Goal: Task Accomplishment & Management: Use online tool/utility

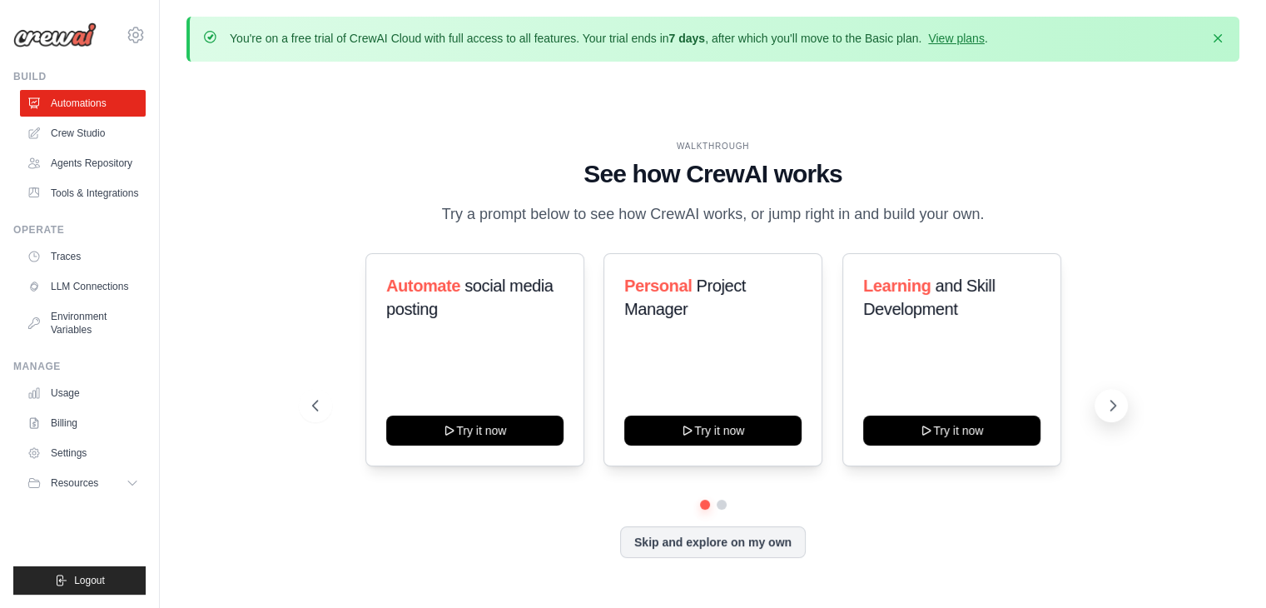
click at [1117, 404] on icon at bounding box center [1113, 405] width 17 height 17
click at [681, 553] on button "Skip and explore on my own" at bounding box center [713, 540] width 186 height 32
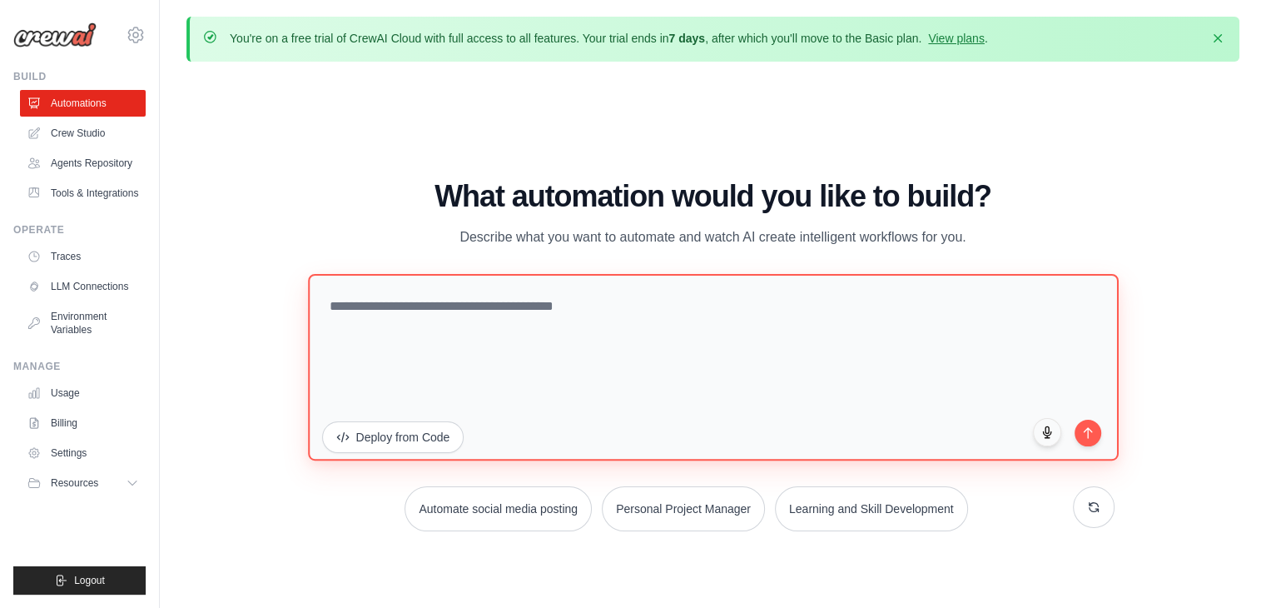
click at [554, 304] on textarea at bounding box center [713, 367] width 811 height 186
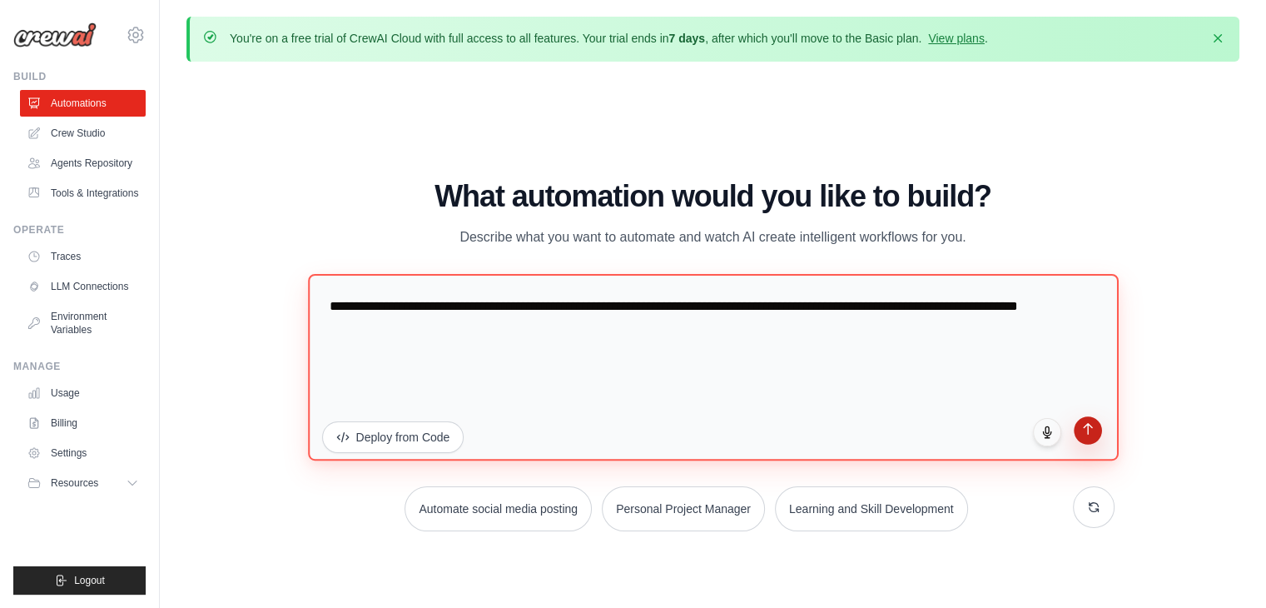
type textarea "**********"
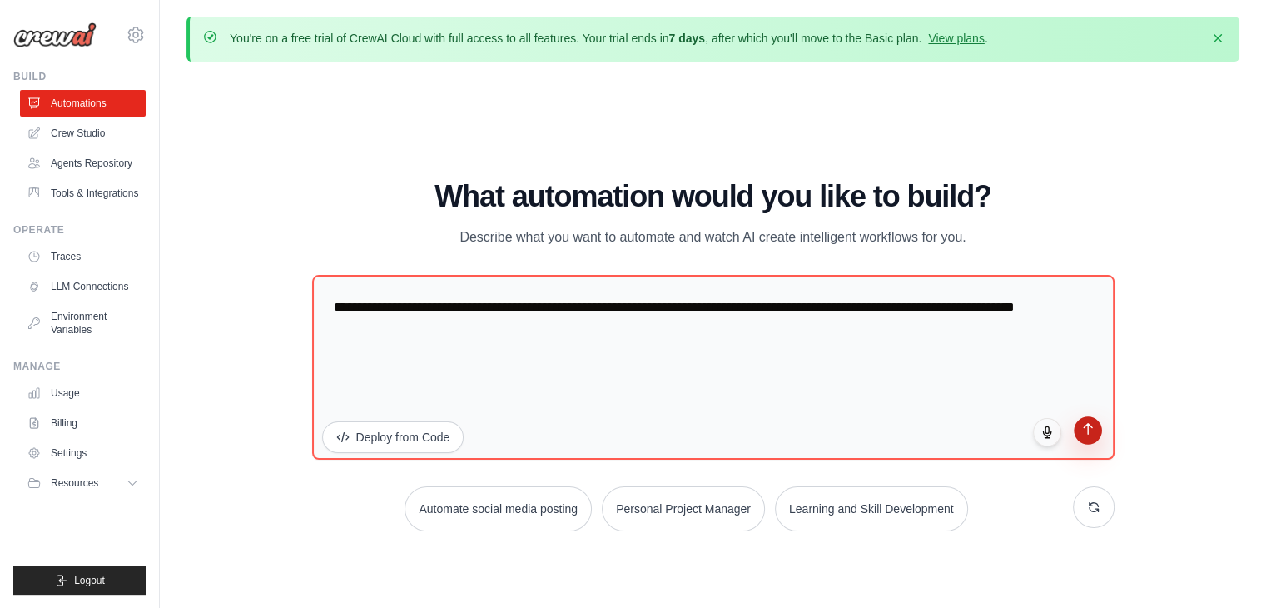
click at [1085, 434] on icon "submit" at bounding box center [1087, 429] width 14 height 14
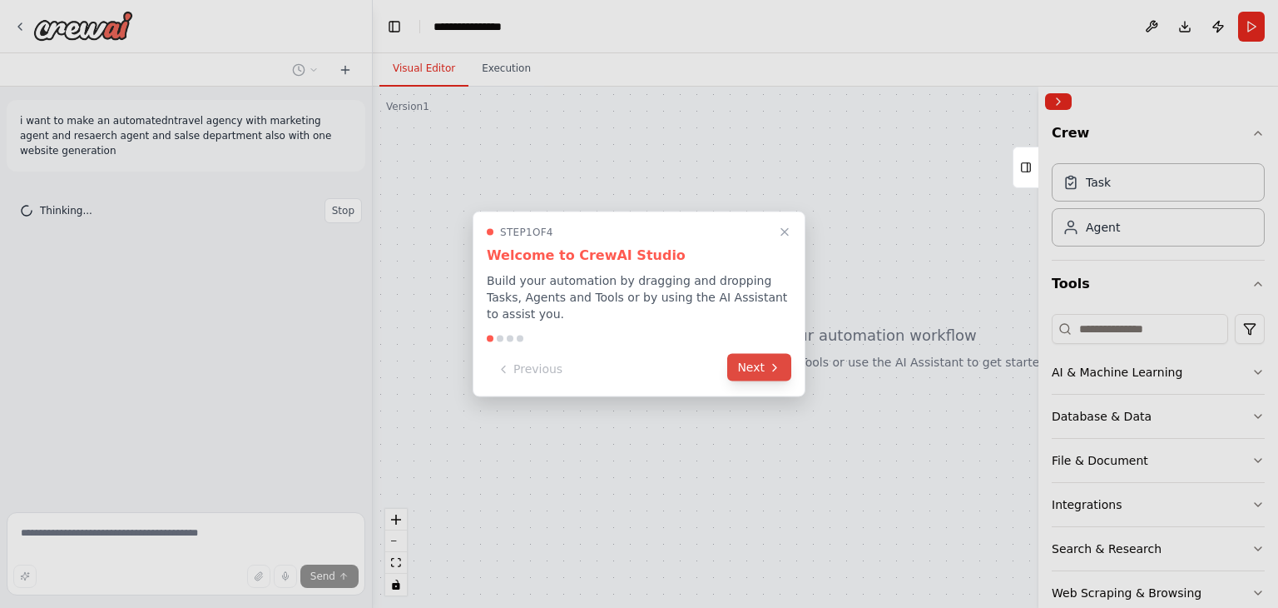
click at [767, 359] on button "Next" at bounding box center [759, 367] width 64 height 27
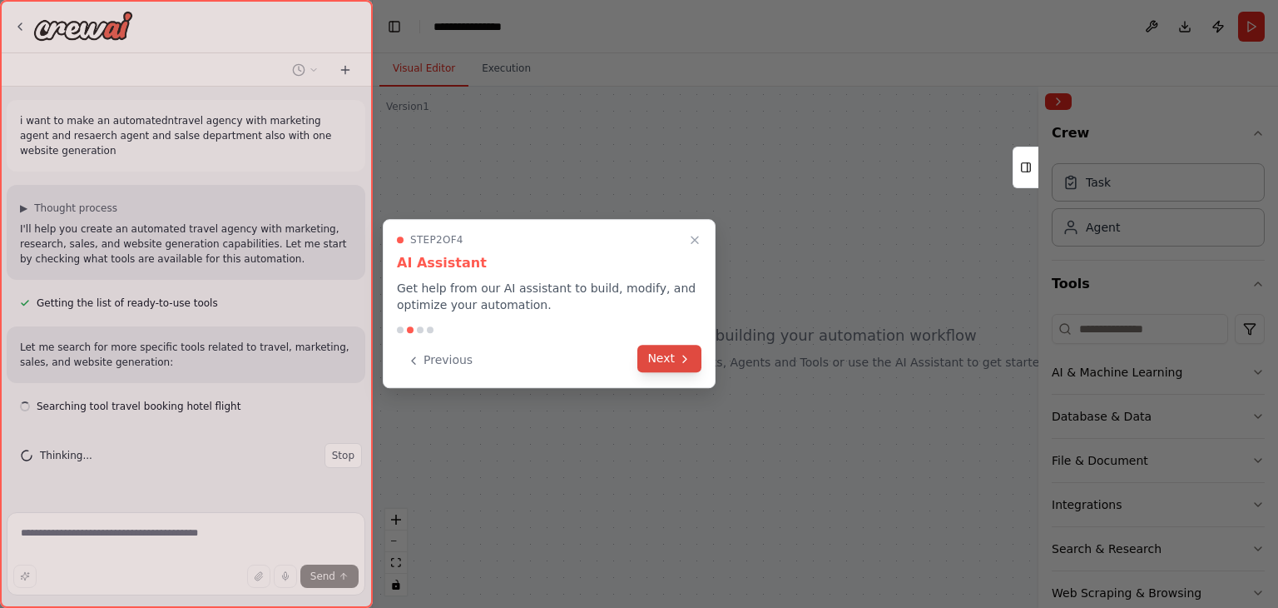
click at [667, 359] on button "Next" at bounding box center [670, 358] width 64 height 27
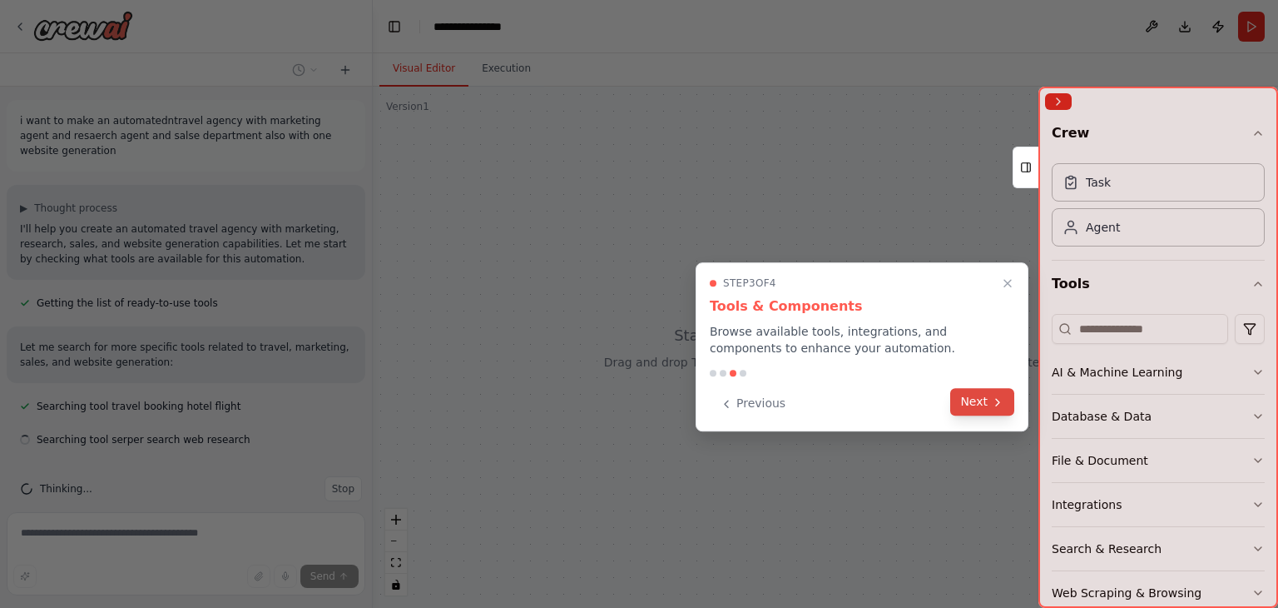
scroll to position [7, 0]
click at [961, 408] on button "Next" at bounding box center [983, 401] width 64 height 27
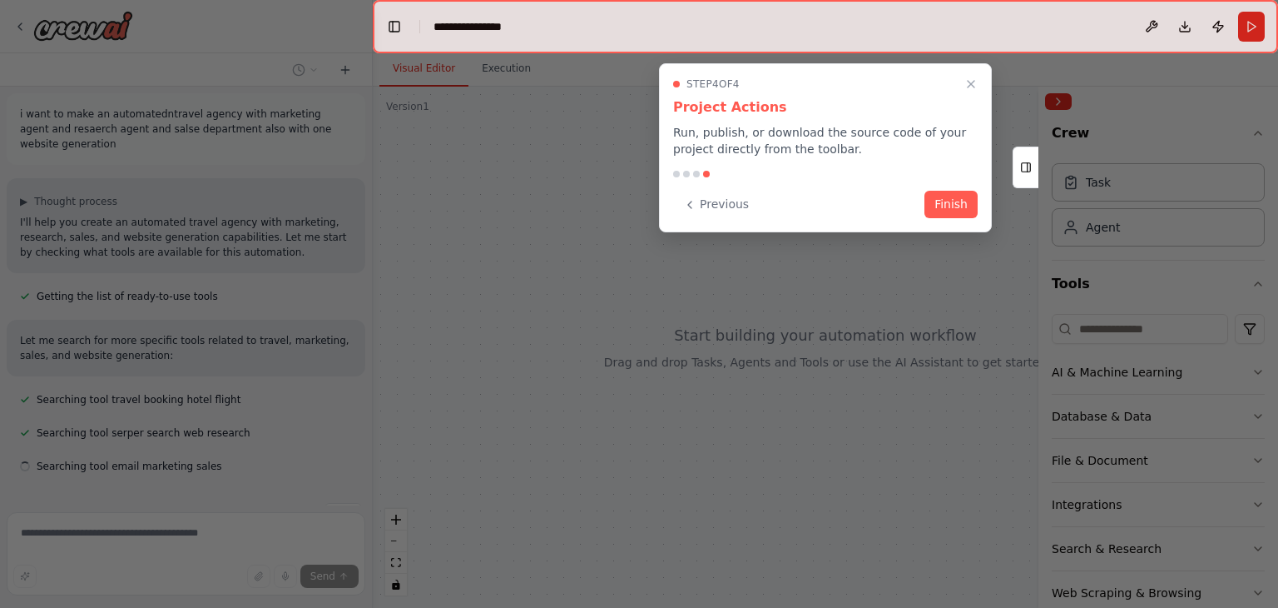
scroll to position [40, 0]
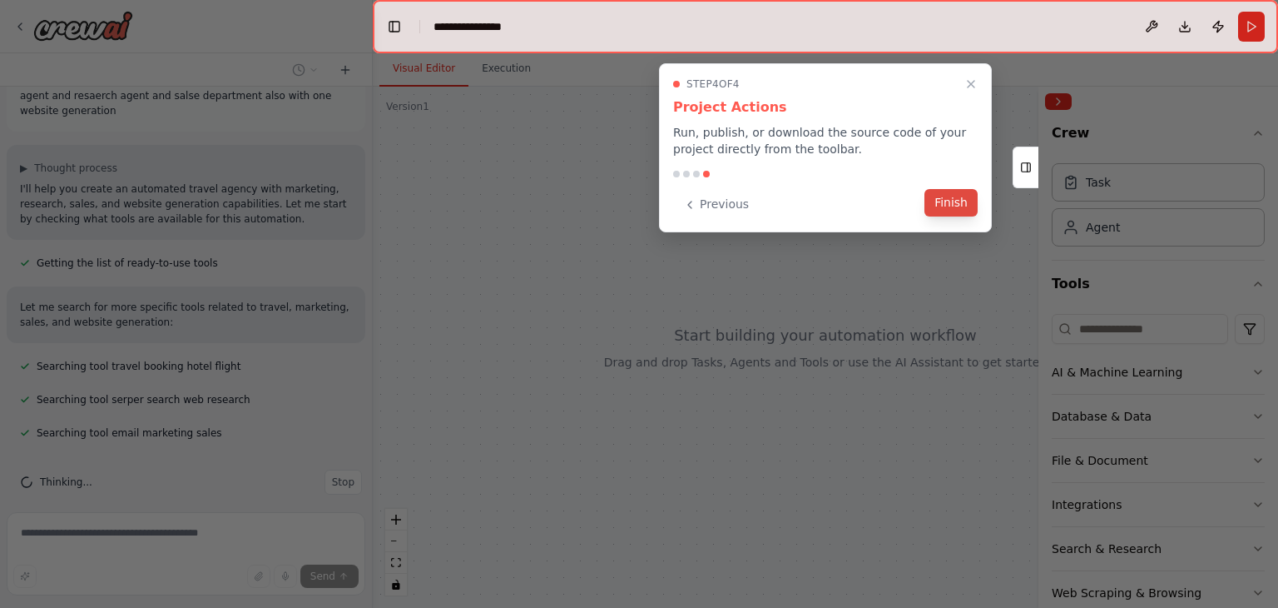
click at [936, 209] on button "Finish" at bounding box center [951, 202] width 53 height 27
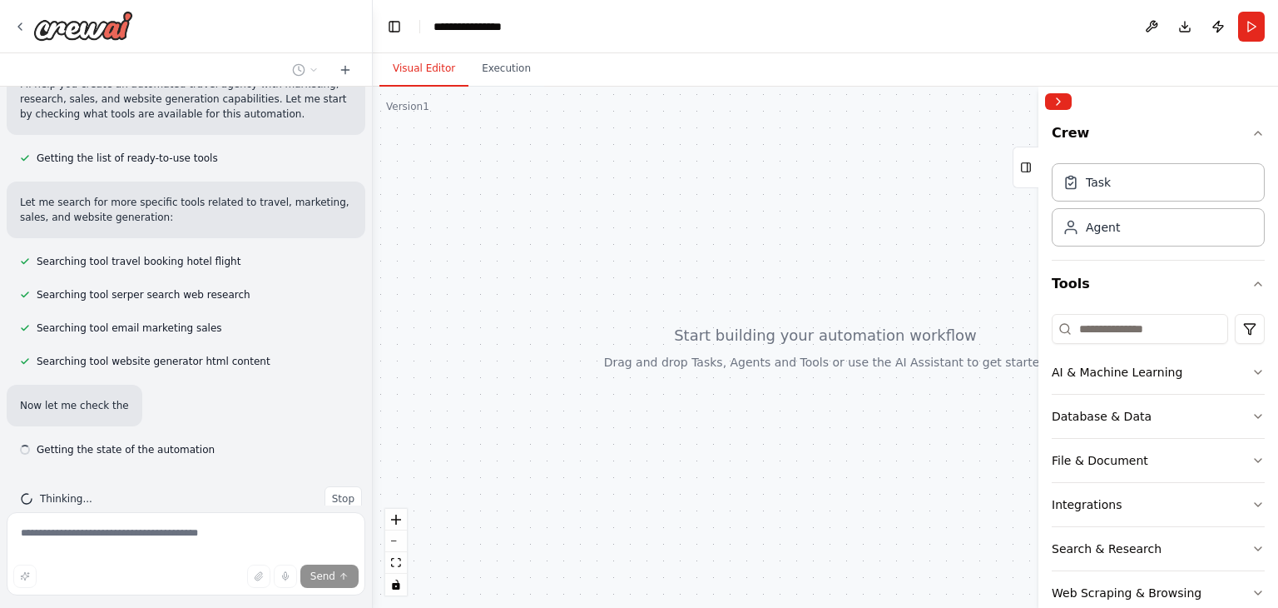
scroll to position [161, 0]
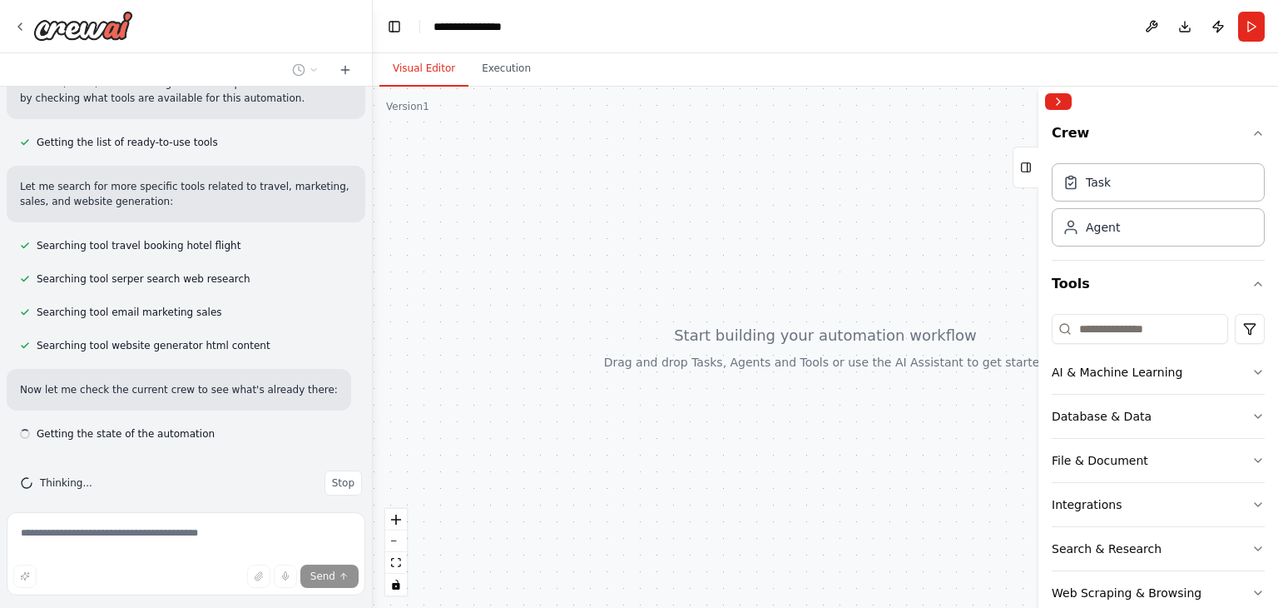
drag, startPoint x: 378, startPoint y: 212, endPoint x: 370, endPoint y: 224, distance: 14.3
click at [370, 224] on div "**********" at bounding box center [639, 304] width 1278 height 608
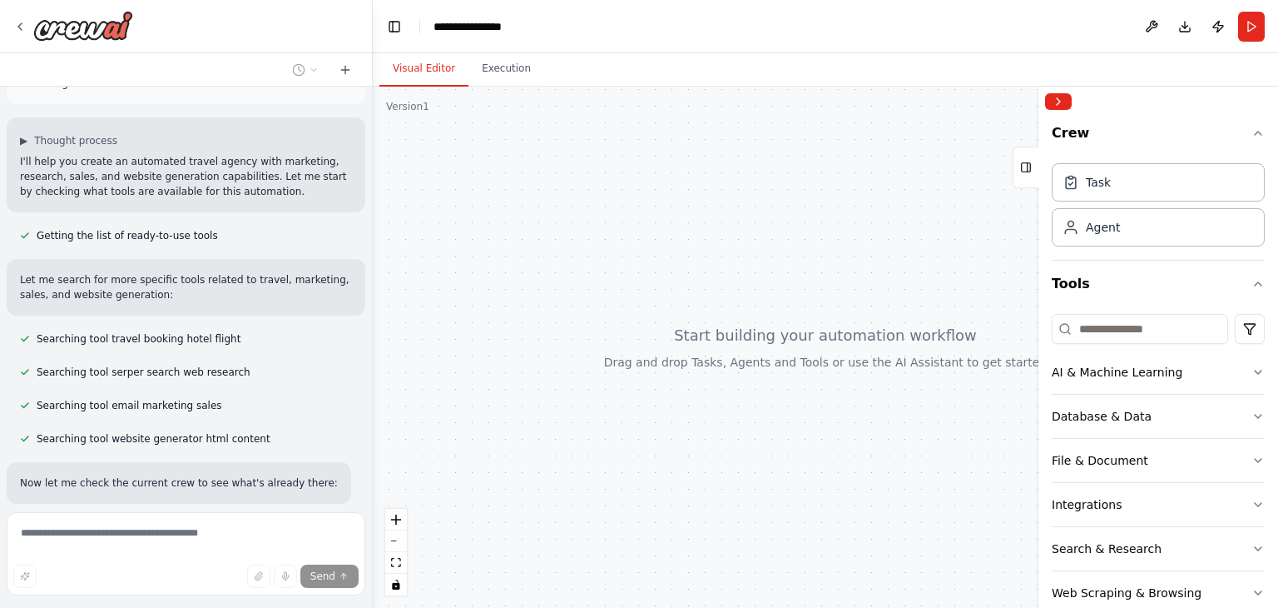
scroll to position [66, 0]
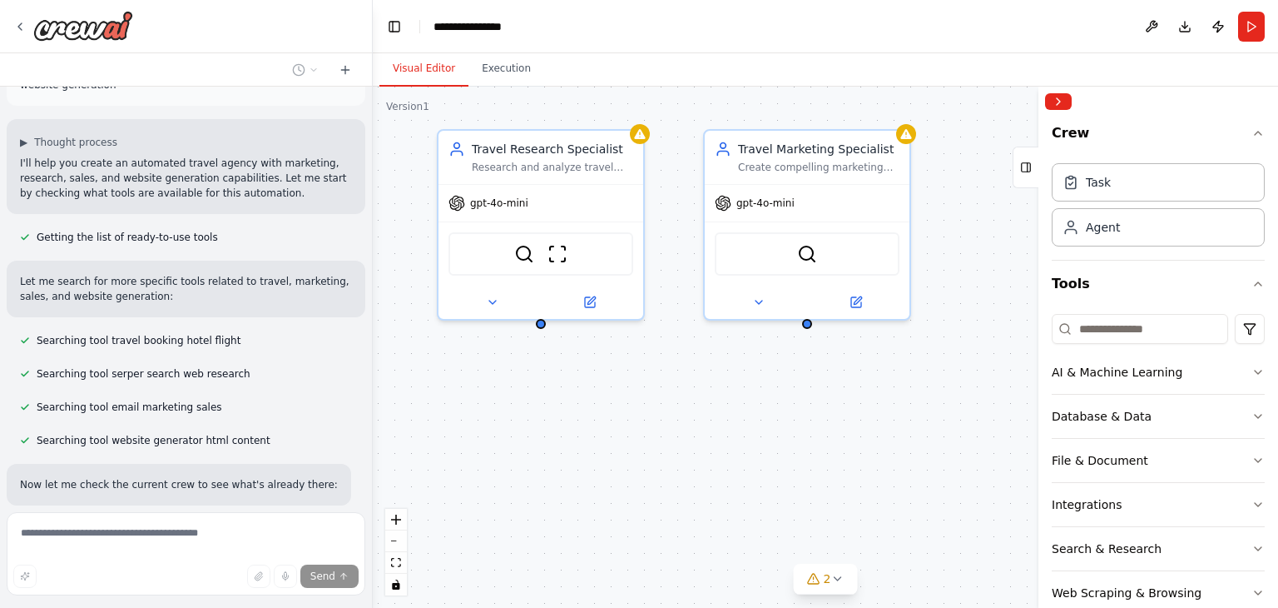
drag, startPoint x: 920, startPoint y: 483, endPoint x: 663, endPoint y: 436, distance: 261.4
click at [663, 436] on div "Travel Research Specialist Research and analyze travel destinations, accommodat…" at bounding box center [826, 347] width 906 height 521
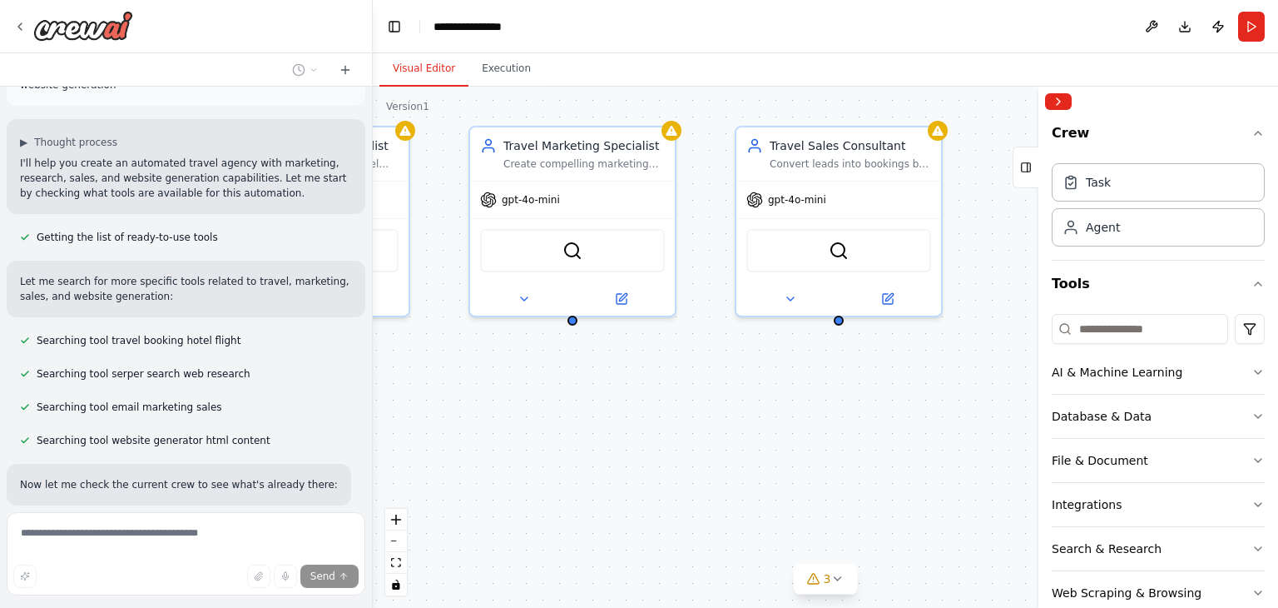
drag, startPoint x: 839, startPoint y: 443, endPoint x: 601, endPoint y: 434, distance: 238.2
click at [601, 434] on div "Travel Research Specialist Research and analyze travel destinations, accommodat…" at bounding box center [826, 347] width 906 height 521
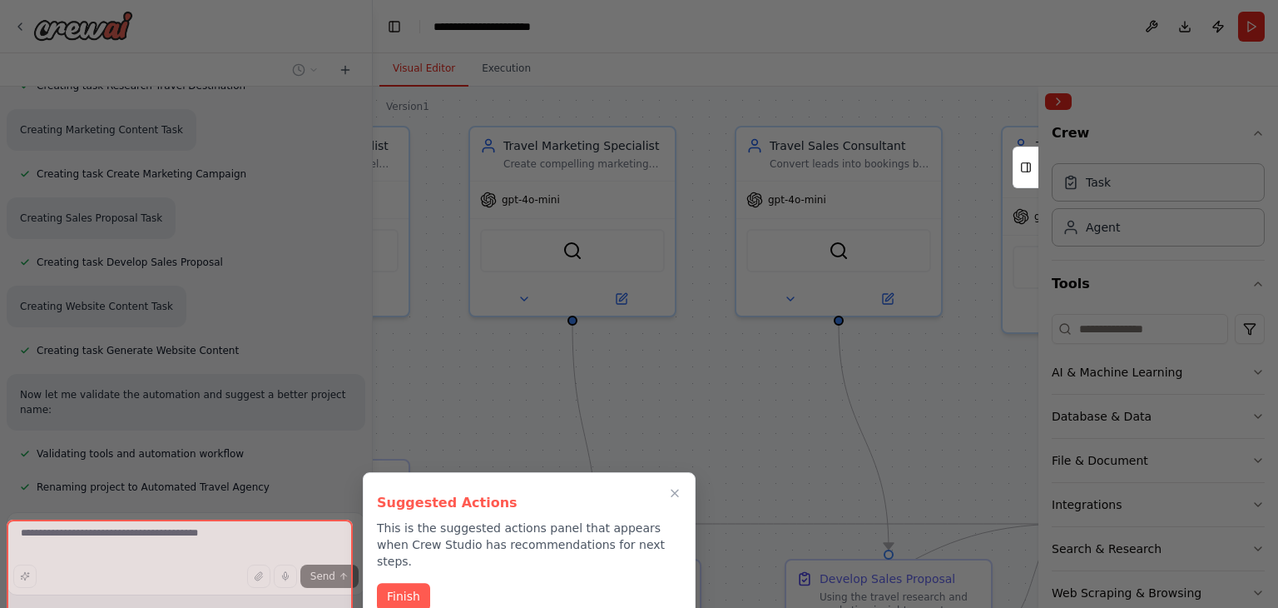
scroll to position [1074, 0]
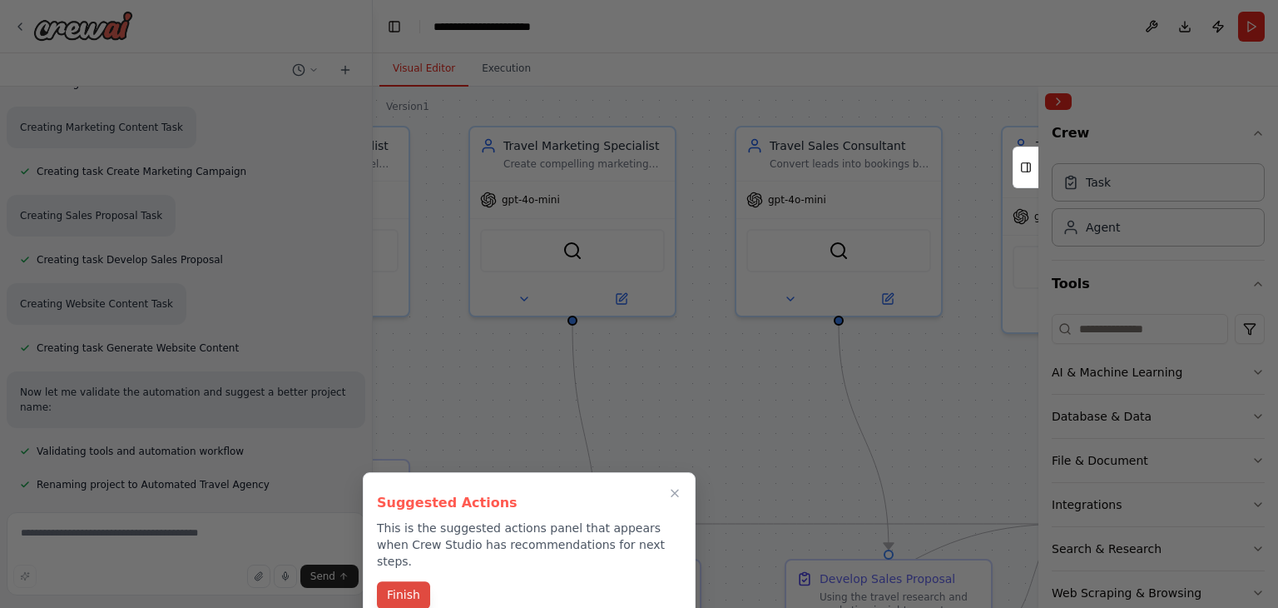
click at [407, 581] on button "Finish" at bounding box center [403, 594] width 53 height 27
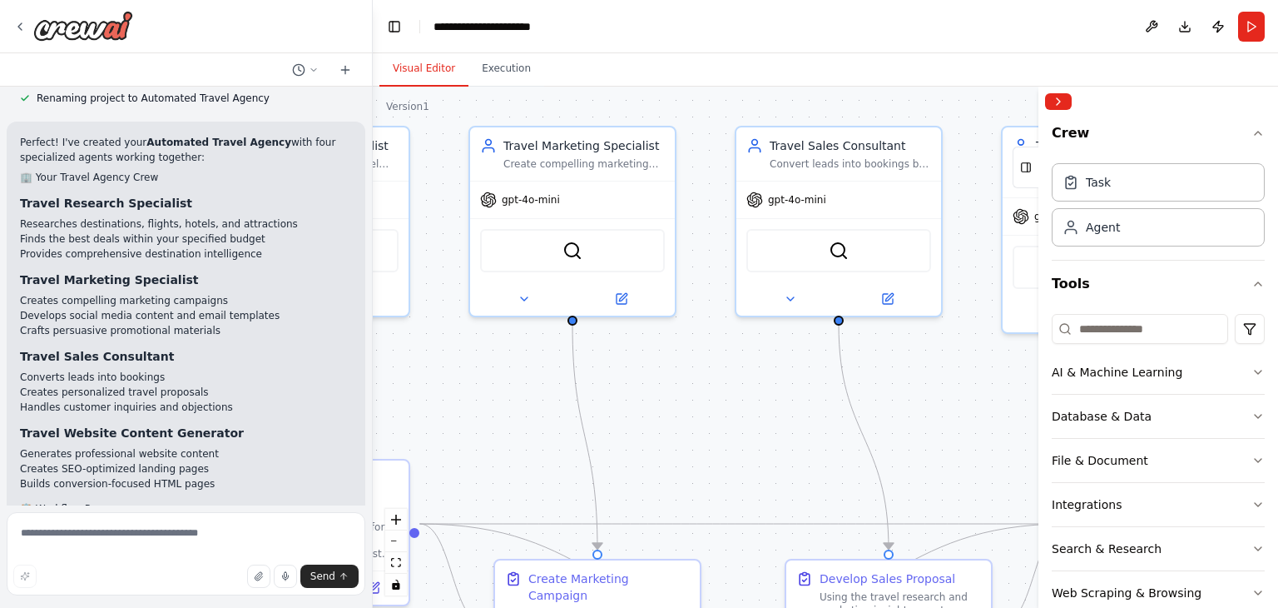
scroll to position [1472, 0]
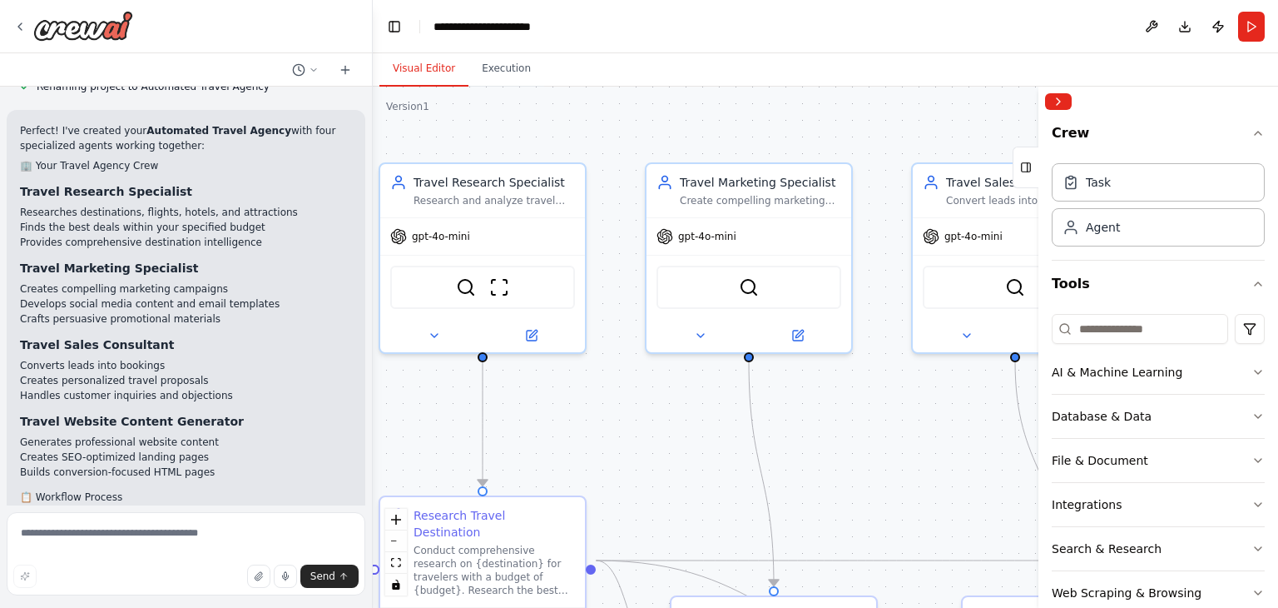
drag, startPoint x: 469, startPoint y: 454, endPoint x: 646, endPoint y: 490, distance: 180.2
click at [646, 490] on div ".deletable-edge-delete-btn { width: 20px; height: 20px; border: 0px solid #ffff…" at bounding box center [826, 347] width 906 height 521
drag, startPoint x: 367, startPoint y: 381, endPoint x: 367, endPoint y: 405, distance: 24.1
click at [367, 405] on div "i want to make an automatedntravel agency with marketing agent and resaerch age…" at bounding box center [639, 304] width 1278 height 608
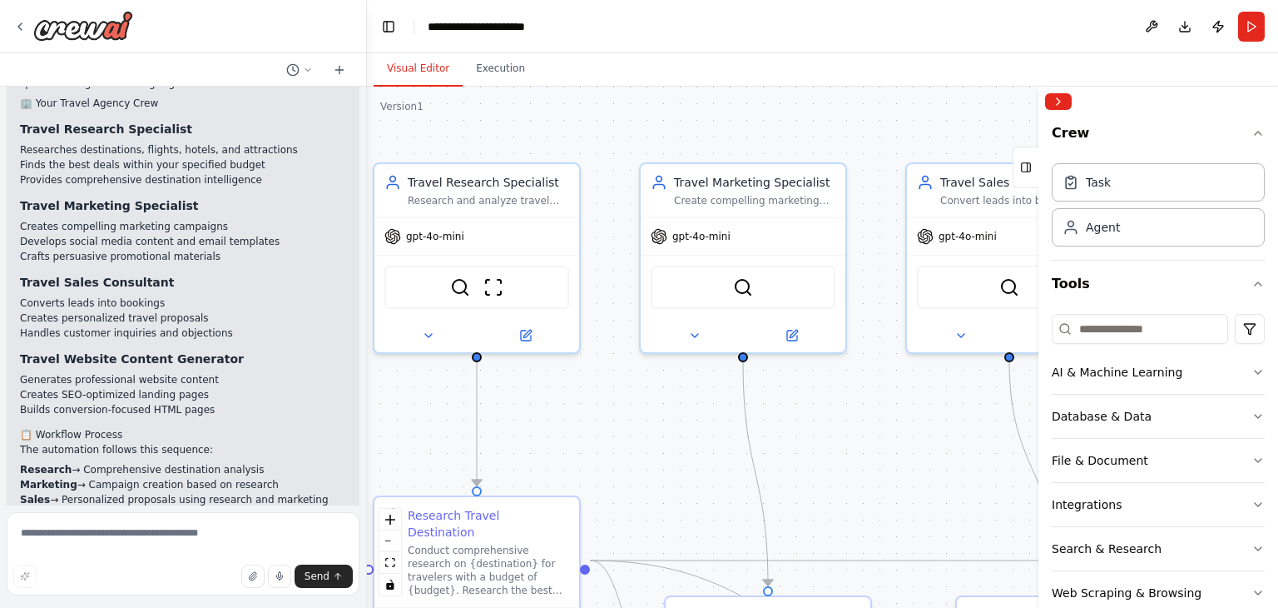
scroll to position [1545, 0]
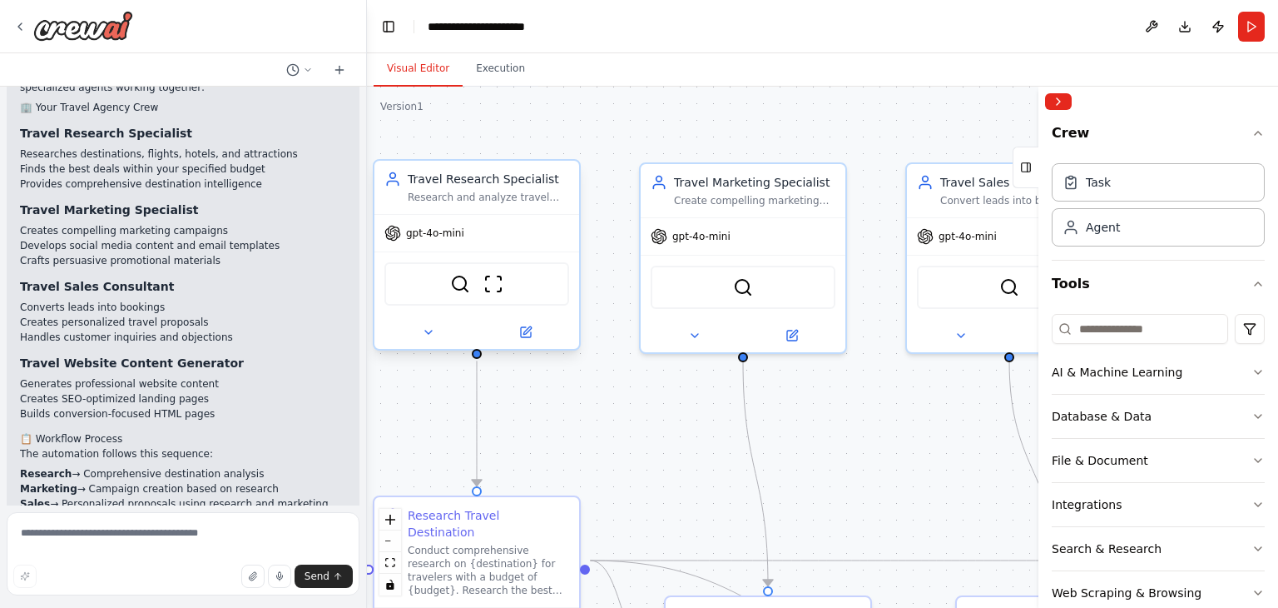
click at [436, 239] on div "gpt-4o-mini" at bounding box center [425, 233] width 80 height 17
click at [448, 236] on span "gpt-4o-mini" at bounding box center [435, 232] width 58 height 13
click at [433, 331] on icon at bounding box center [428, 331] width 13 height 13
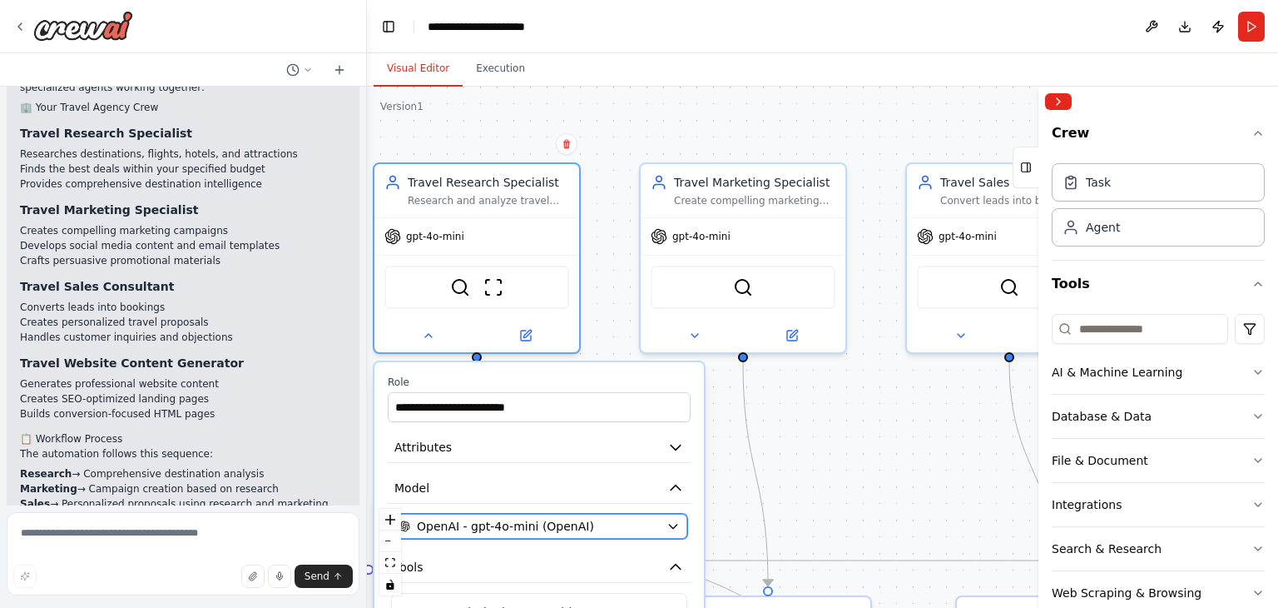
click at [617, 524] on div "OpenAI - gpt-4o-mini (OpenAI)" at bounding box center [529, 526] width 261 height 17
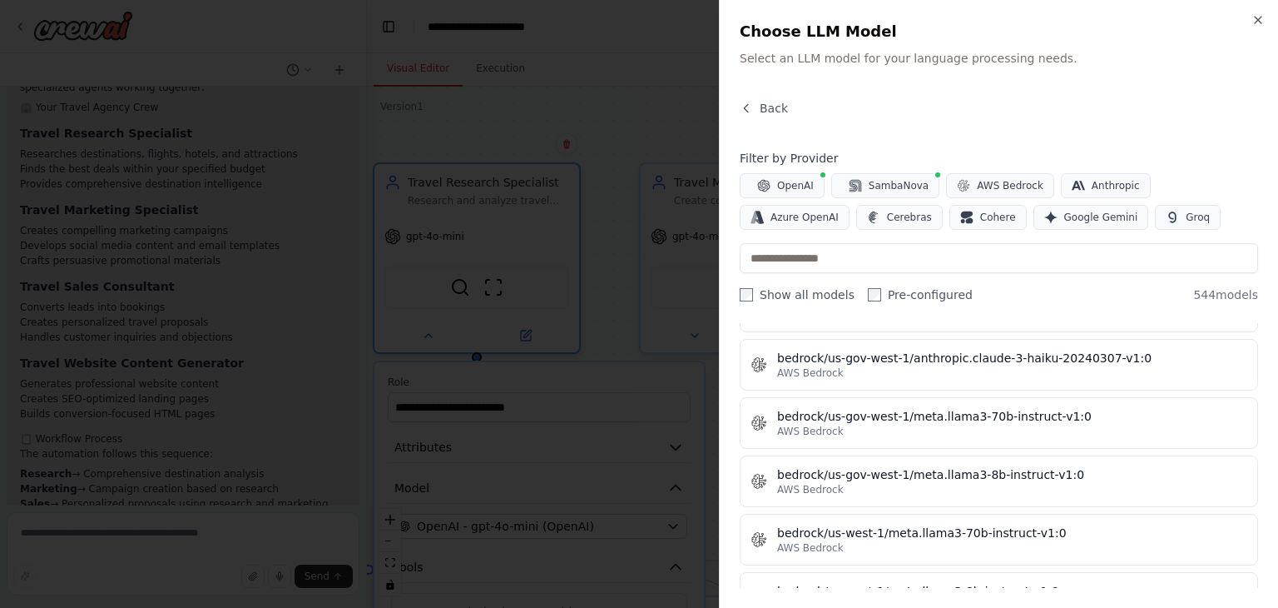
scroll to position [6620, 0]
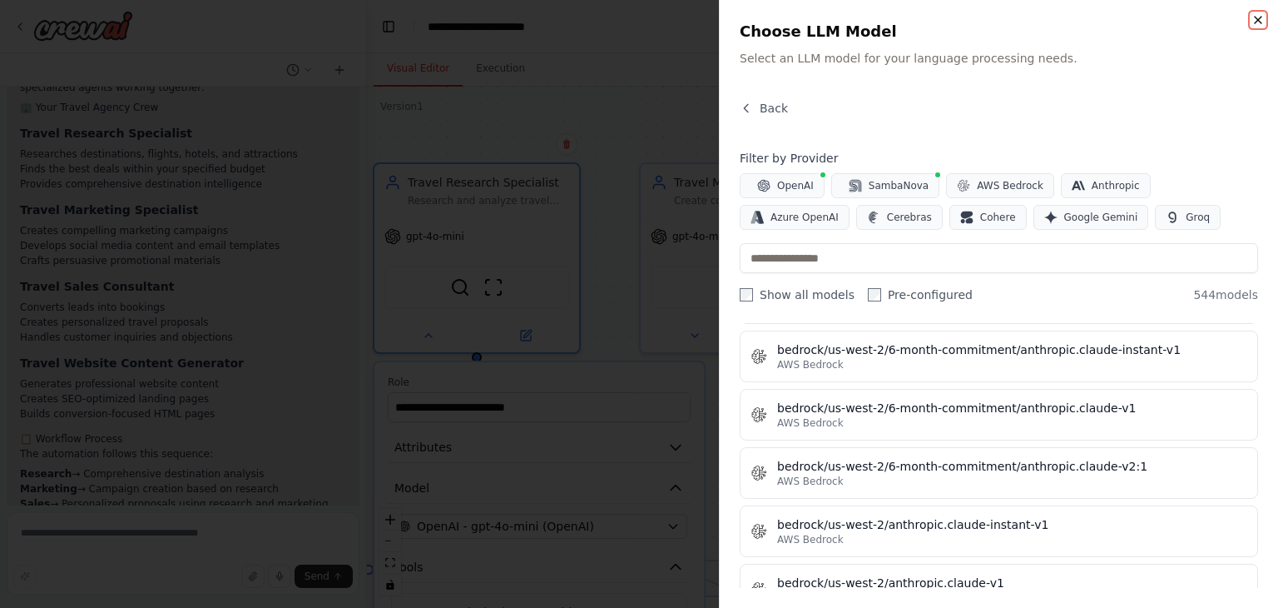
click at [1257, 16] on icon "button" at bounding box center [1258, 19] width 13 height 13
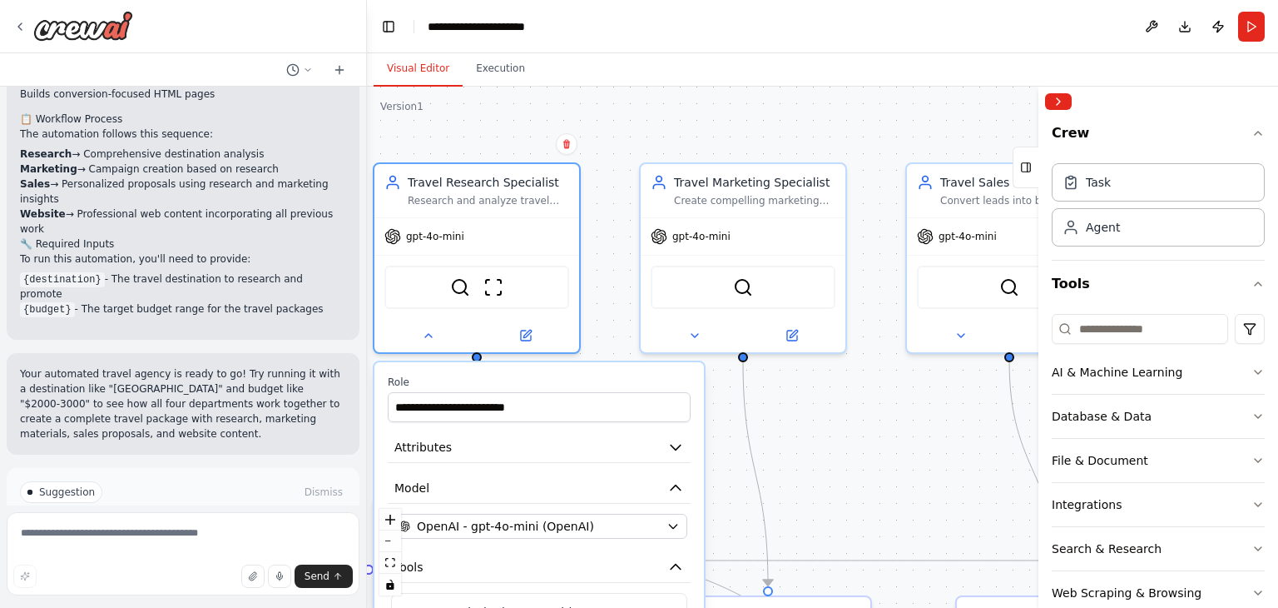
scroll to position [1872, 0]
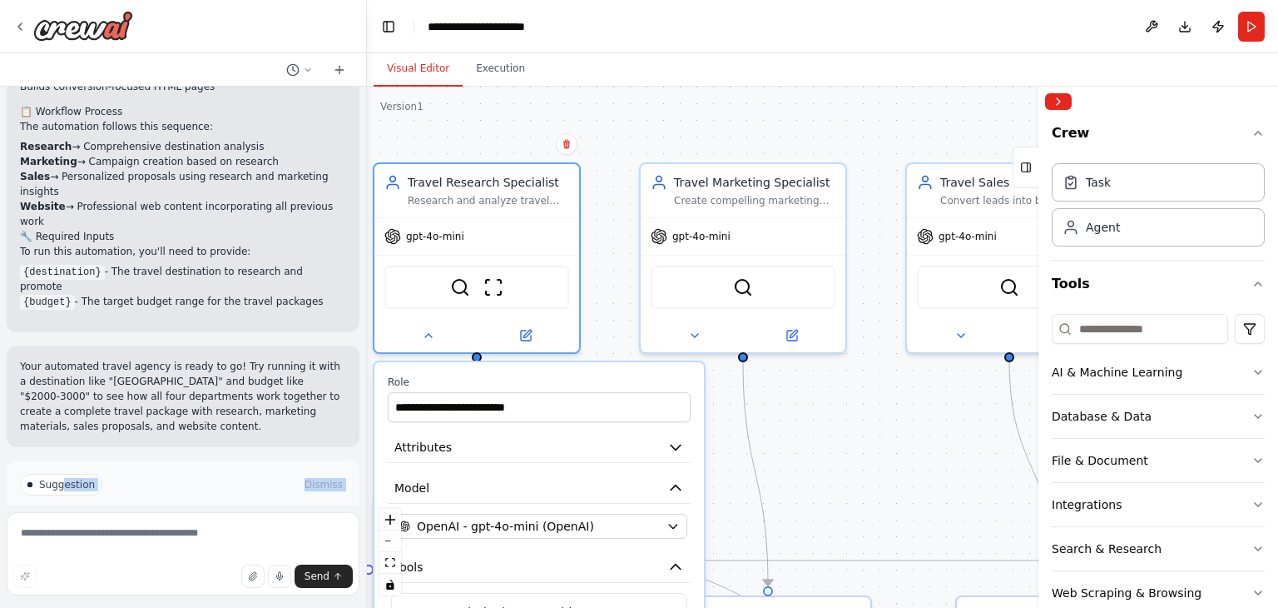
drag, startPoint x: 62, startPoint y: 393, endPoint x: 139, endPoint y: 458, distance: 100.4
click at [139, 474] on div "Suggestion Dismiss I have some suggestions to help you move forward with your a…" at bounding box center [183, 521] width 326 height 95
click at [139, 542] on button "Run Automation" at bounding box center [183, 555] width 326 height 27
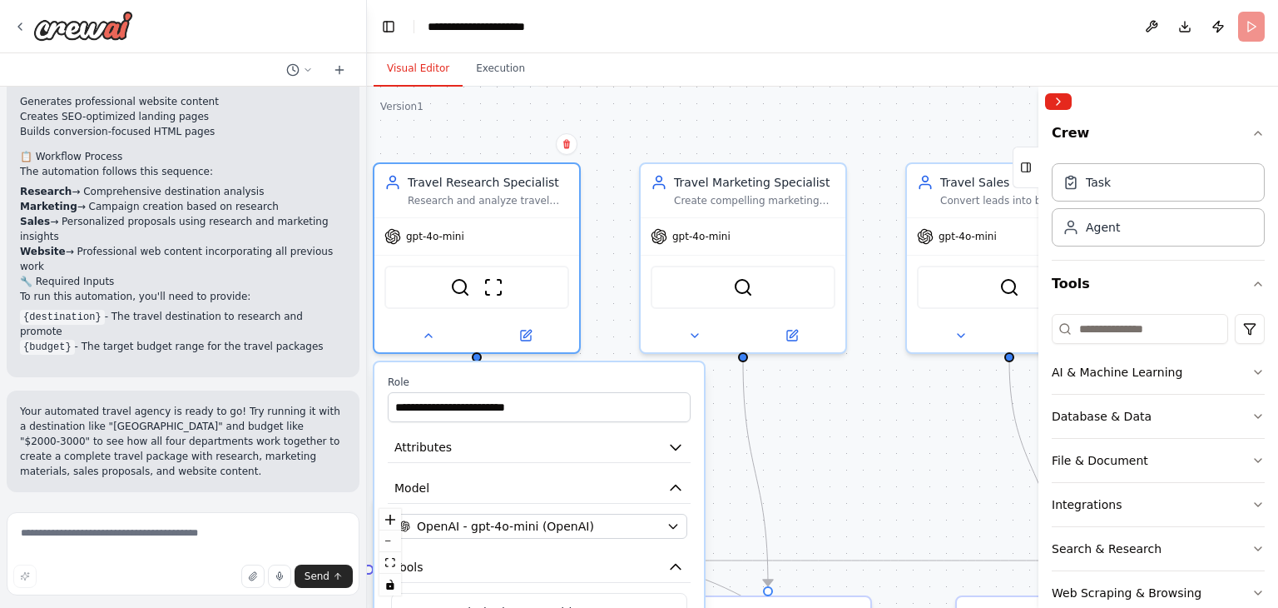
scroll to position [1738, 0]
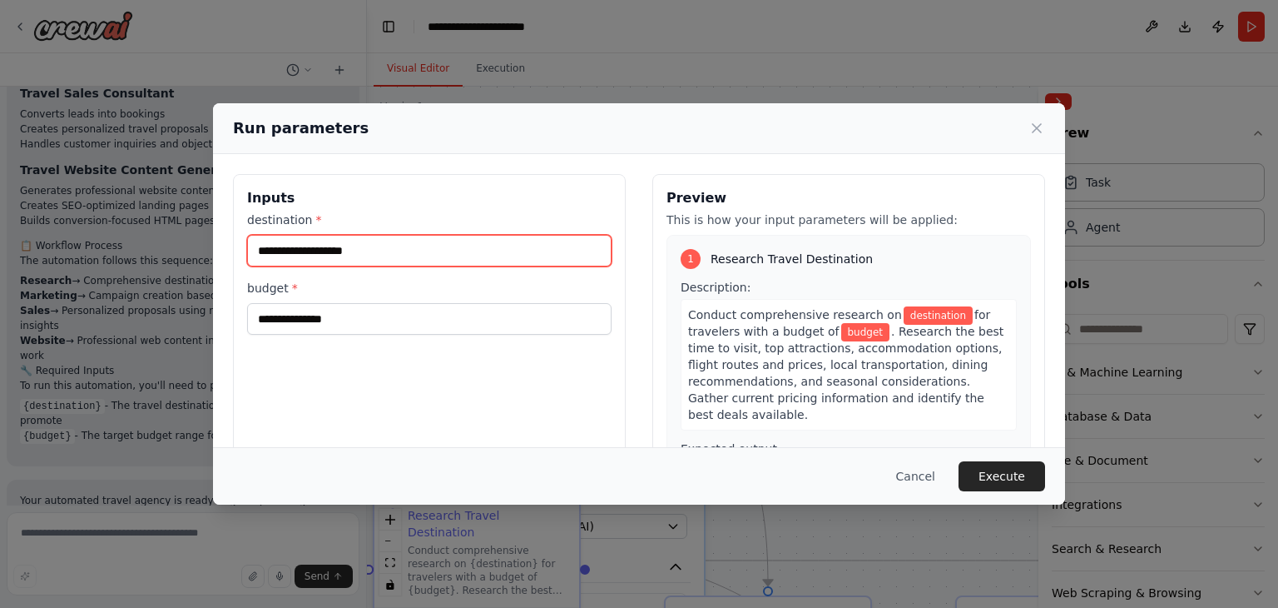
click at [465, 245] on input "destination *" at bounding box center [429, 251] width 365 height 32
type input "****"
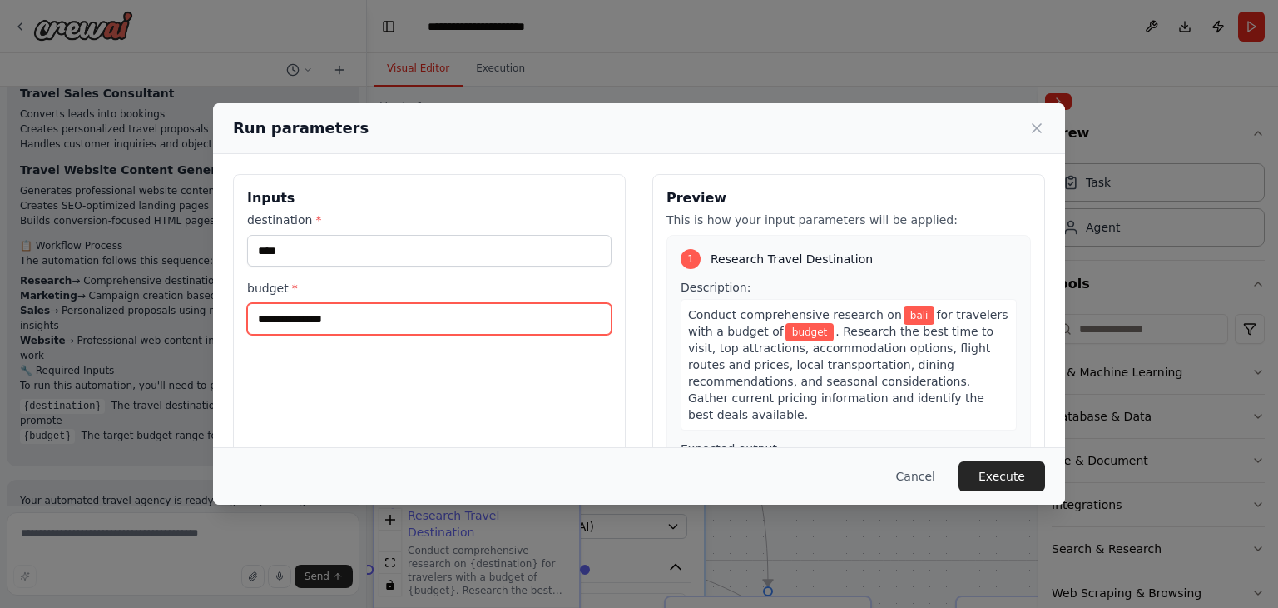
click at [446, 320] on input "budget *" at bounding box center [429, 319] width 365 height 32
type input "****"
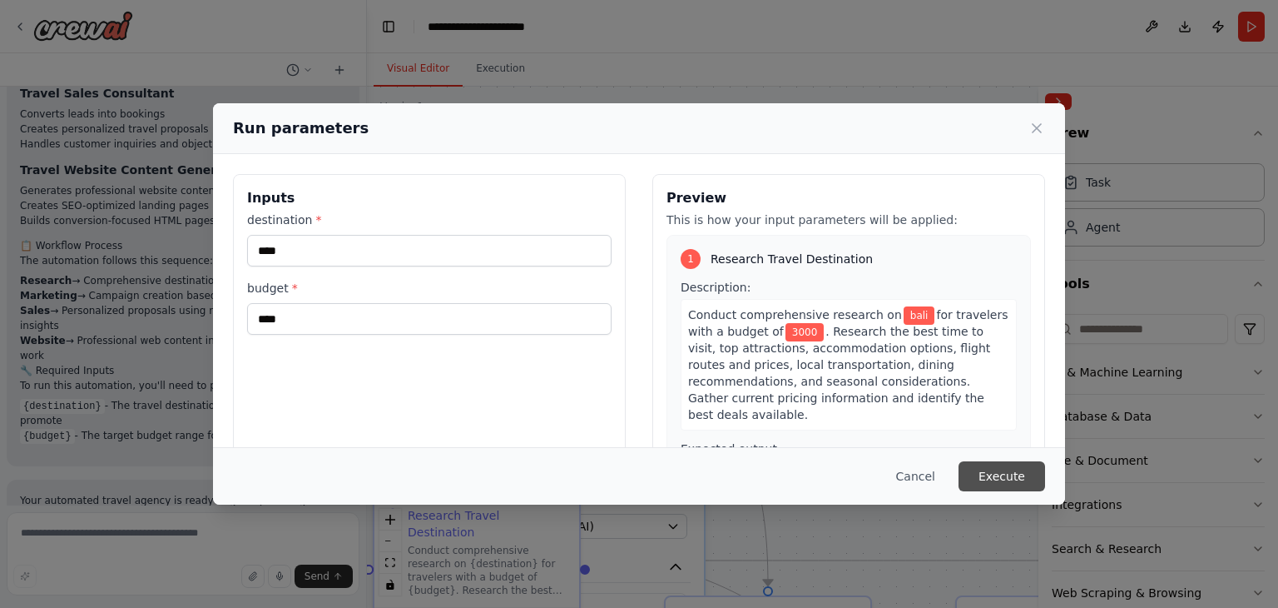
click at [996, 480] on button "Execute" at bounding box center [1002, 476] width 87 height 30
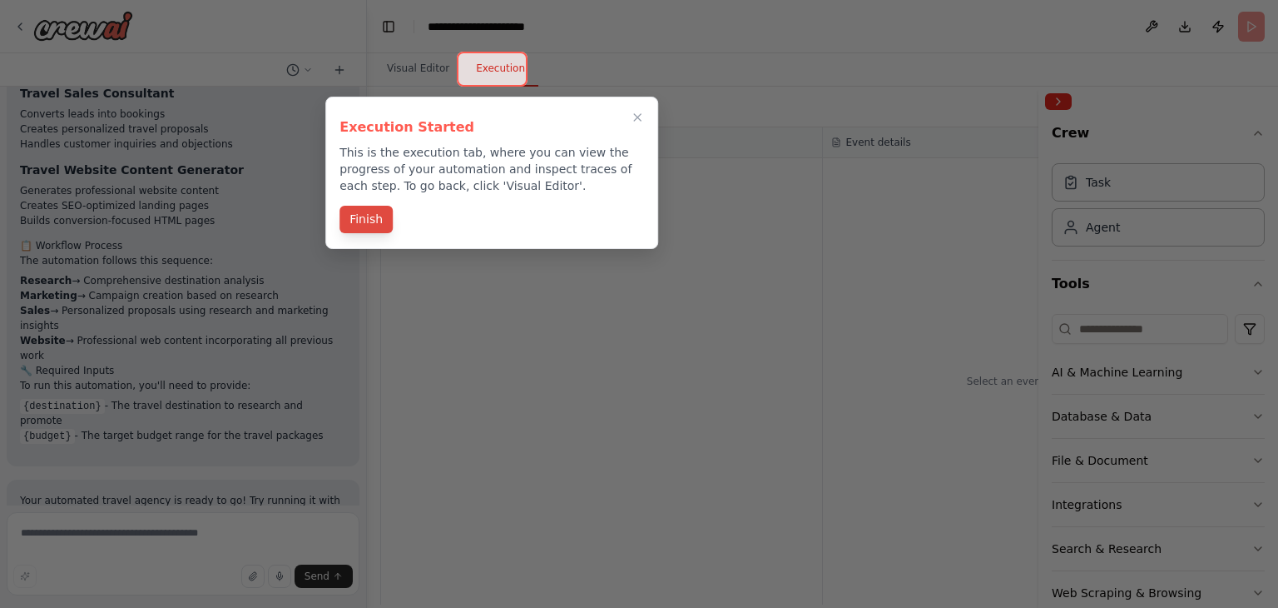
click at [365, 217] on button "Finish" at bounding box center [366, 219] width 53 height 27
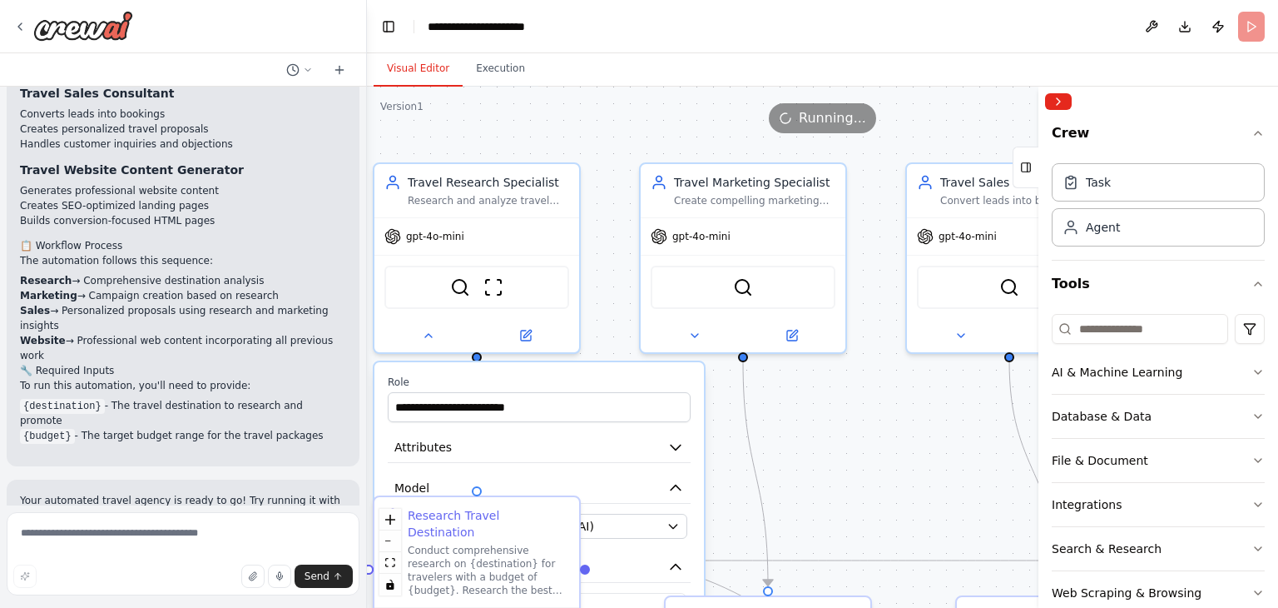
click at [435, 71] on button "Visual Editor" at bounding box center [418, 69] width 89 height 35
click at [390, 560] on icon "fit view" at bounding box center [390, 562] width 10 height 9
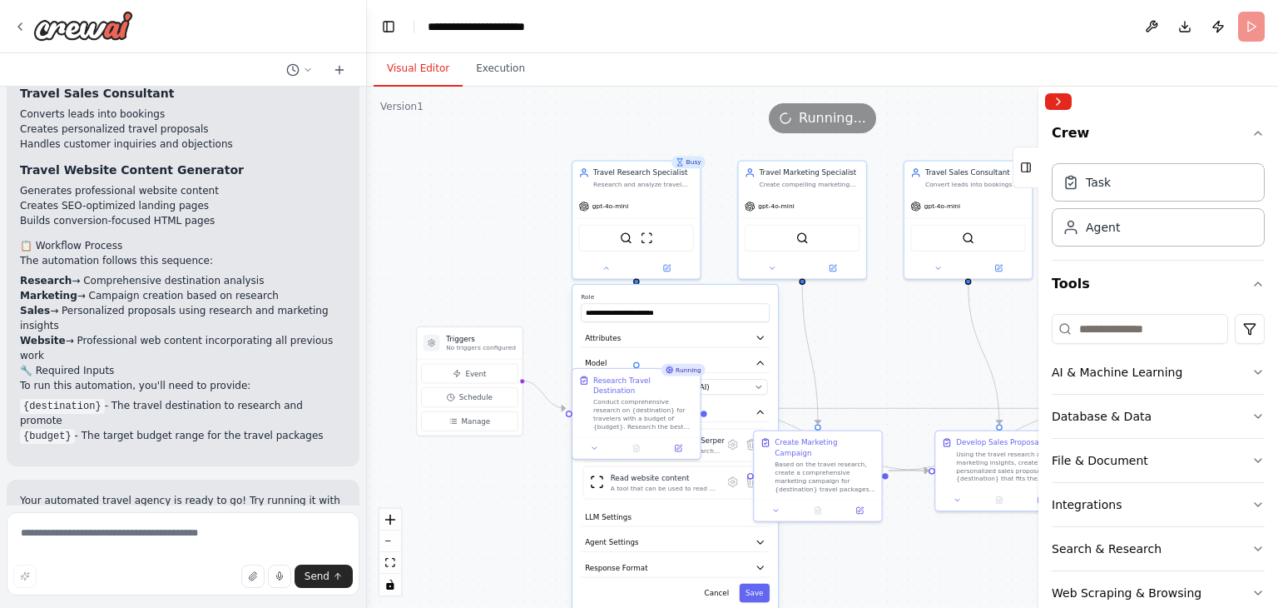
drag, startPoint x: 866, startPoint y: 368, endPoint x: 869, endPoint y: 350, distance: 17.8
click at [869, 350] on div ".deletable-edge-delete-btn { width: 20px; height: 20px; border: 0px solid #ffff…" at bounding box center [822, 347] width 911 height 521
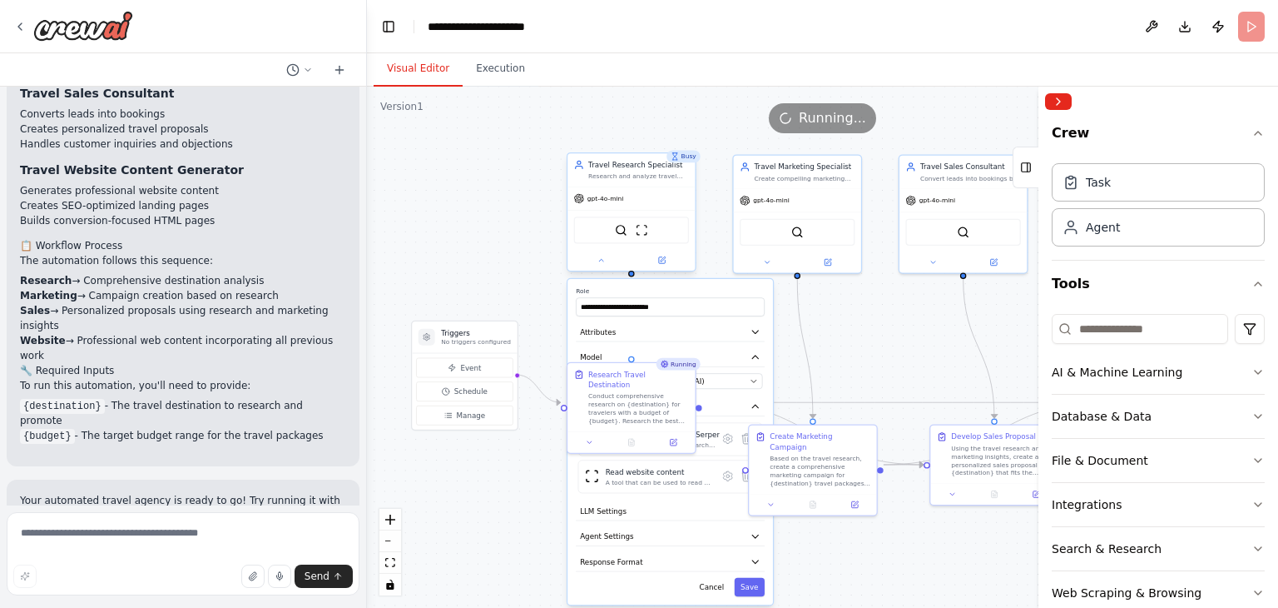
click at [606, 268] on div at bounding box center [631, 260] width 127 height 21
click at [603, 257] on icon at bounding box center [601, 260] width 8 height 8
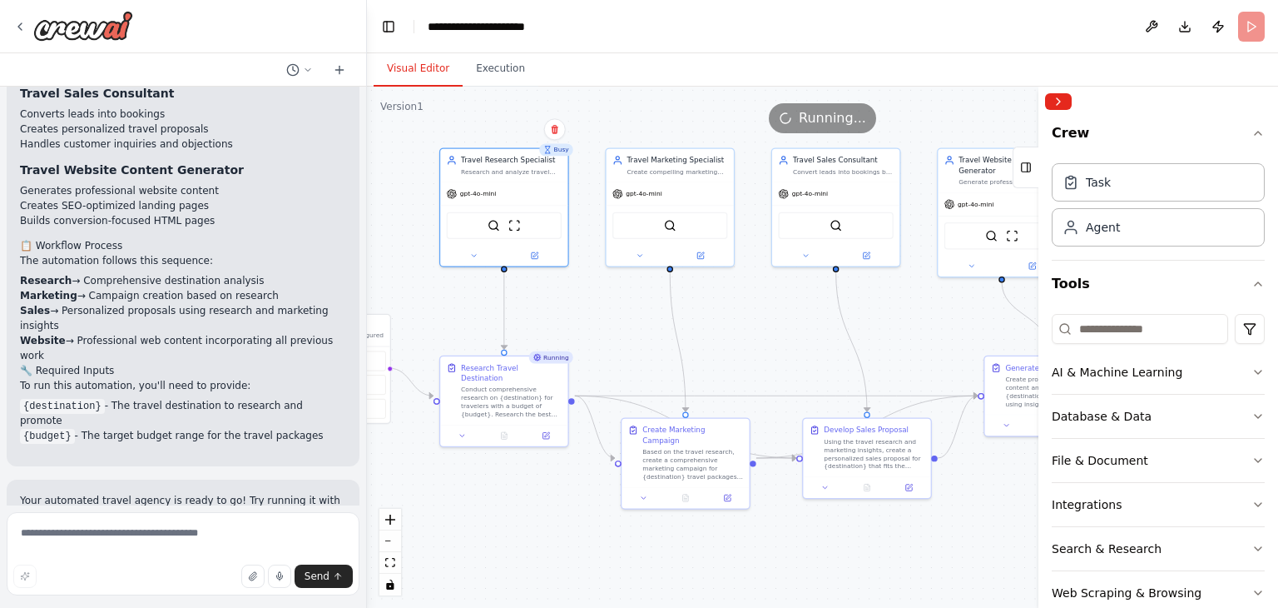
drag, startPoint x: 762, startPoint y: 319, endPoint x: 634, endPoint y: 312, distance: 127.5
click at [634, 312] on div ".deletable-edge-delete-btn { width: 20px; height: 20px; border: 0px solid #ffff…" at bounding box center [822, 347] width 911 height 521
click at [533, 194] on div "gpt-4o-mini" at bounding box center [503, 192] width 127 height 22
click at [598, 329] on div ".deletable-edge-delete-btn { width: 20px; height: 20px; border: 0px solid #ffff…" at bounding box center [822, 347] width 911 height 521
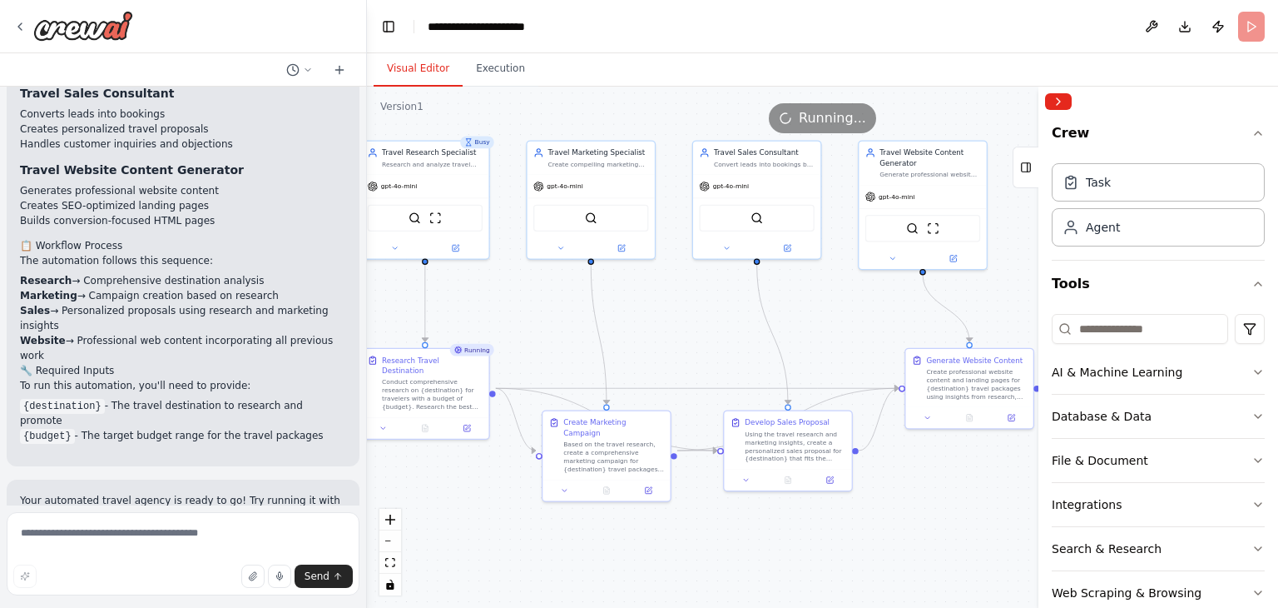
drag, startPoint x: 802, startPoint y: 325, endPoint x: 717, endPoint y: 326, distance: 84.1
click at [717, 326] on div ".deletable-edge-delete-btn { width: 20px; height: 20px; border: 0px solid #ffff…" at bounding box center [822, 347] width 911 height 521
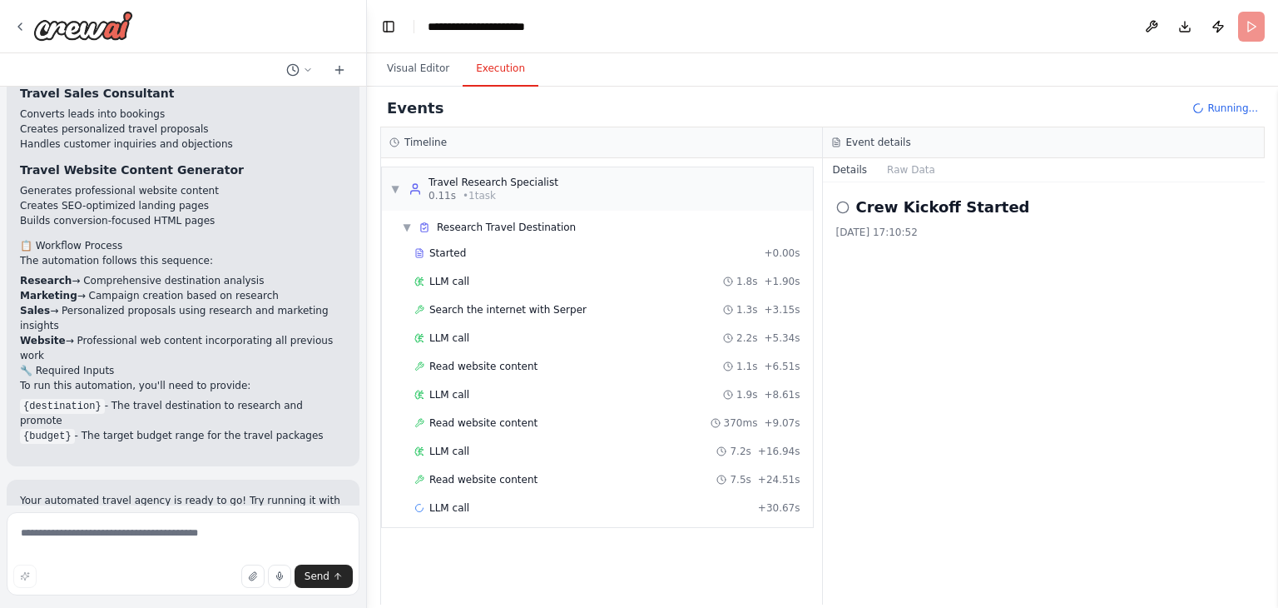
click at [479, 57] on button "Execution" at bounding box center [501, 69] width 76 height 35
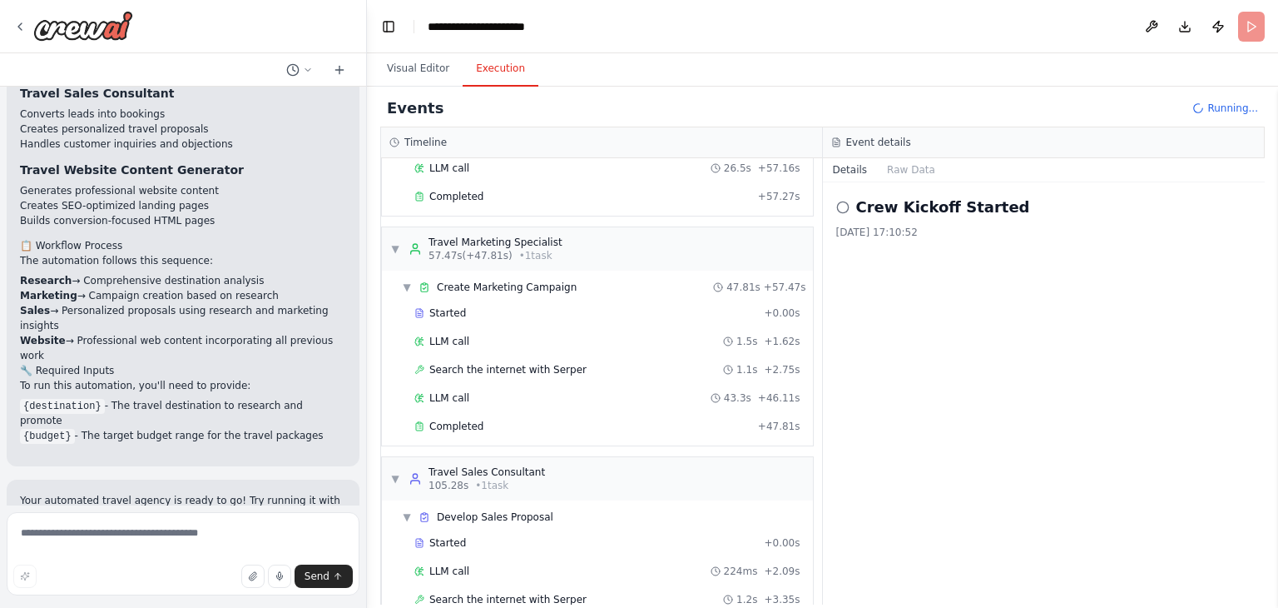
scroll to position [393, 0]
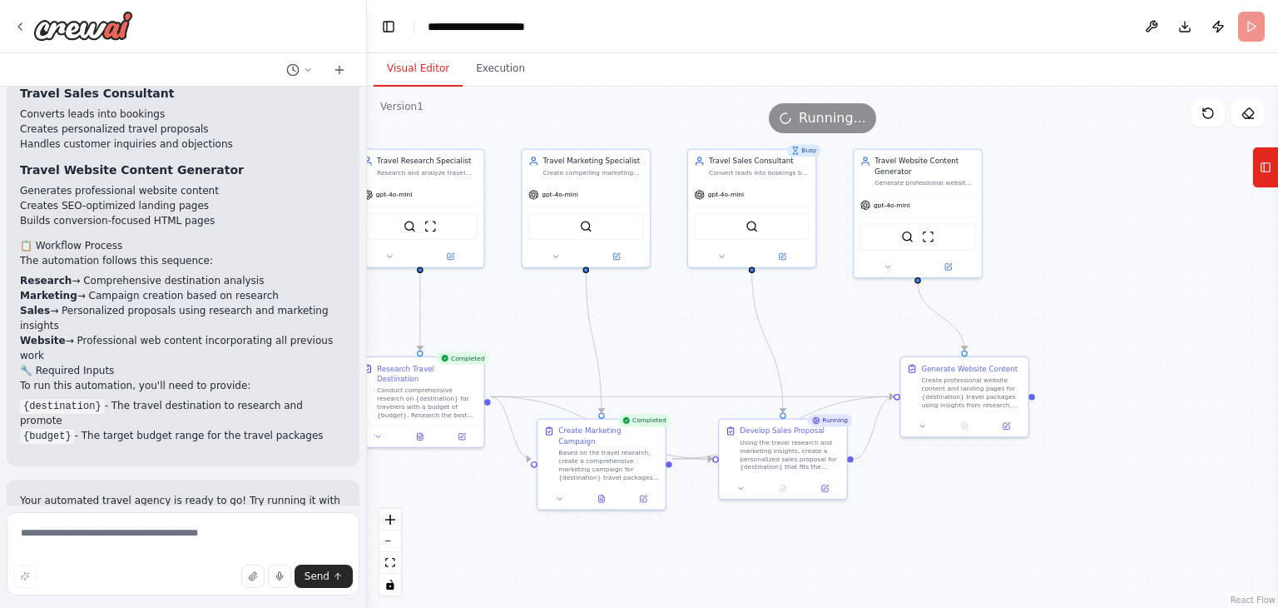
click at [427, 70] on button "Visual Editor" at bounding box center [418, 69] width 89 height 35
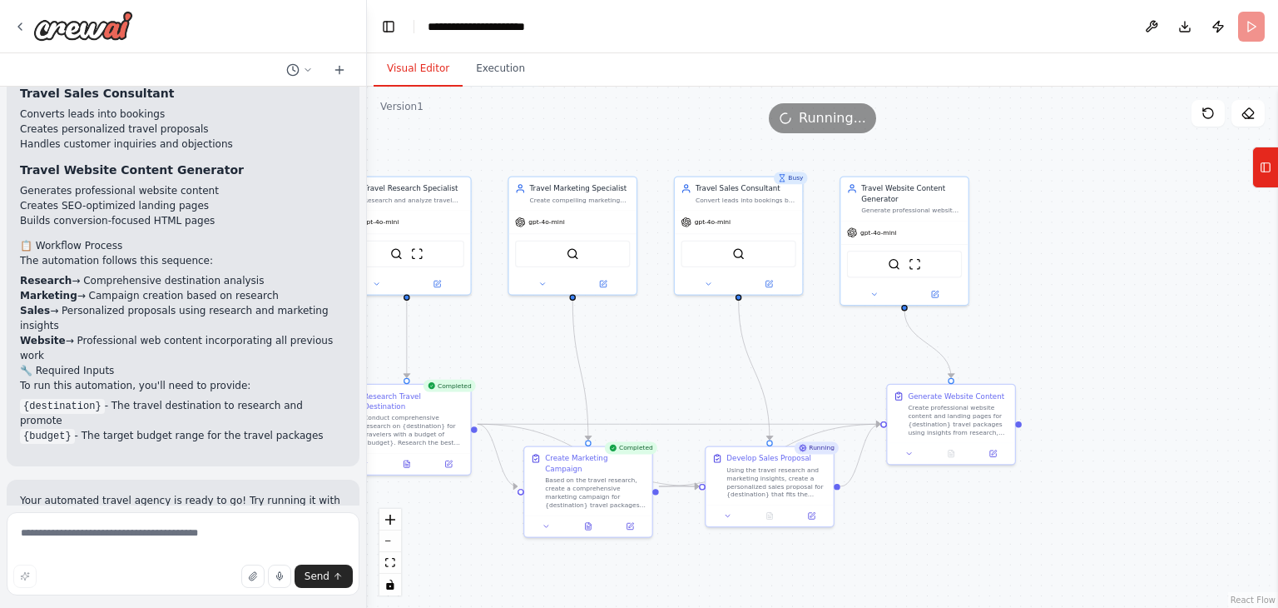
drag, startPoint x: 696, startPoint y: 336, endPoint x: 684, endPoint y: 363, distance: 29.1
click at [684, 363] on div ".deletable-edge-delete-btn { width: 20px; height: 20px; border: 0px solid #ffff…" at bounding box center [822, 347] width 911 height 521
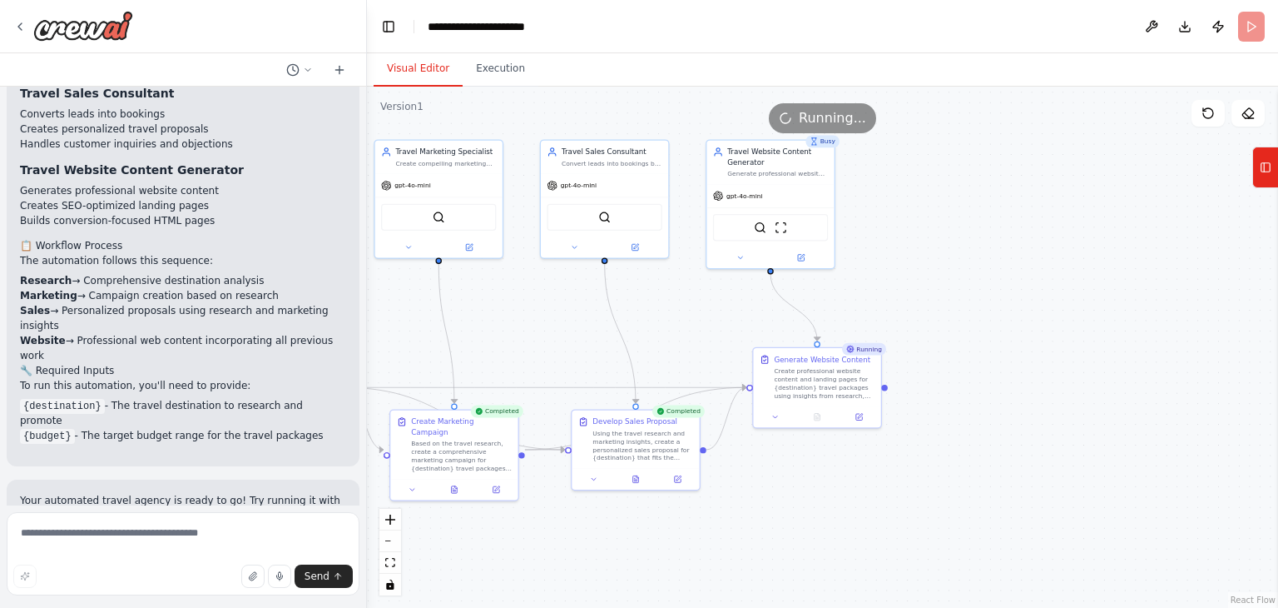
drag, startPoint x: 712, startPoint y: 367, endPoint x: 573, endPoint y: 330, distance: 143.7
click at [573, 330] on div ".deletable-edge-delete-btn { width: 20px; height: 20px; border: 0px solid #ffff…" at bounding box center [822, 347] width 911 height 521
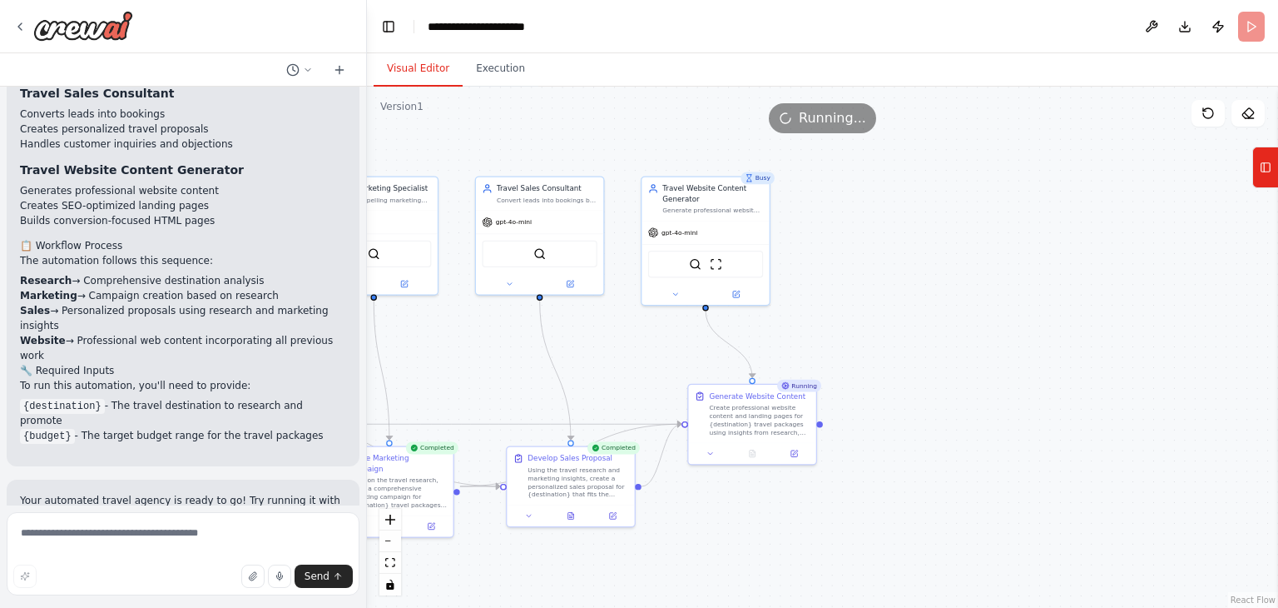
drag, startPoint x: 683, startPoint y: 300, endPoint x: 619, endPoint y: 341, distance: 75.3
click at [619, 341] on div ".deletable-edge-delete-btn { width: 20px; height: 20px; border: 0px solid #ffff…" at bounding box center [822, 347] width 911 height 521
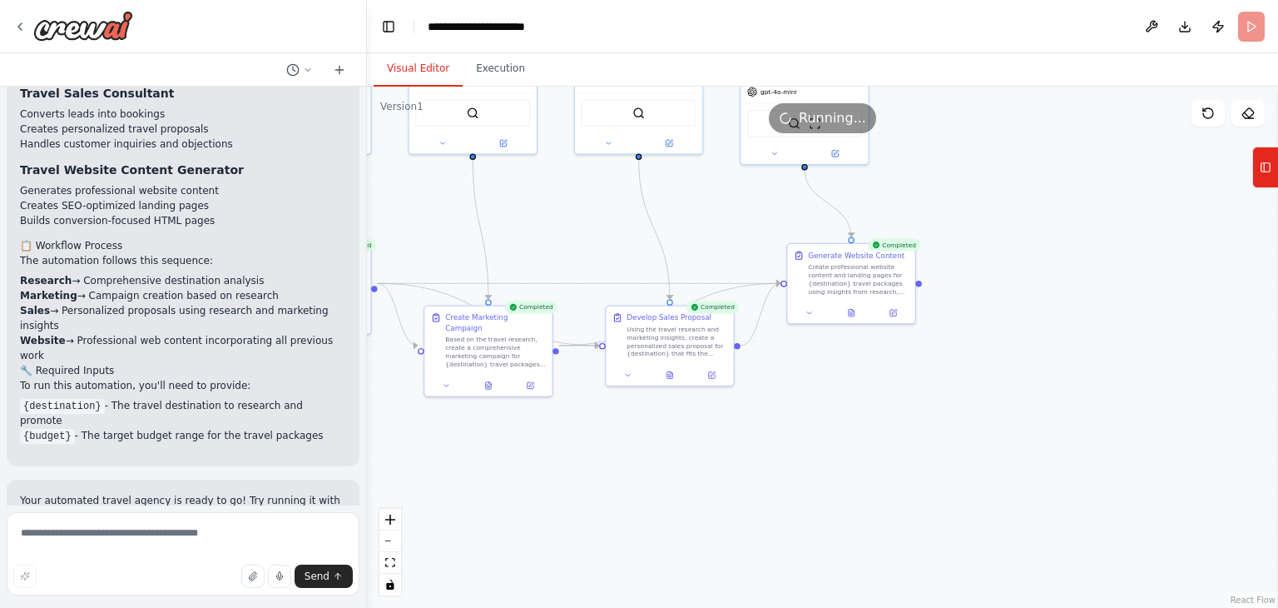
scroll to position [1872, 0]
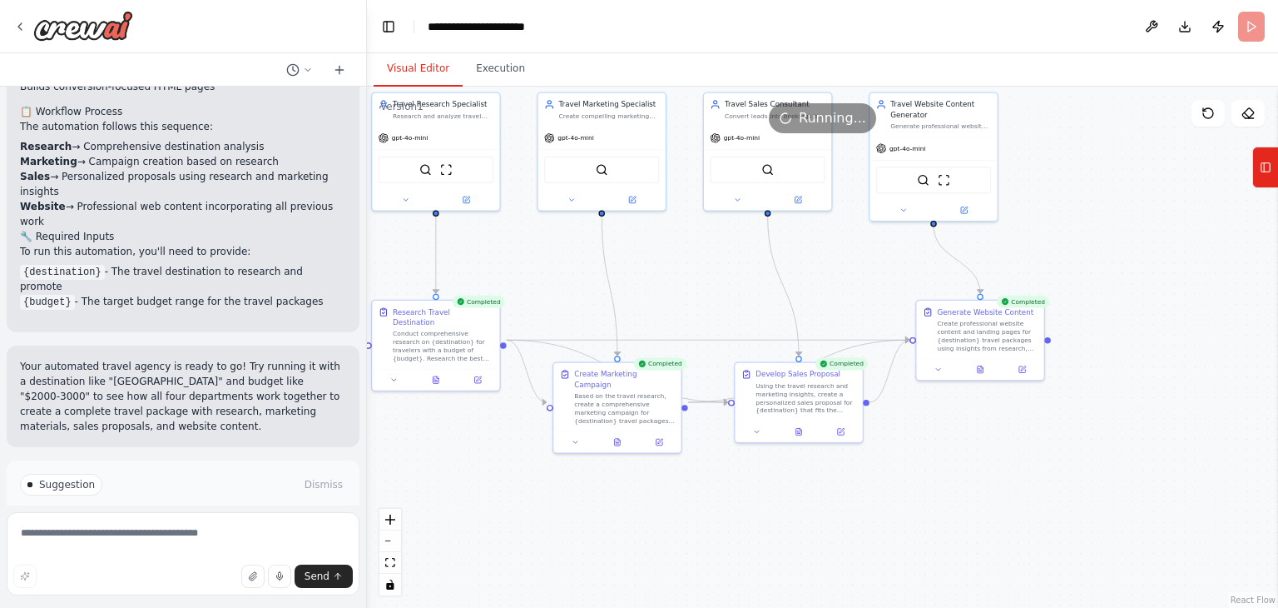
drag, startPoint x: 904, startPoint y: 467, endPoint x: 1134, endPoint y: 380, distance: 245.8
click at [1134, 380] on div ".deletable-edge-delete-btn { width: 20px; height: 20px; border: 0px solid #ffff…" at bounding box center [822, 347] width 911 height 521
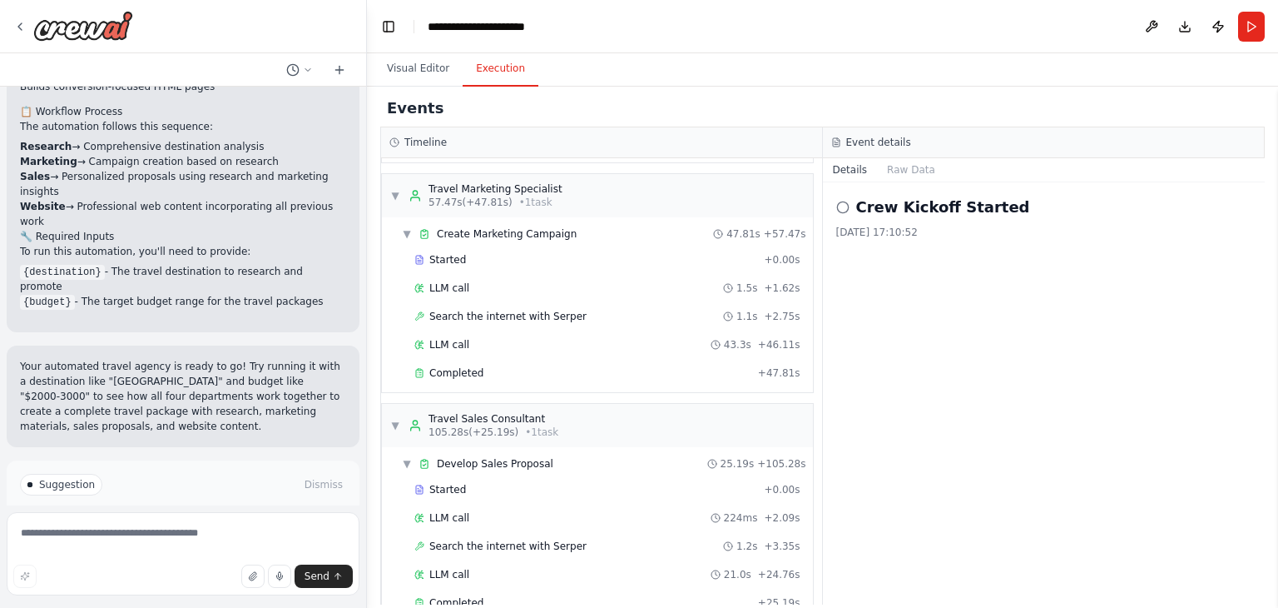
click at [496, 70] on button "Execution" at bounding box center [501, 69] width 76 height 35
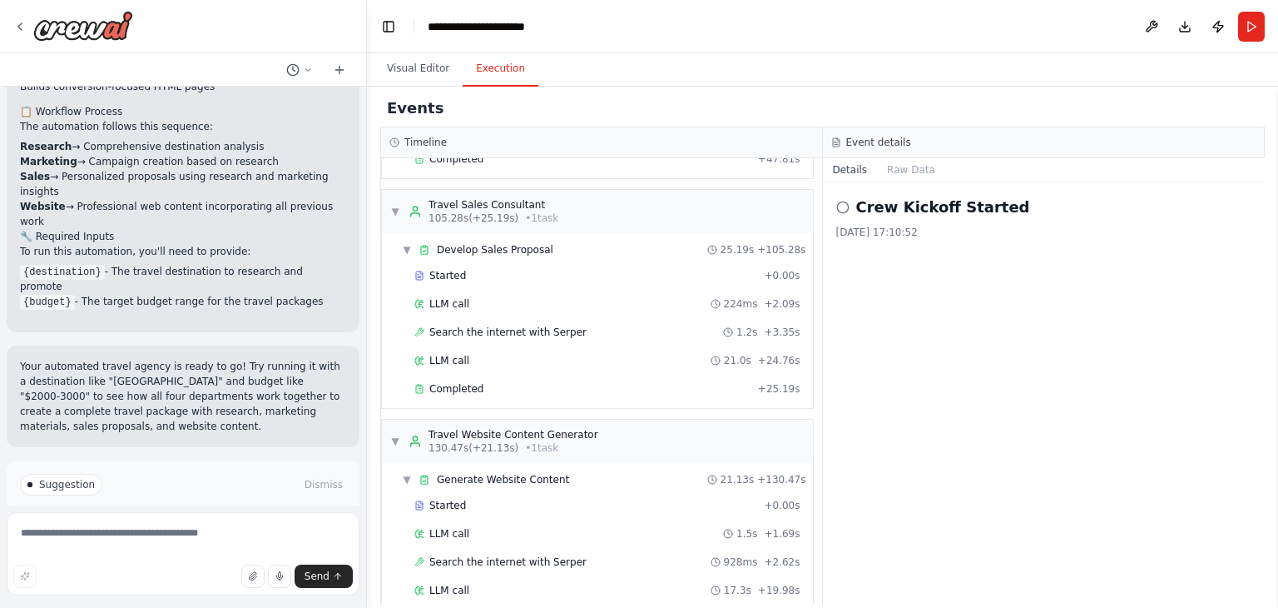
scroll to position [649, 0]
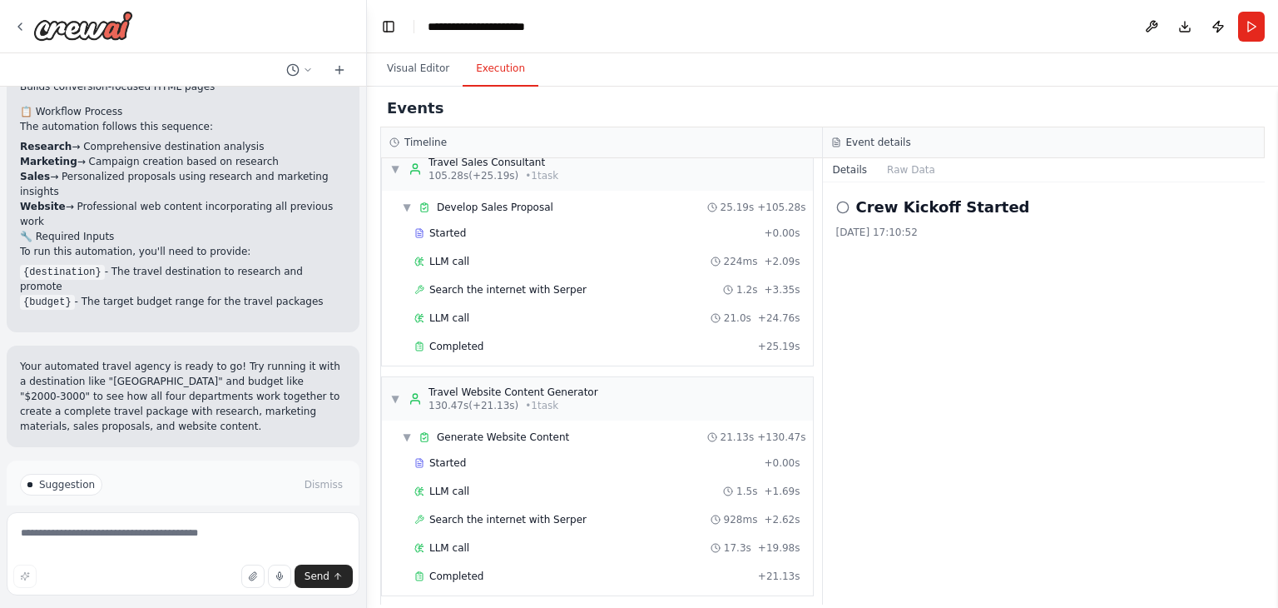
click at [211, 549] on span "Improve automation" at bounding box center [191, 555] width 102 height 13
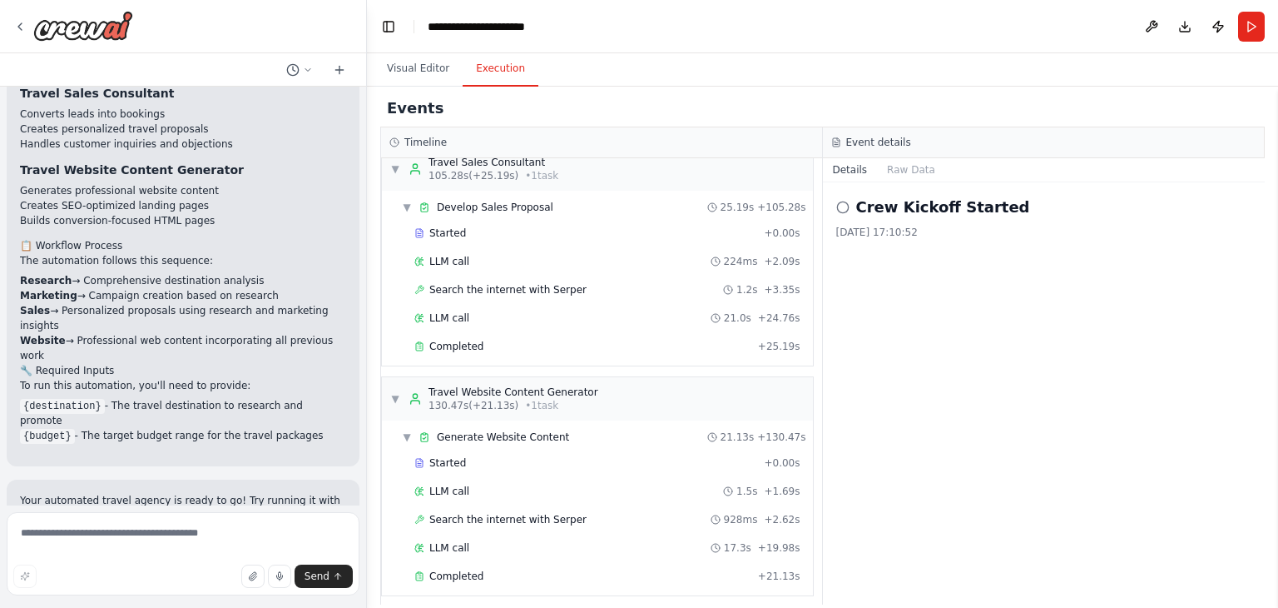
scroll to position [1802, 0]
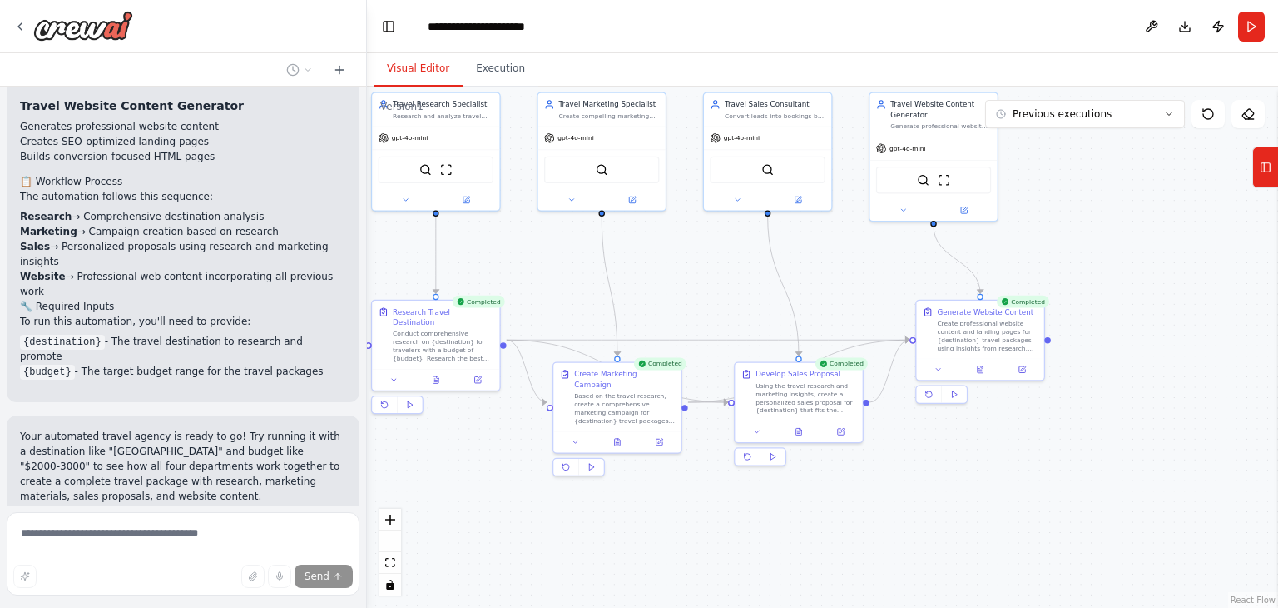
click at [423, 71] on button "Visual Editor" at bounding box center [418, 69] width 89 height 35
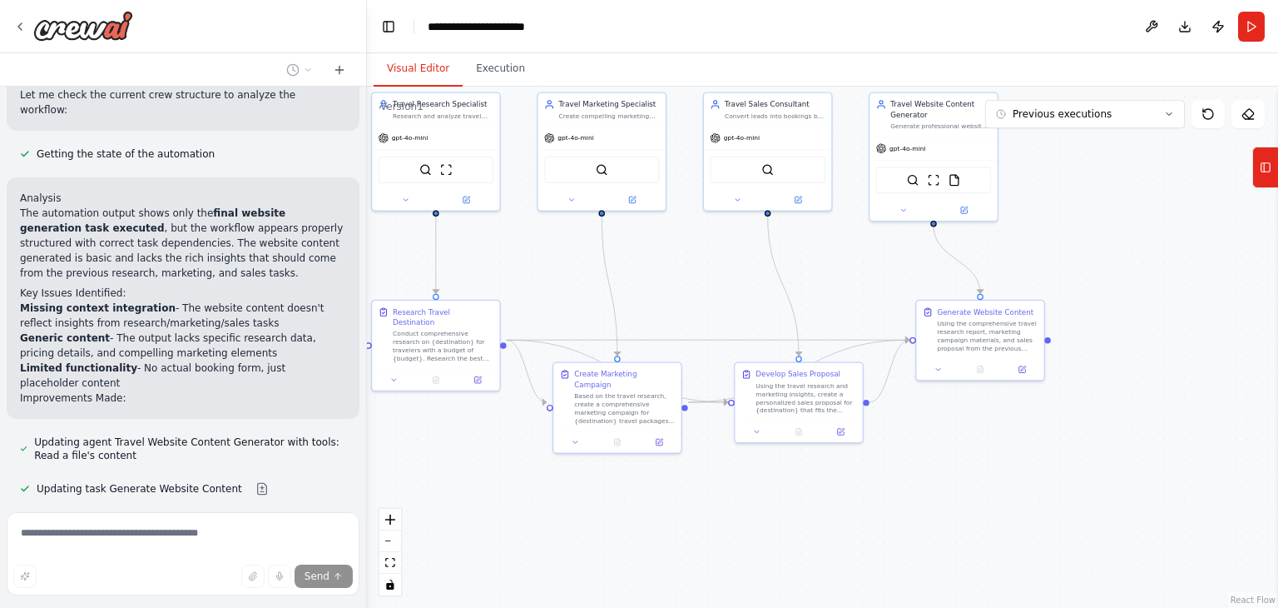
scroll to position [2416, 0]
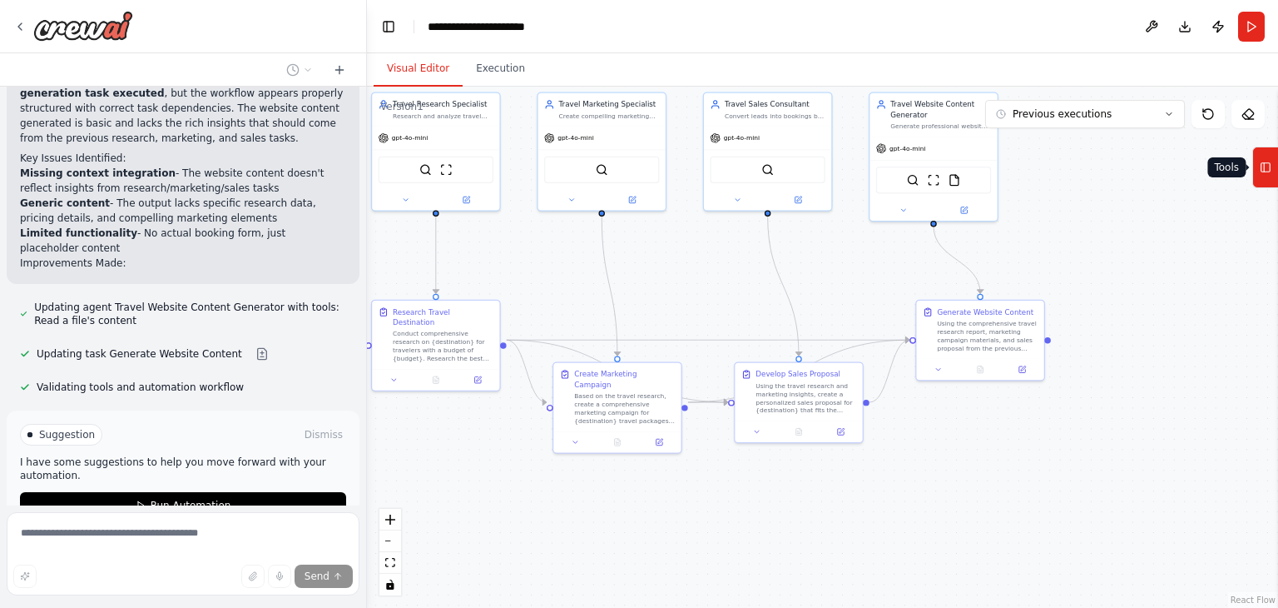
click at [1265, 157] on icon at bounding box center [1266, 167] width 12 height 27
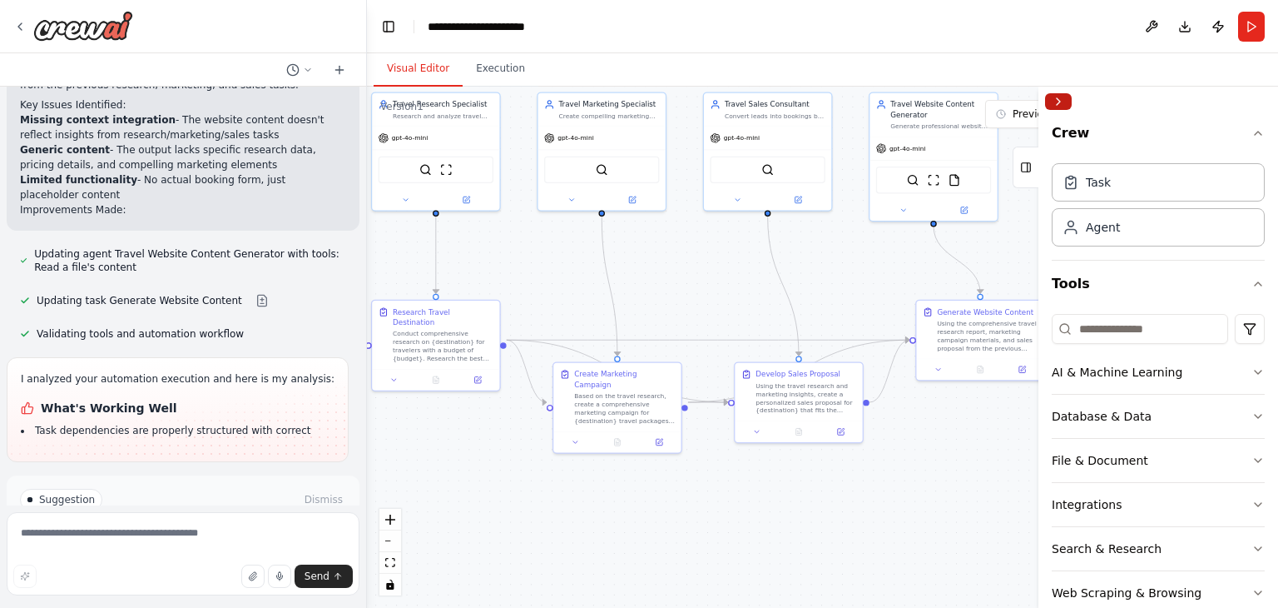
click at [1057, 97] on button "Collapse right sidebar" at bounding box center [1058, 101] width 27 height 17
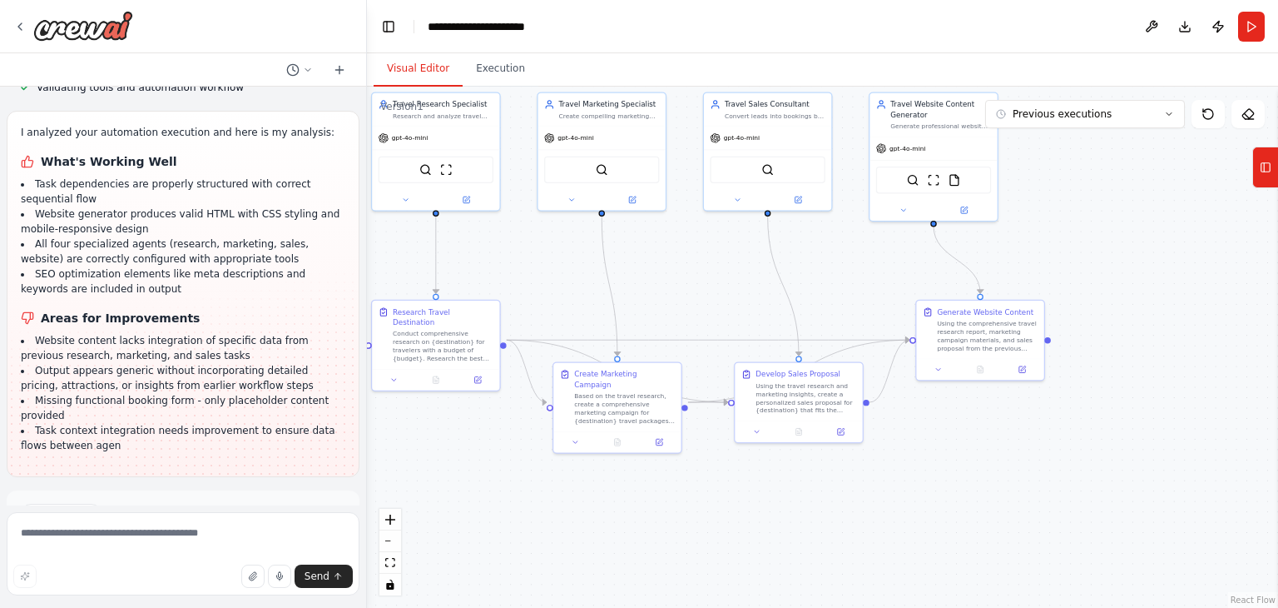
scroll to position [2731, 0]
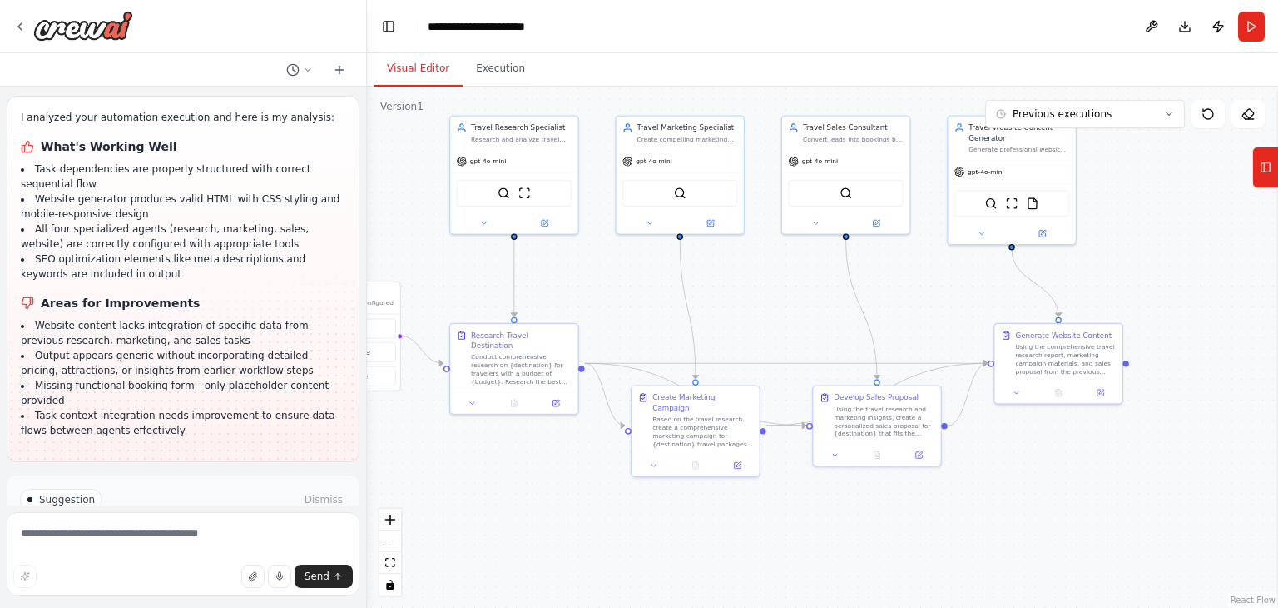
drag, startPoint x: 495, startPoint y: 241, endPoint x: 603, endPoint y: 268, distance: 110.8
click at [603, 268] on div ".deletable-edge-delete-btn { width: 20px; height: 20px; border: 0px solid #ffff…" at bounding box center [822, 347] width 911 height 521
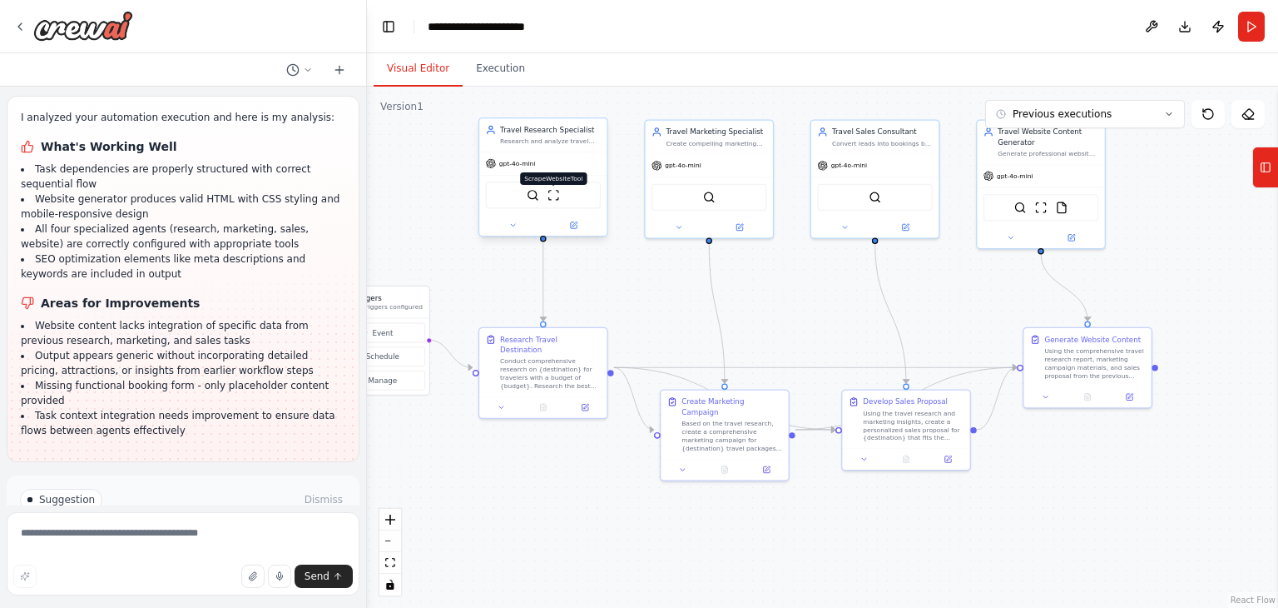
click at [553, 196] on img at bounding box center [554, 195] width 12 height 12
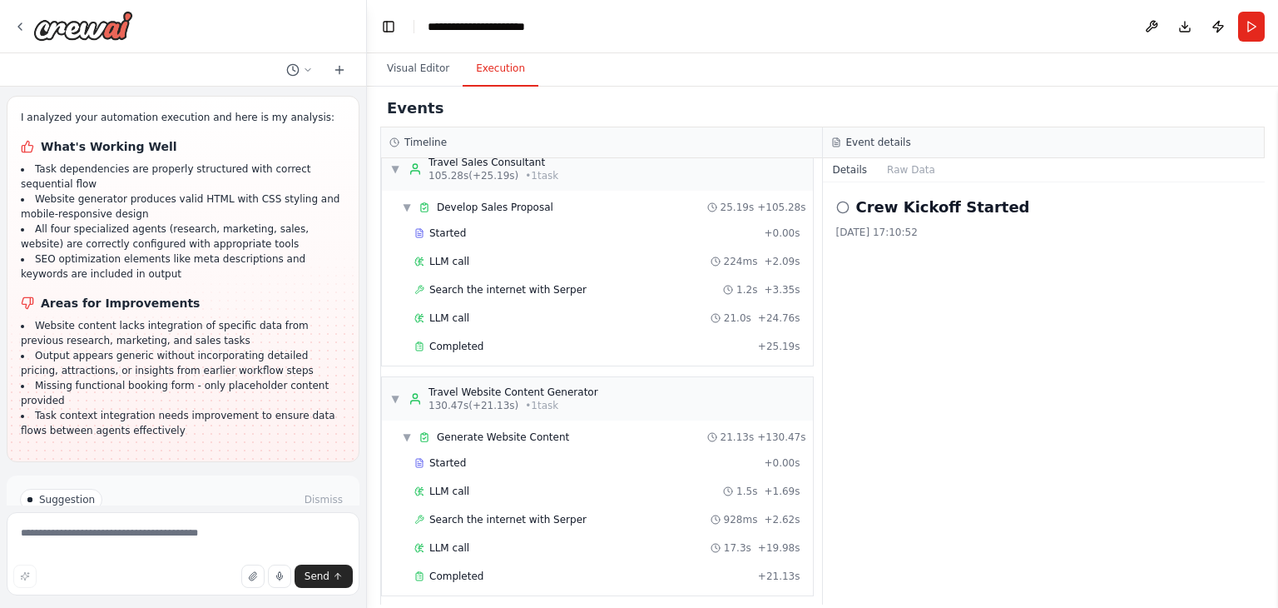
click at [485, 72] on button "Execution" at bounding box center [501, 69] width 76 height 35
click at [906, 166] on button "Raw Data" at bounding box center [911, 169] width 68 height 23
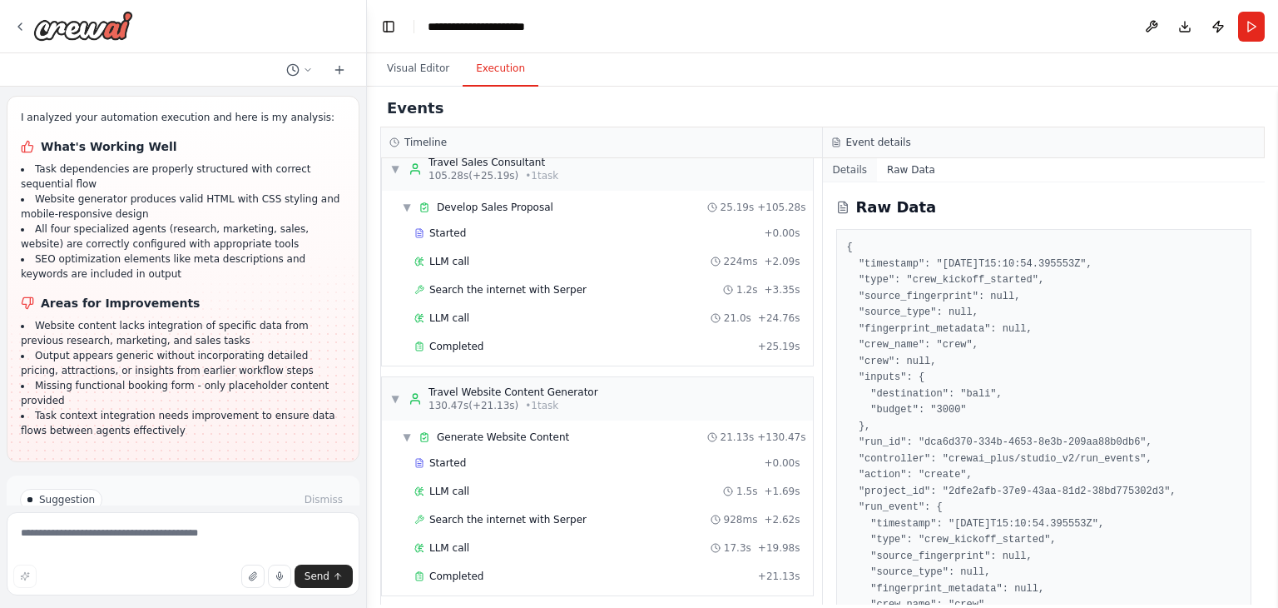
click at [846, 171] on button "Details" at bounding box center [850, 169] width 55 height 23
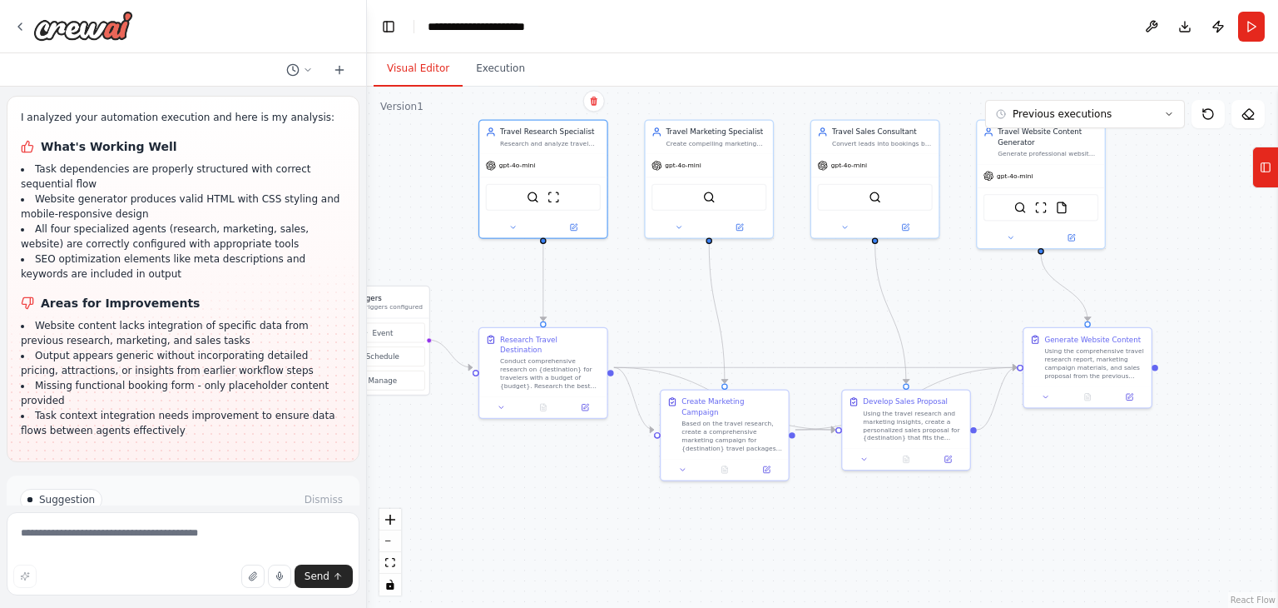
click at [442, 68] on button "Visual Editor" at bounding box center [418, 69] width 89 height 35
click at [1192, 238] on div ".deletable-edge-delete-btn { width: 20px; height: 20px; border: 0px solid #ffff…" at bounding box center [822, 347] width 911 height 521
click at [1258, 14] on button "Run" at bounding box center [1252, 27] width 27 height 30
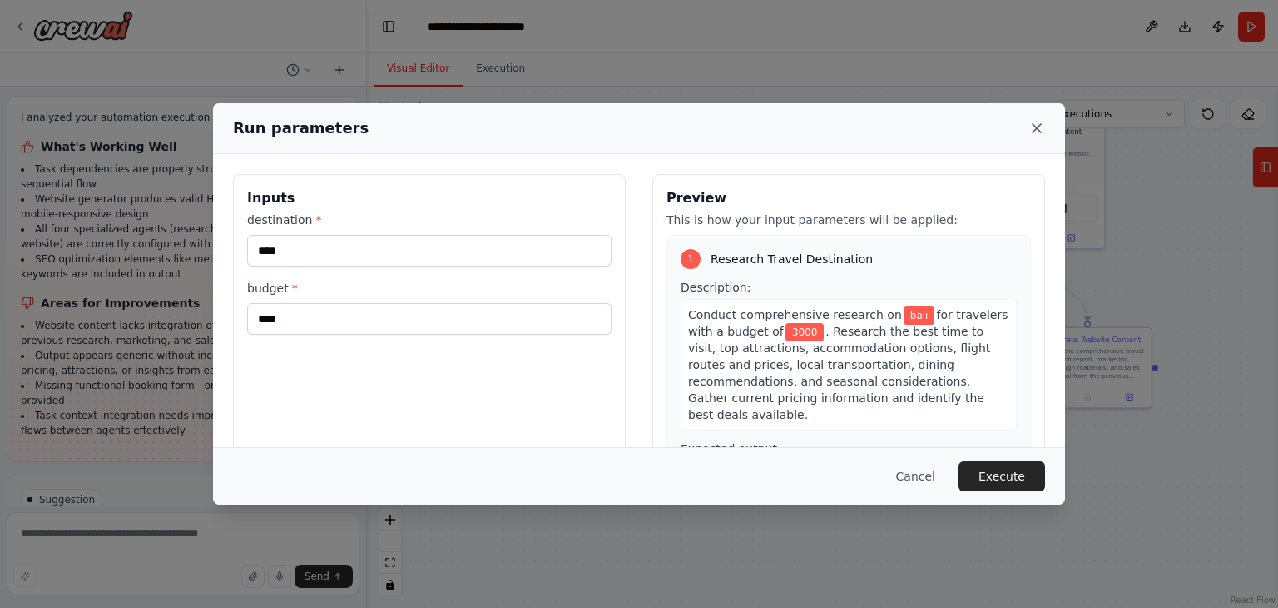
click at [1034, 129] on icon at bounding box center [1037, 128] width 17 height 17
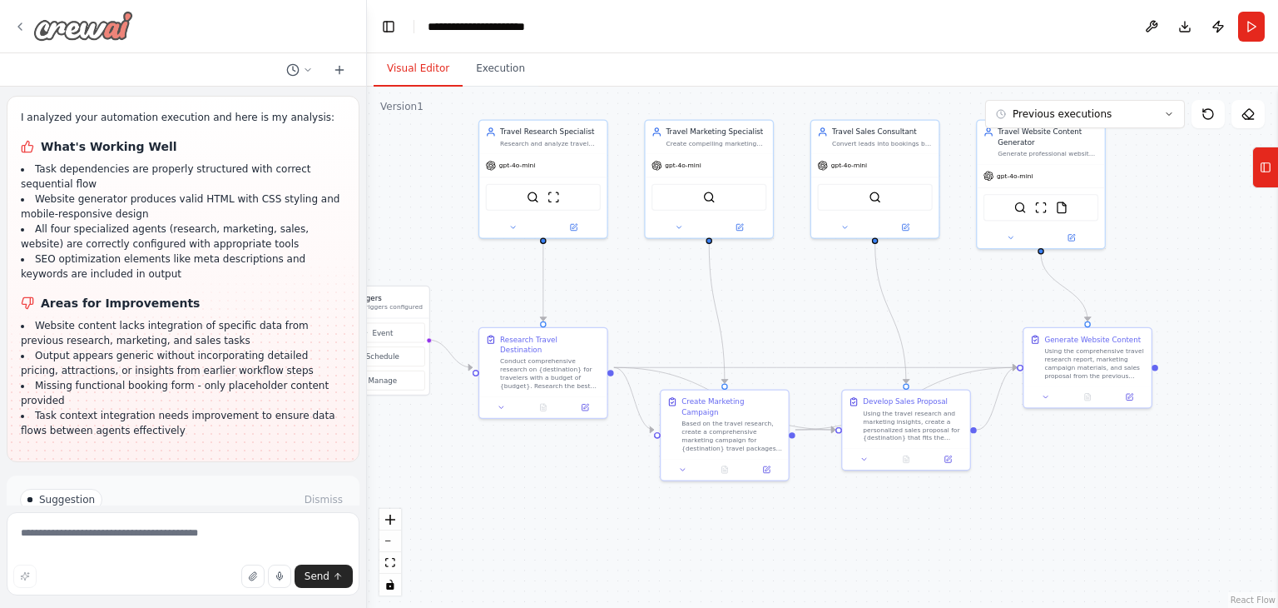
click at [15, 23] on icon at bounding box center [19, 26] width 13 height 13
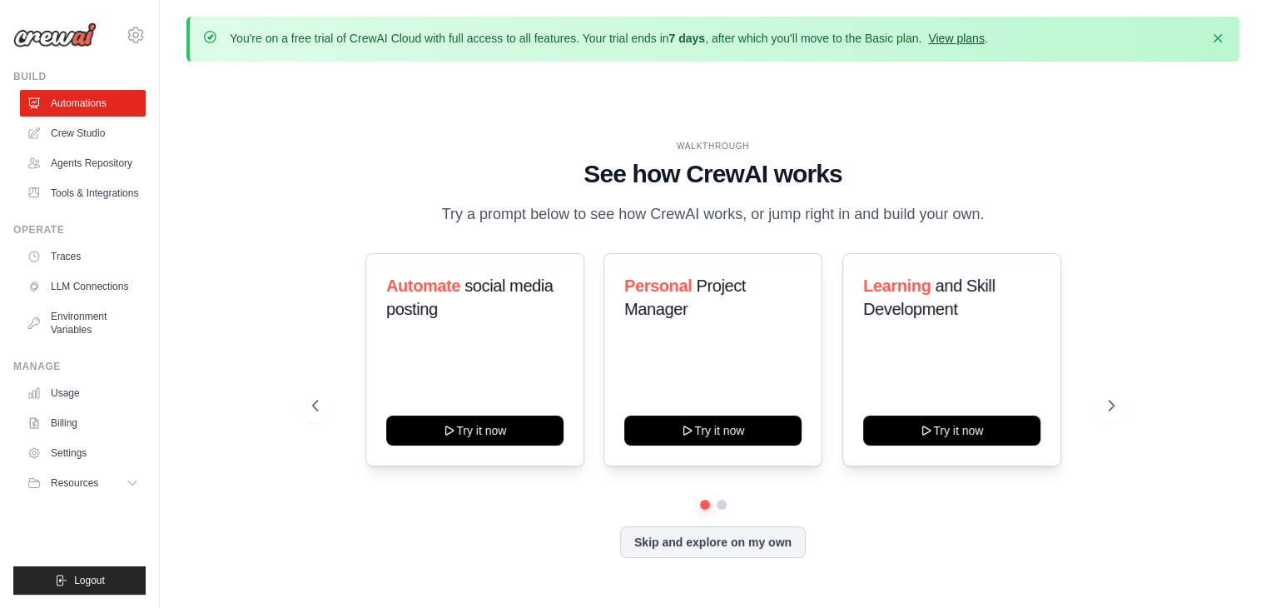
click at [956, 32] on link "View plans" at bounding box center [956, 38] width 56 height 13
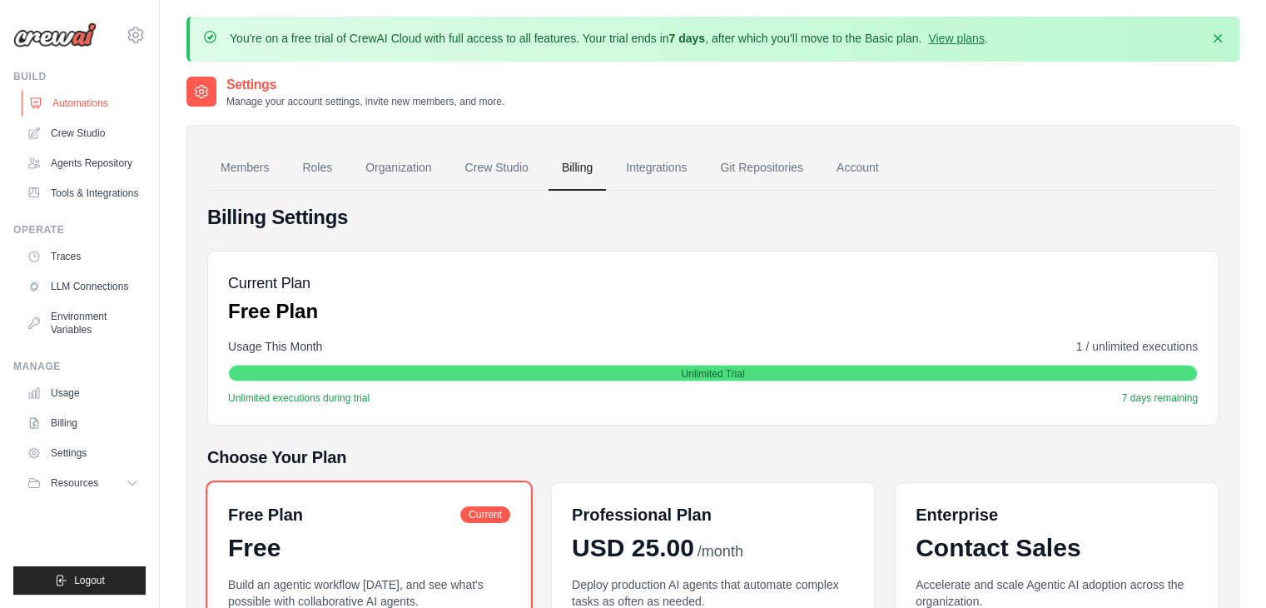
click at [77, 100] on link "Automations" at bounding box center [85, 103] width 126 height 27
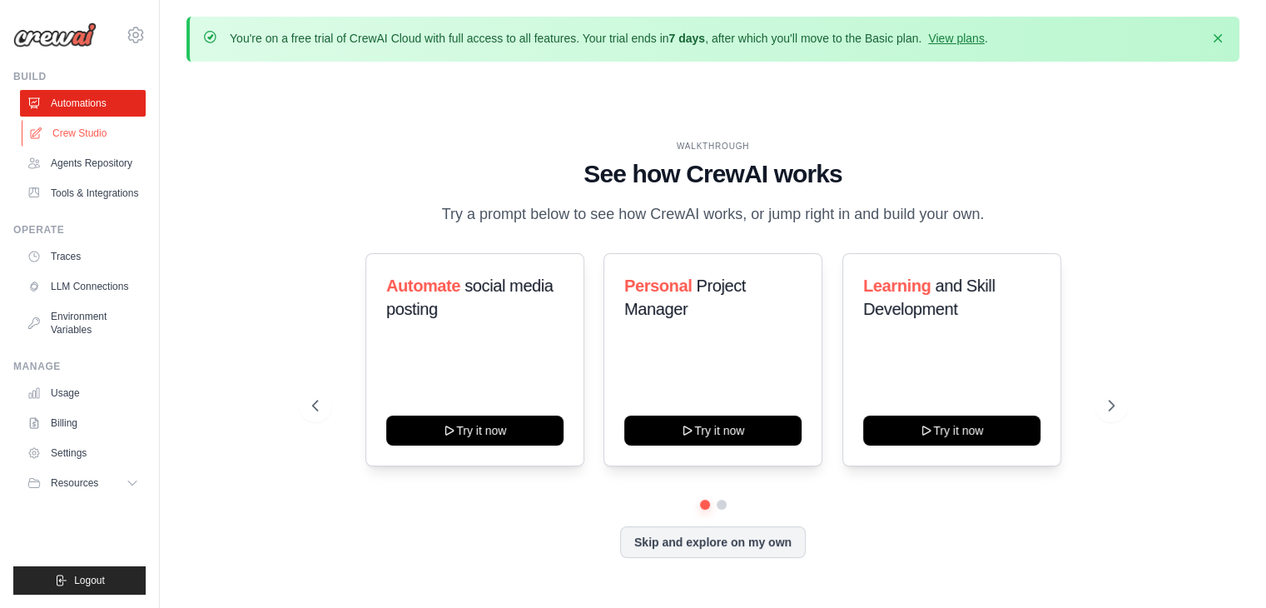
click at [93, 134] on link "Crew Studio" at bounding box center [85, 133] width 126 height 27
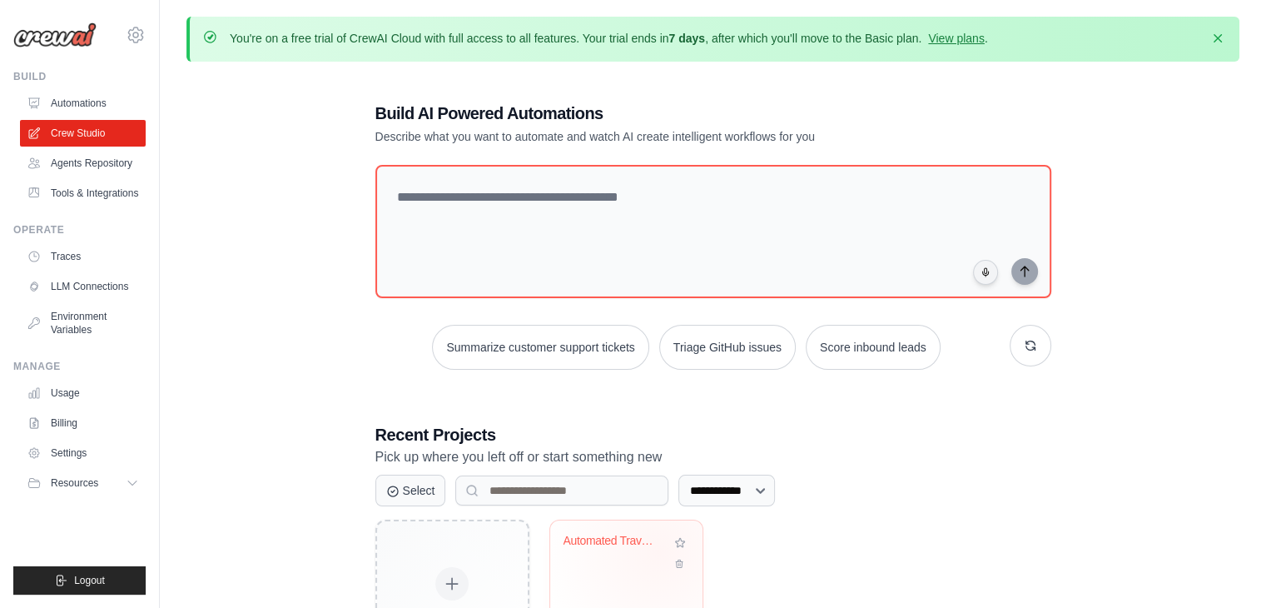
click at [659, 550] on div "Automated Travel Agency" at bounding box center [613, 545] width 101 height 22
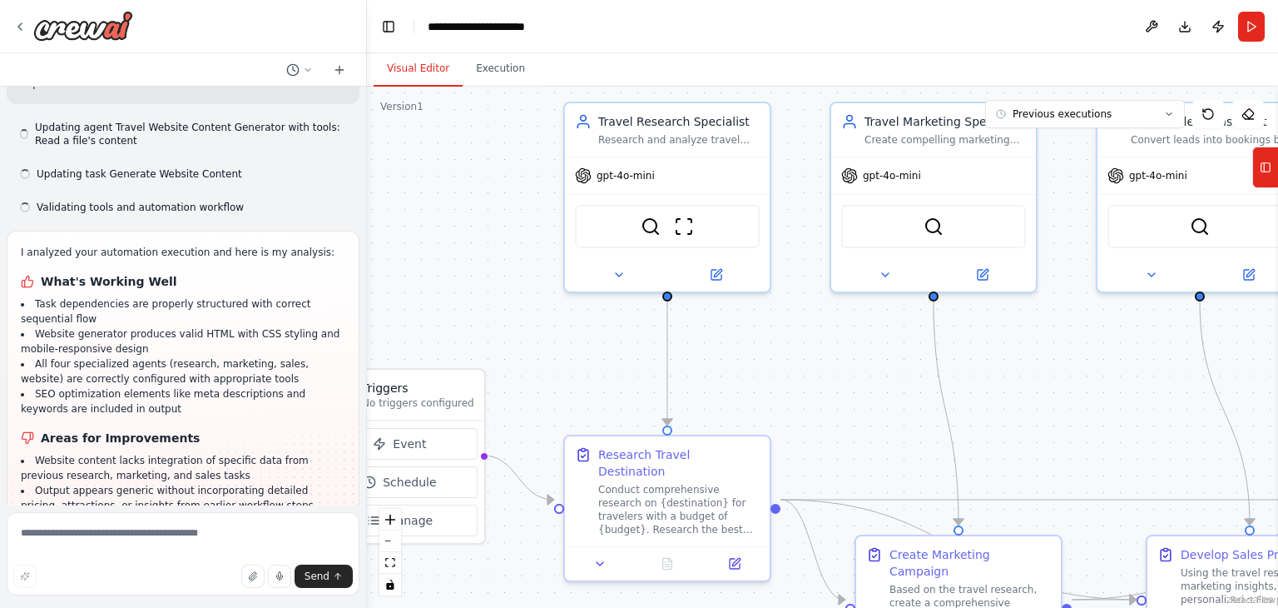
drag, startPoint x: 1201, startPoint y: 184, endPoint x: 1065, endPoint y: 61, distance: 183.9
click at [1065, 61] on div "Visual Editor Execution Version 1 Previous executions Show Tools Hide Agents Tr…" at bounding box center [822, 330] width 911 height 554
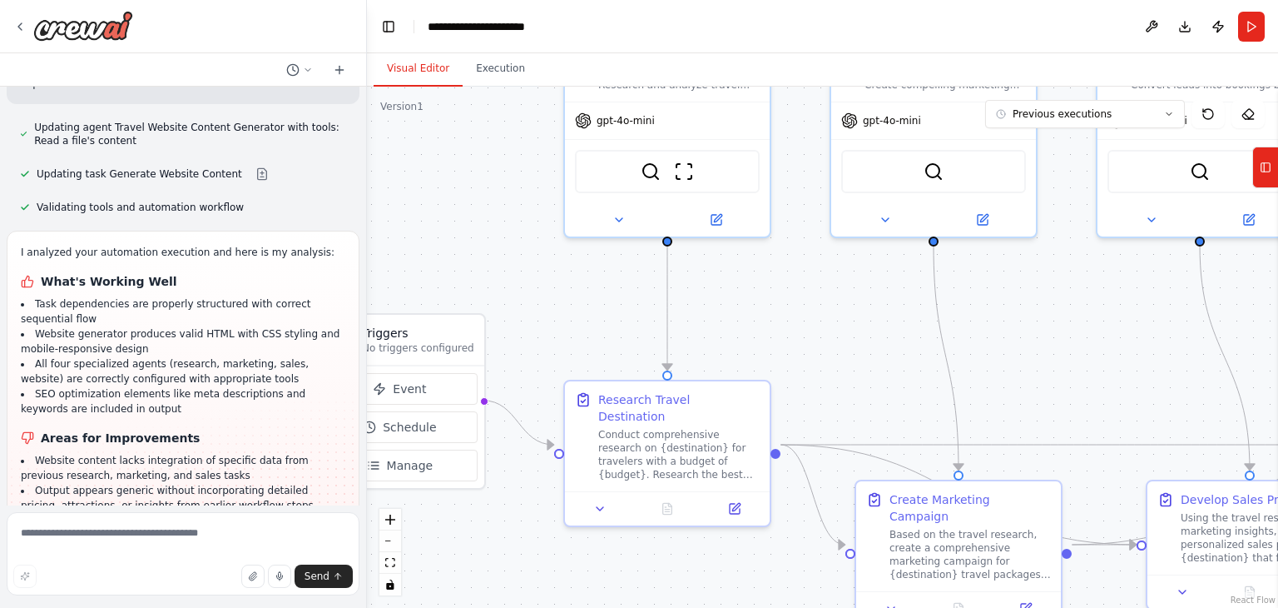
scroll to position [2597, 0]
click at [186, 527] on textarea at bounding box center [183, 553] width 353 height 83
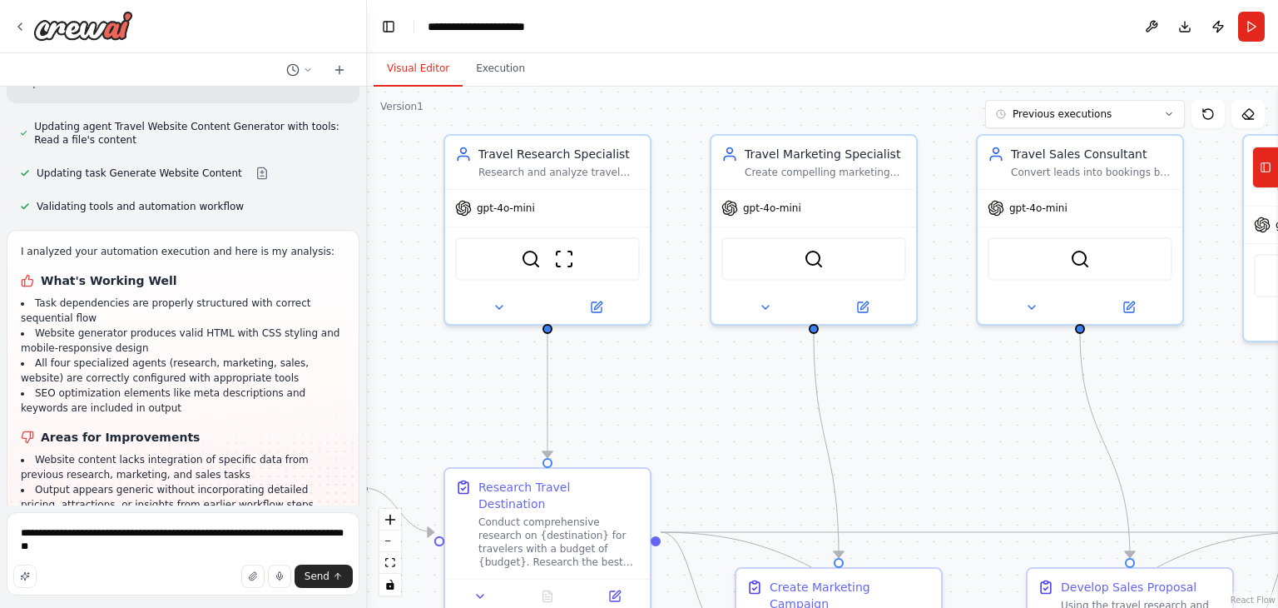
drag, startPoint x: 888, startPoint y: 335, endPoint x: 767, endPoint y: 424, distance: 149.5
click at [767, 424] on div ".deletable-edge-delete-btn { width: 20px; height: 20px; border: 0px solid #ffff…" at bounding box center [822, 347] width 911 height 521
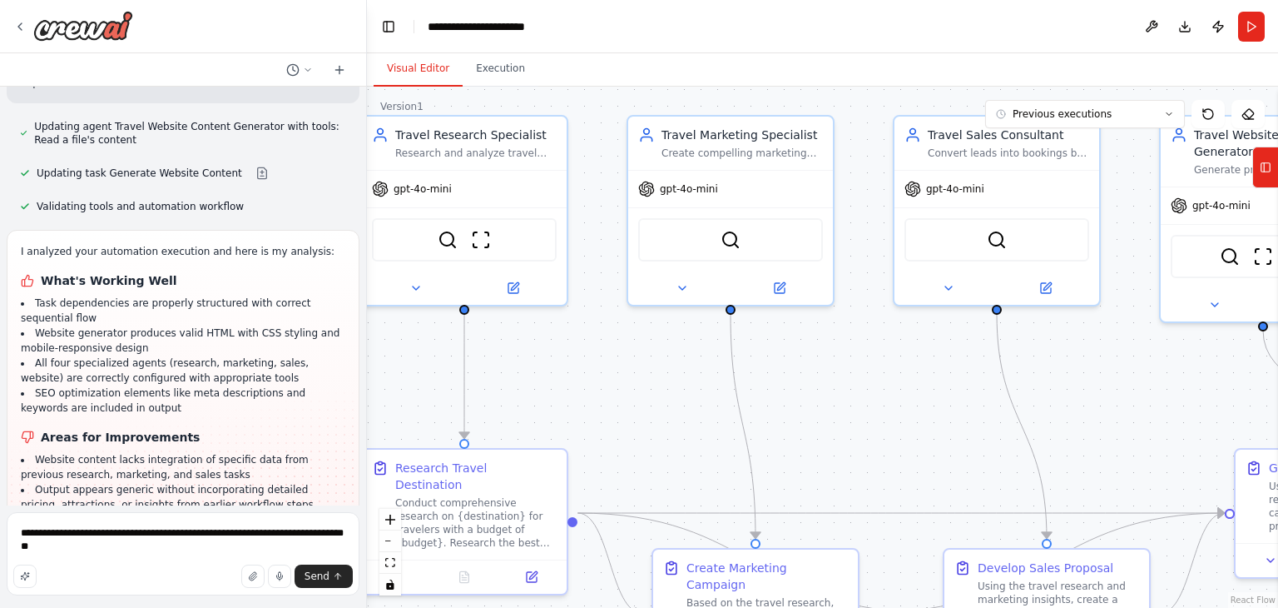
drag, startPoint x: 895, startPoint y: 447, endPoint x: 812, endPoint y: 426, distance: 85.0
click at [812, 426] on div ".deletable-edge-delete-btn { width: 20px; height: 20px; border: 0px solid #ffff…" at bounding box center [822, 347] width 911 height 521
click at [69, 557] on textarea "**********" at bounding box center [183, 553] width 353 height 83
click at [344, 530] on textarea "**********" at bounding box center [183, 553] width 353 height 83
type textarea "**********"
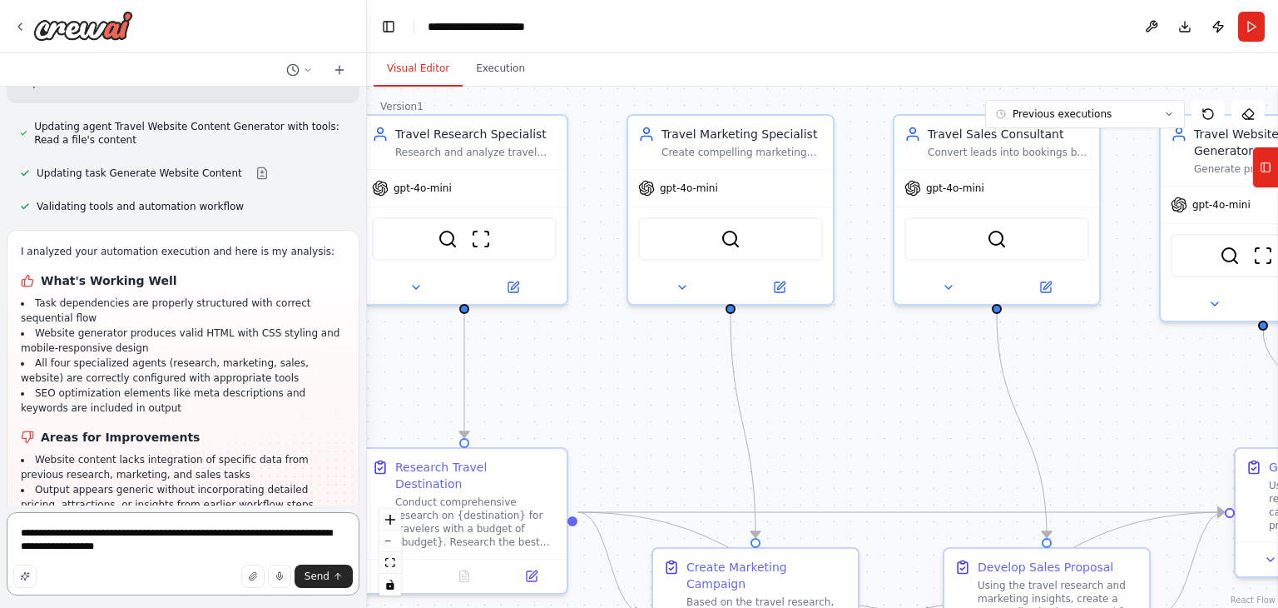
click at [136, 542] on textarea "**********" at bounding box center [183, 553] width 353 height 83
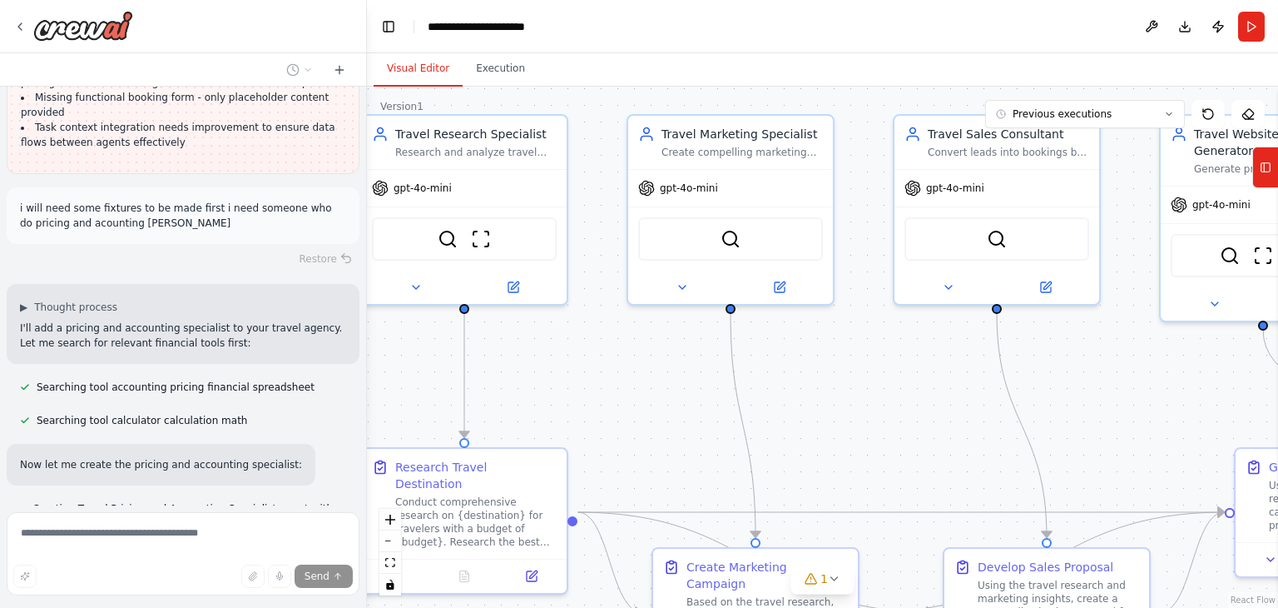
scroll to position [3059, 0]
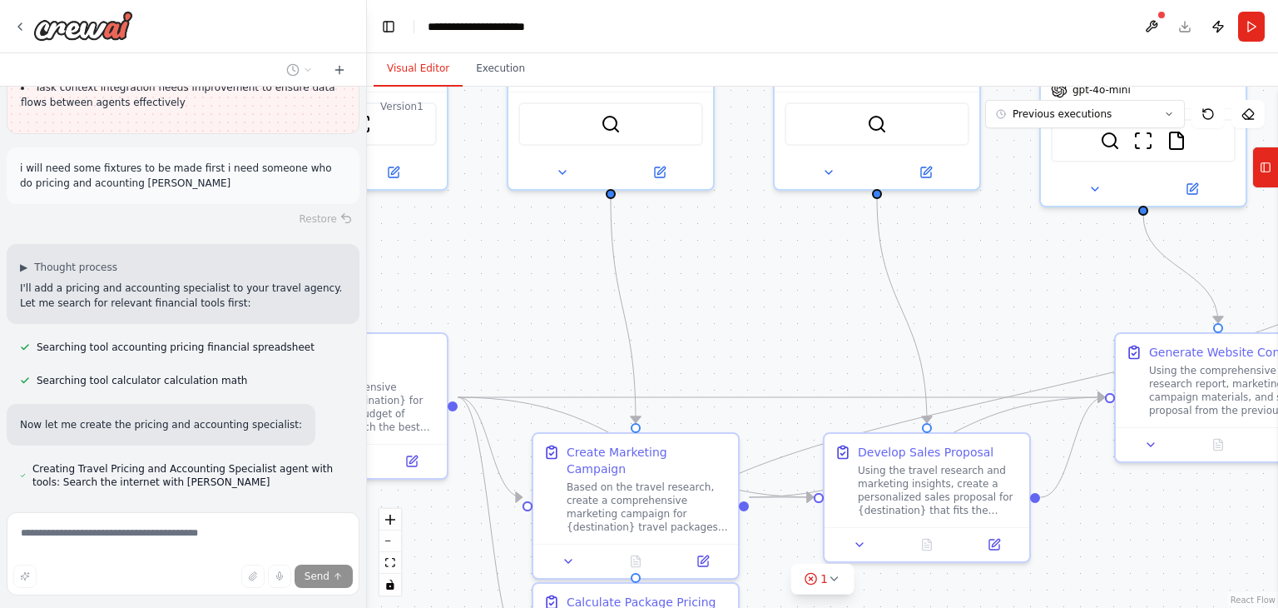
drag, startPoint x: 647, startPoint y: 379, endPoint x: 498, endPoint y: 224, distance: 214.9
click at [498, 224] on div ".deletable-edge-delete-btn { width: 20px; height: 20px; border: 0px solid #ffff…" at bounding box center [822, 347] width 911 height 521
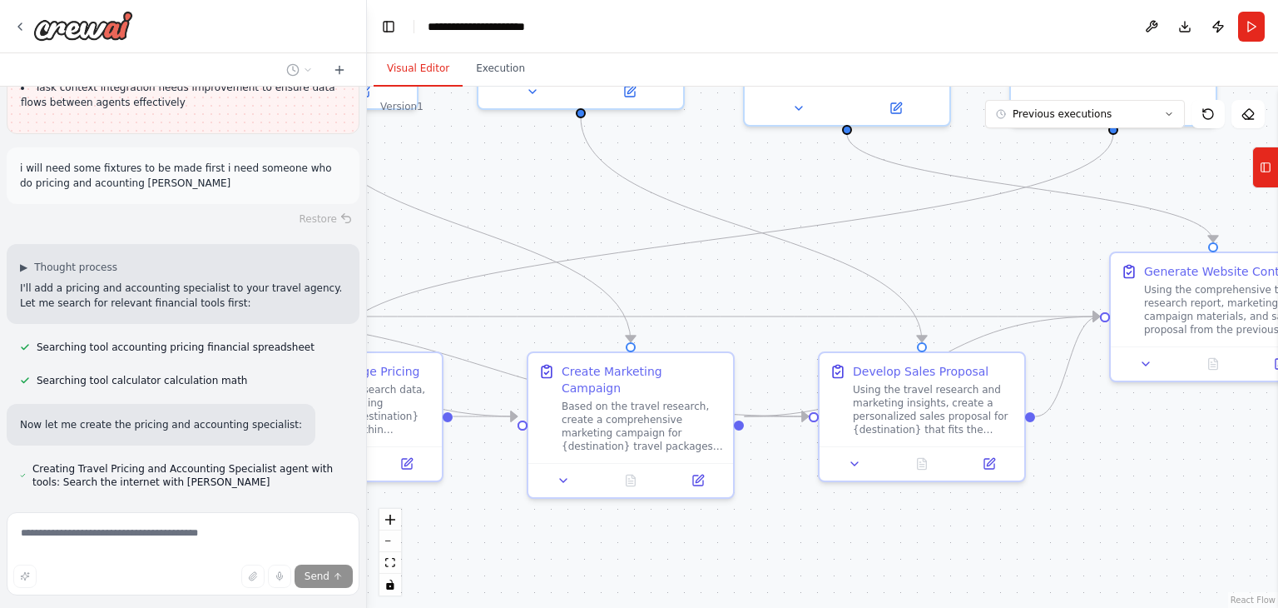
drag, startPoint x: 760, startPoint y: 569, endPoint x: 489, endPoint y: 529, distance: 274.4
click at [489, 529] on div ".deletable-edge-delete-btn { width: 20px; height: 20px; border: 0px solid #ffff…" at bounding box center [822, 347] width 911 height 521
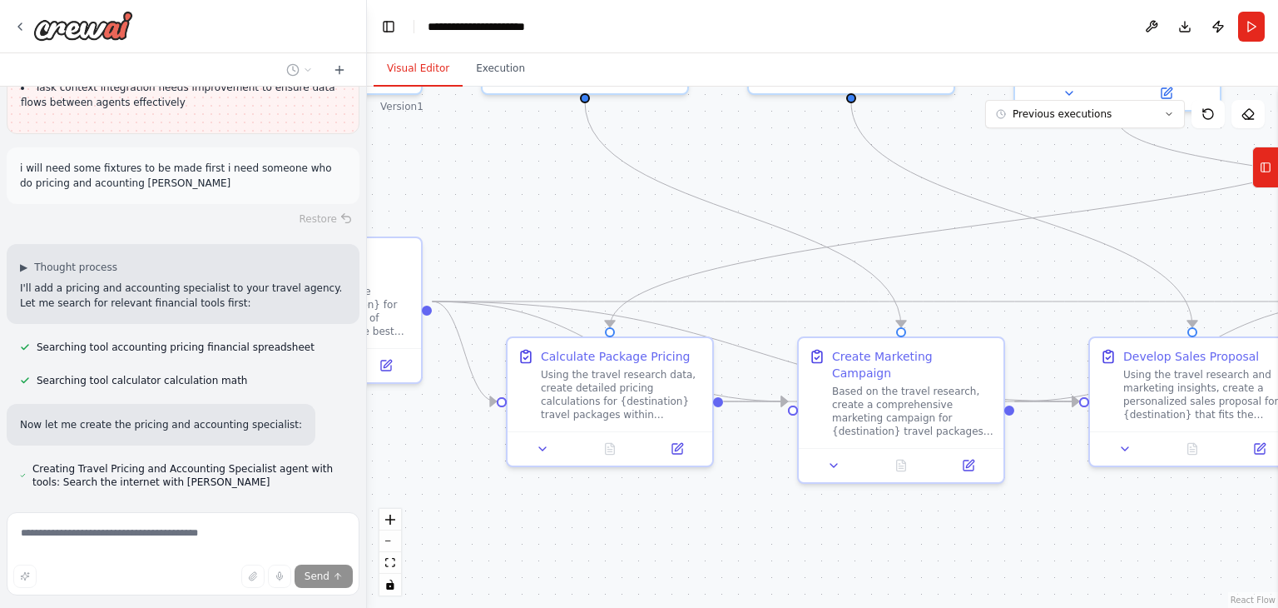
drag, startPoint x: 831, startPoint y: 534, endPoint x: 1108, endPoint y: 519, distance: 277.5
click at [1108, 519] on div ".deletable-edge-delete-btn { width: 20px; height: 20px; border: 0px solid #ffff…" at bounding box center [822, 347] width 911 height 521
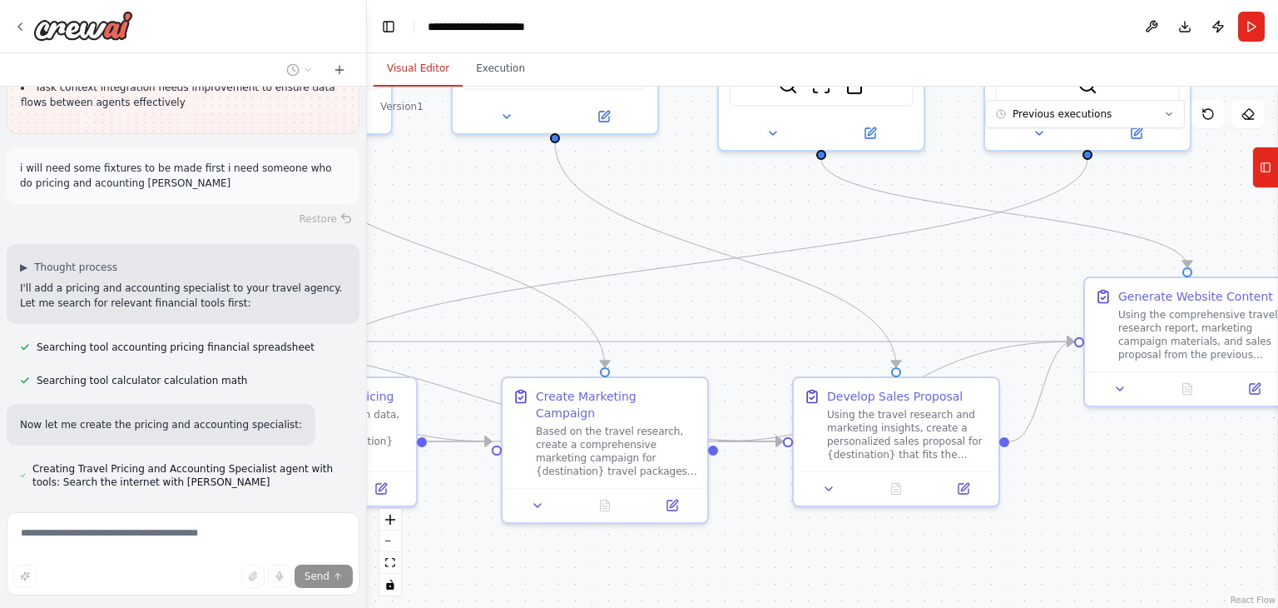
click at [270, 555] on div "i want to make an automatedntravel agency with marketing agent and resaerch age…" at bounding box center [639, 304] width 1278 height 608
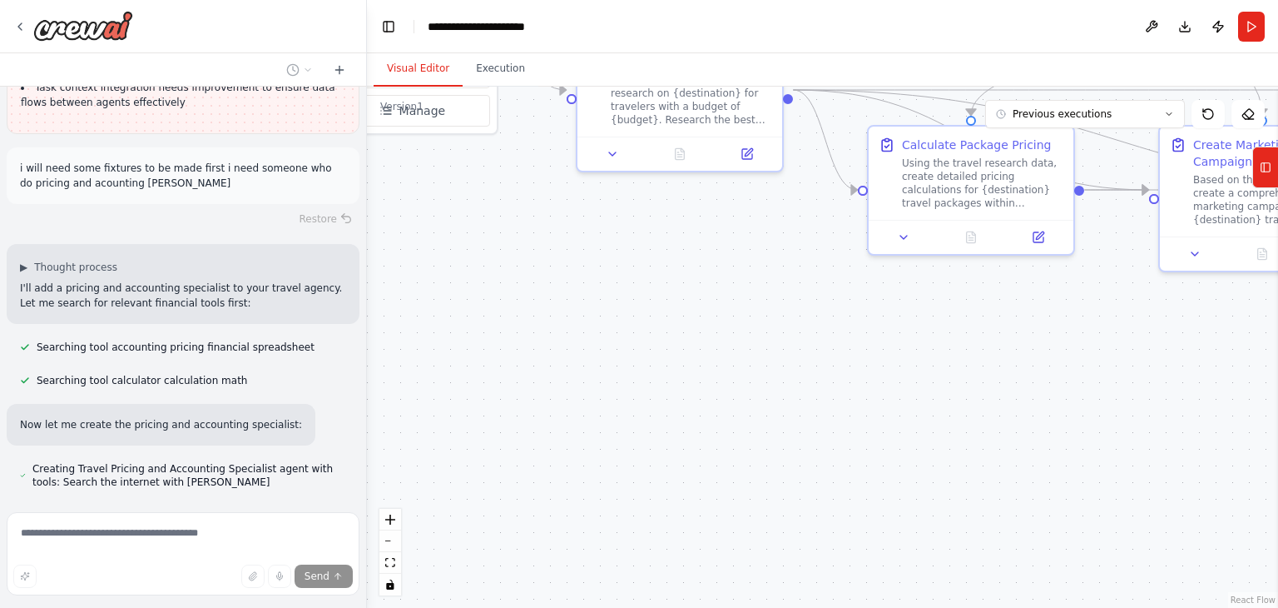
click at [934, 308] on div ".deletable-edge-delete-btn { width: 20px; height: 20px; border: 0px solid #ffff…" at bounding box center [822, 347] width 911 height 521
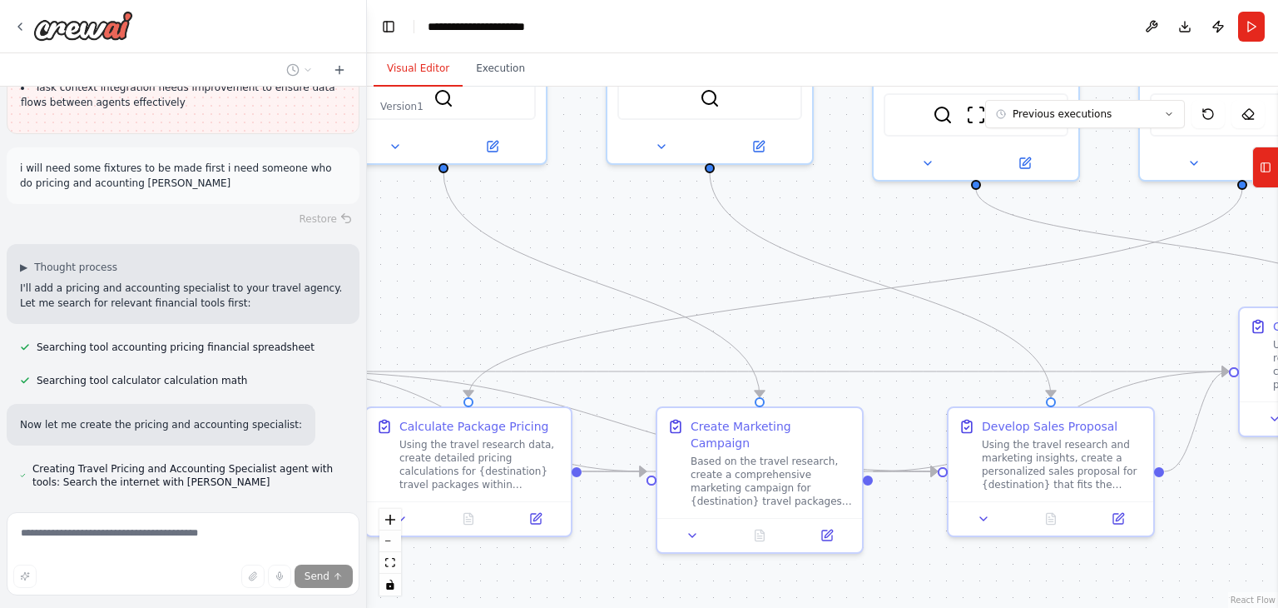
drag, startPoint x: 1134, startPoint y: 284, endPoint x: 611, endPoint y: 581, distance: 602.0
click at [611, 581] on div ".deletable-edge-delete-btn { width: 20px; height: 20px; border: 0px solid #ffff…" at bounding box center [822, 347] width 911 height 521
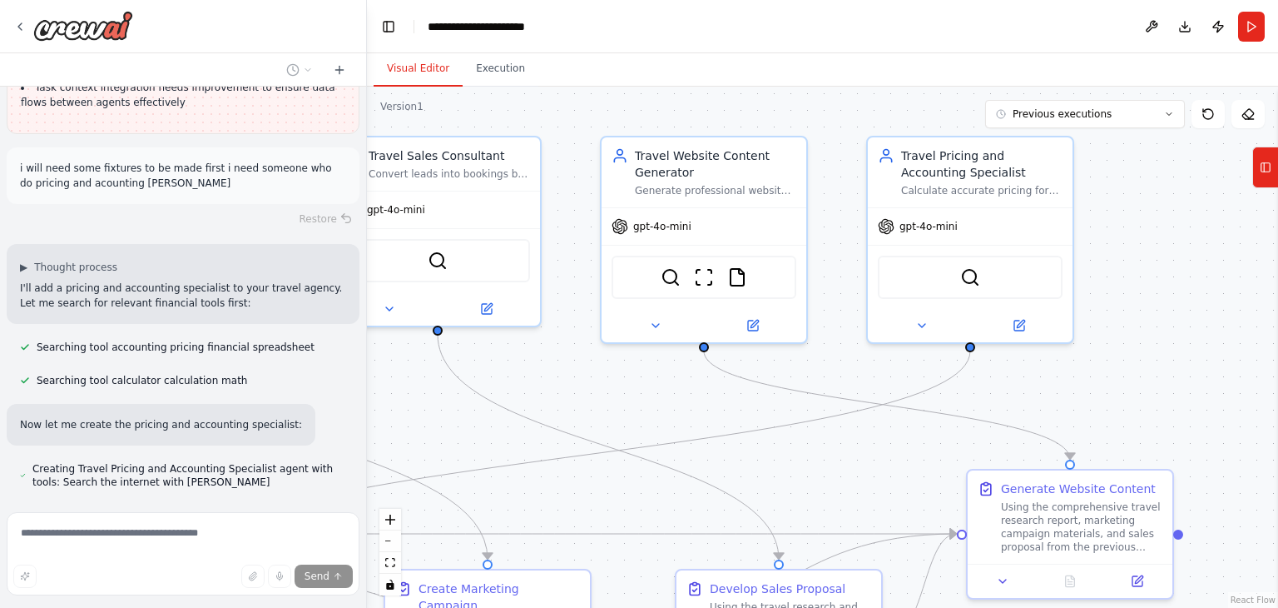
drag, startPoint x: 1130, startPoint y: 237, endPoint x: 878, endPoint y: 384, distance: 291.7
click at [878, 384] on div ".deletable-edge-delete-btn { width: 20px; height: 20px; border: 0px solid #ffff…" at bounding box center [822, 347] width 911 height 521
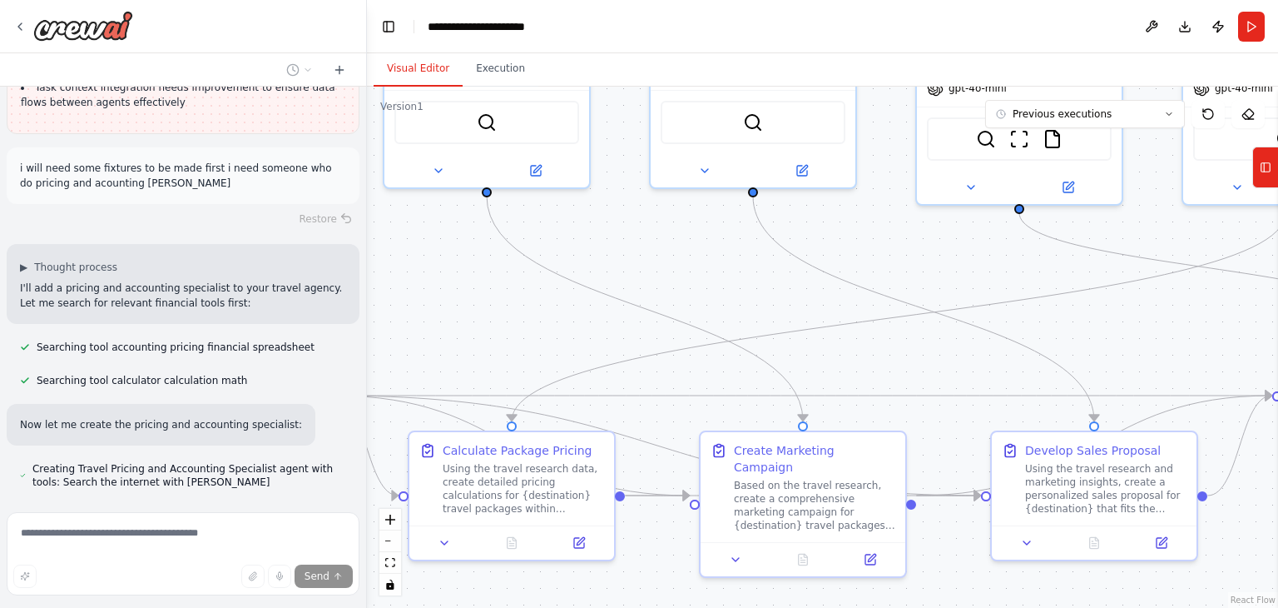
drag, startPoint x: 878, startPoint y: 384, endPoint x: 1145, endPoint y: 216, distance: 315.7
click at [1145, 216] on div ".deletable-edge-delete-btn { width: 20px; height: 20px; border: 0px solid #ffff…" at bounding box center [822, 347] width 911 height 521
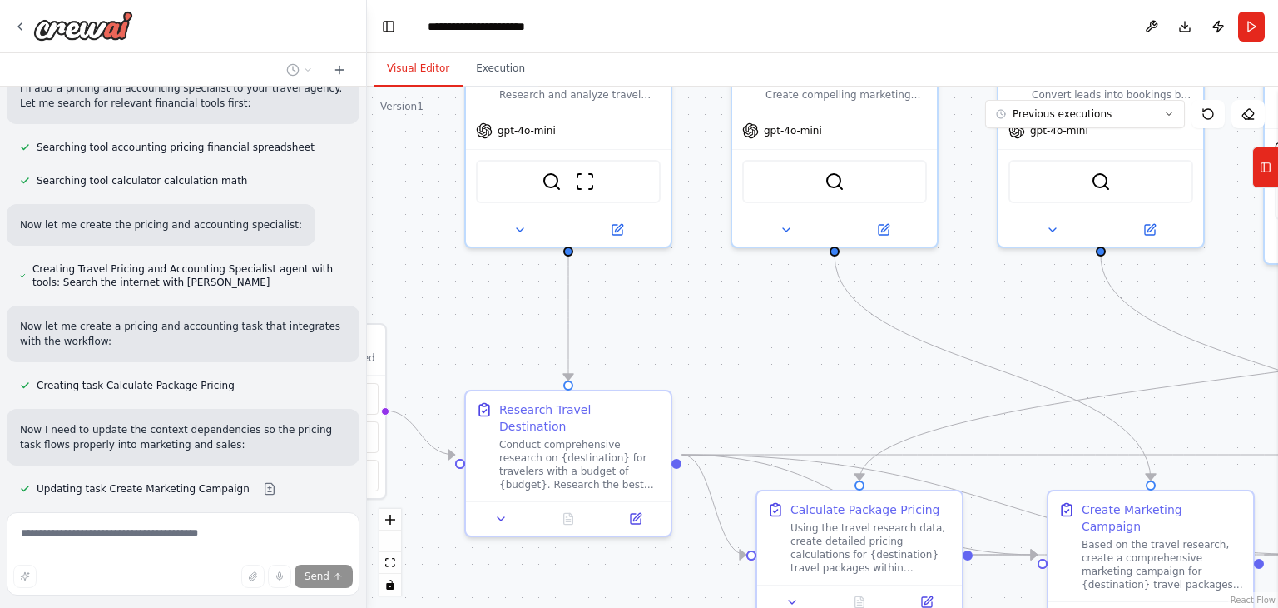
scroll to position [3292, 0]
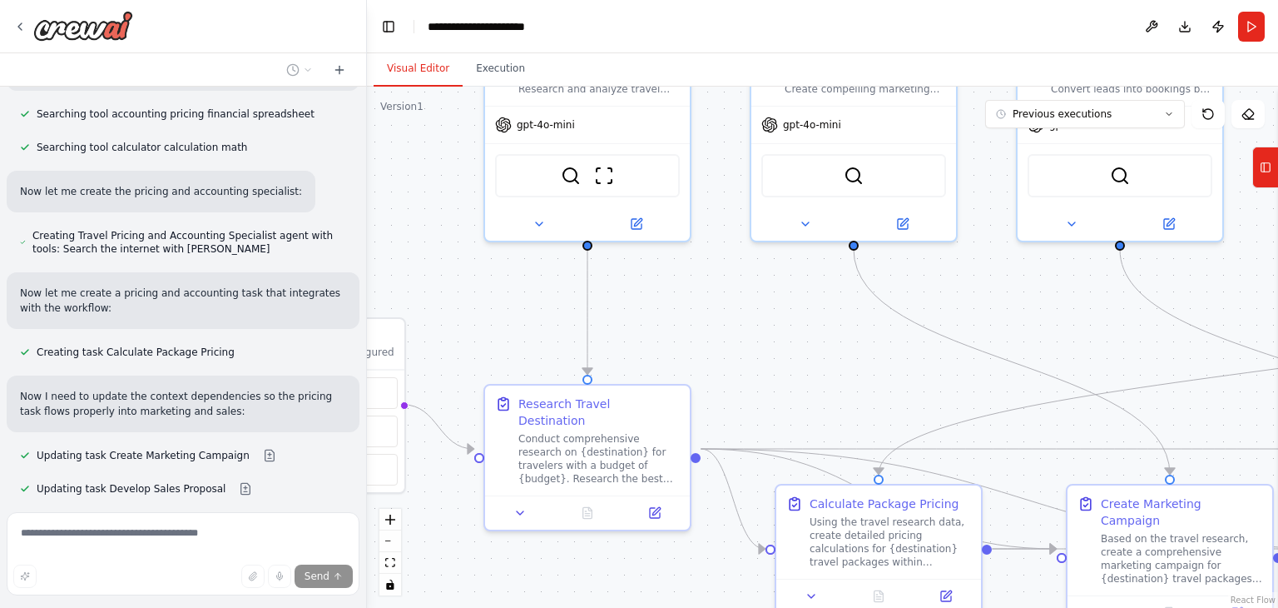
drag, startPoint x: 469, startPoint y: 318, endPoint x: 885, endPoint y: 400, distance: 424.2
click at [885, 400] on div ".deletable-edge-delete-btn { width: 20px; height: 20px; border: 0px solid #ffff…" at bounding box center [822, 347] width 911 height 521
click at [391, 540] on icon "zoom out" at bounding box center [390, 541] width 10 height 2
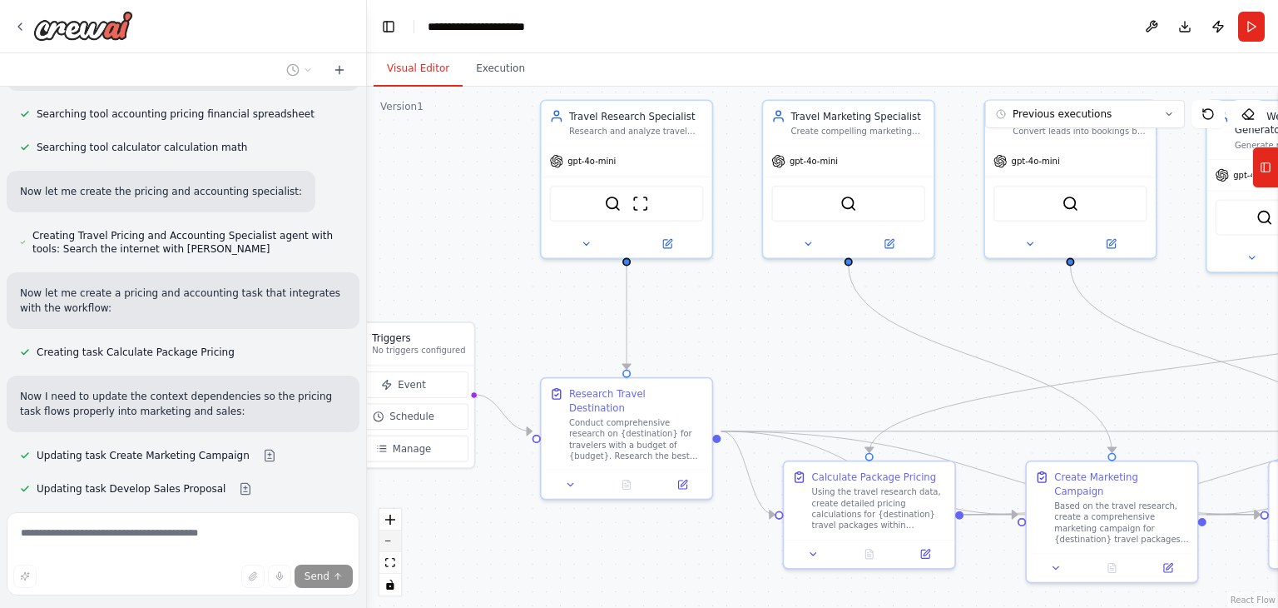
click at [391, 540] on icon "zoom out" at bounding box center [390, 541] width 10 height 2
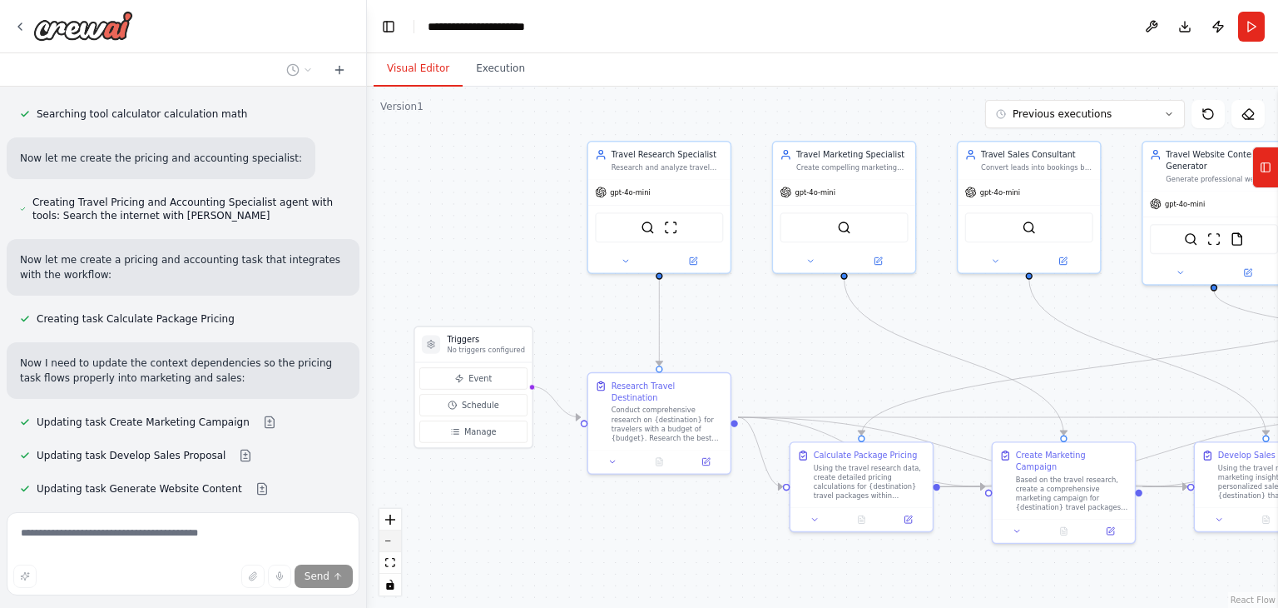
click at [391, 540] on icon "zoom out" at bounding box center [390, 541] width 10 height 2
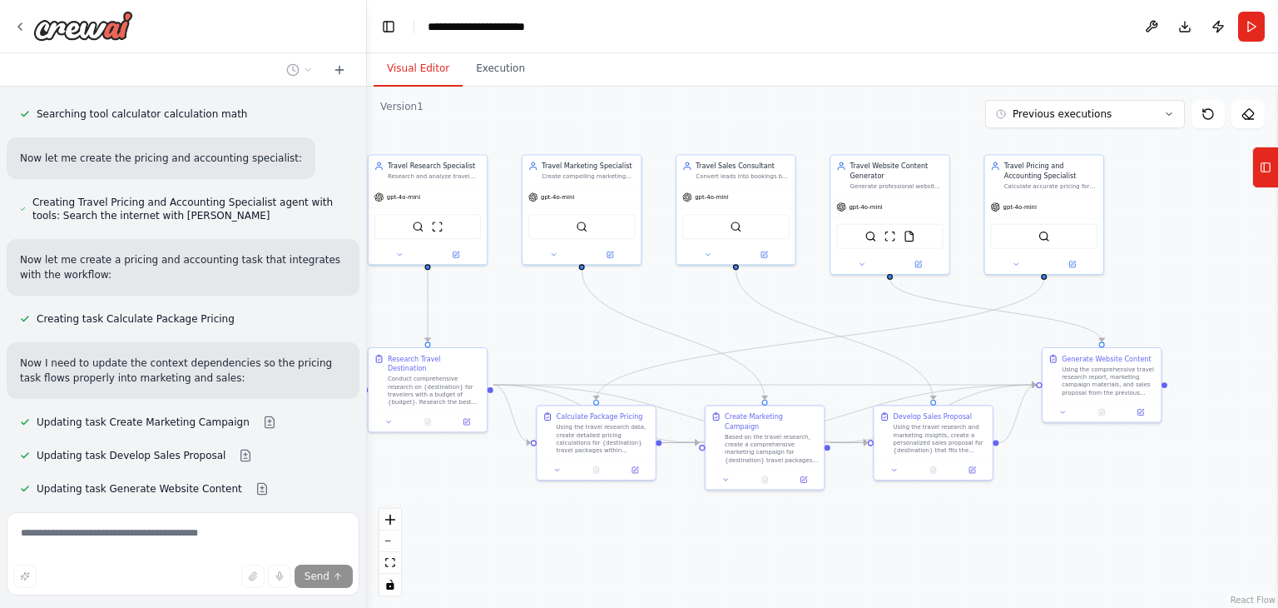
drag, startPoint x: 836, startPoint y: 340, endPoint x: 528, endPoint y: 329, distance: 308.2
click at [528, 329] on div ".deletable-edge-delete-btn { width: 20px; height: 20px; border: 0px solid #ffff…" at bounding box center [822, 347] width 911 height 521
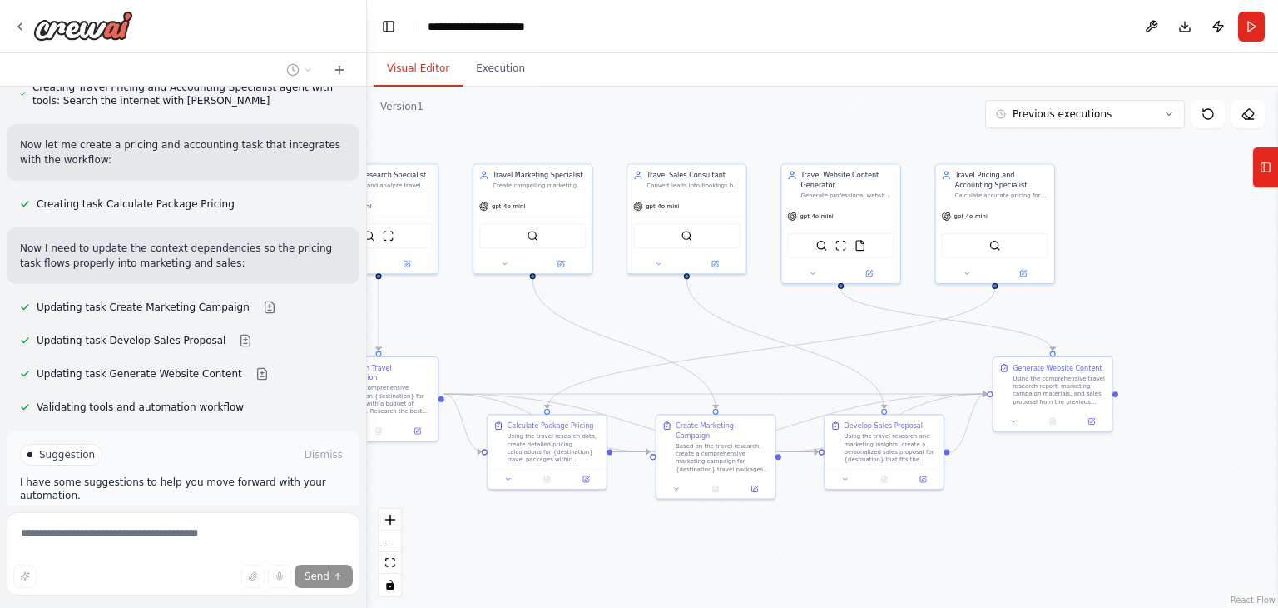
scroll to position [3459, 0]
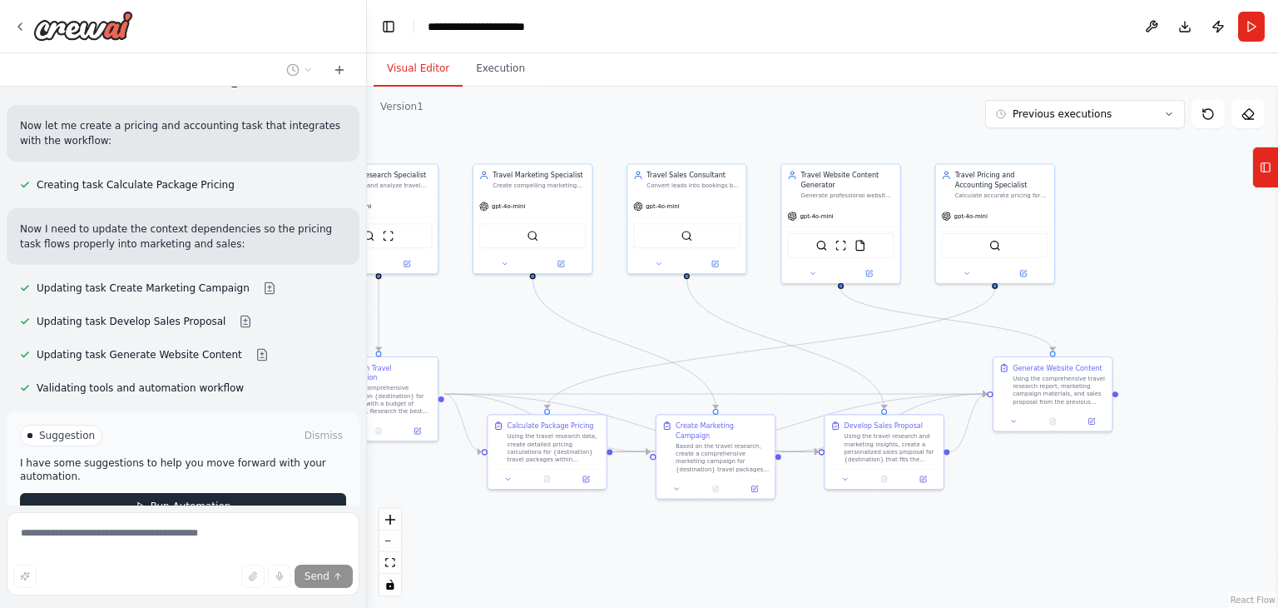
click at [260, 493] on button "Run Automation" at bounding box center [183, 506] width 326 height 27
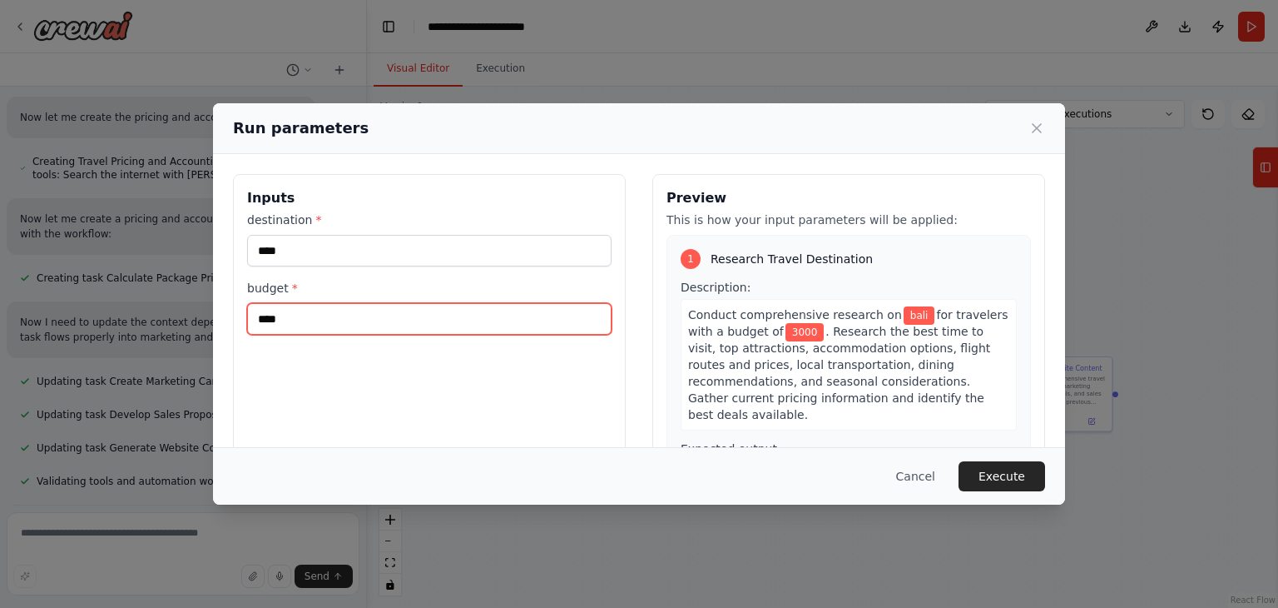
click at [489, 333] on input "****" at bounding box center [429, 319] width 365 height 32
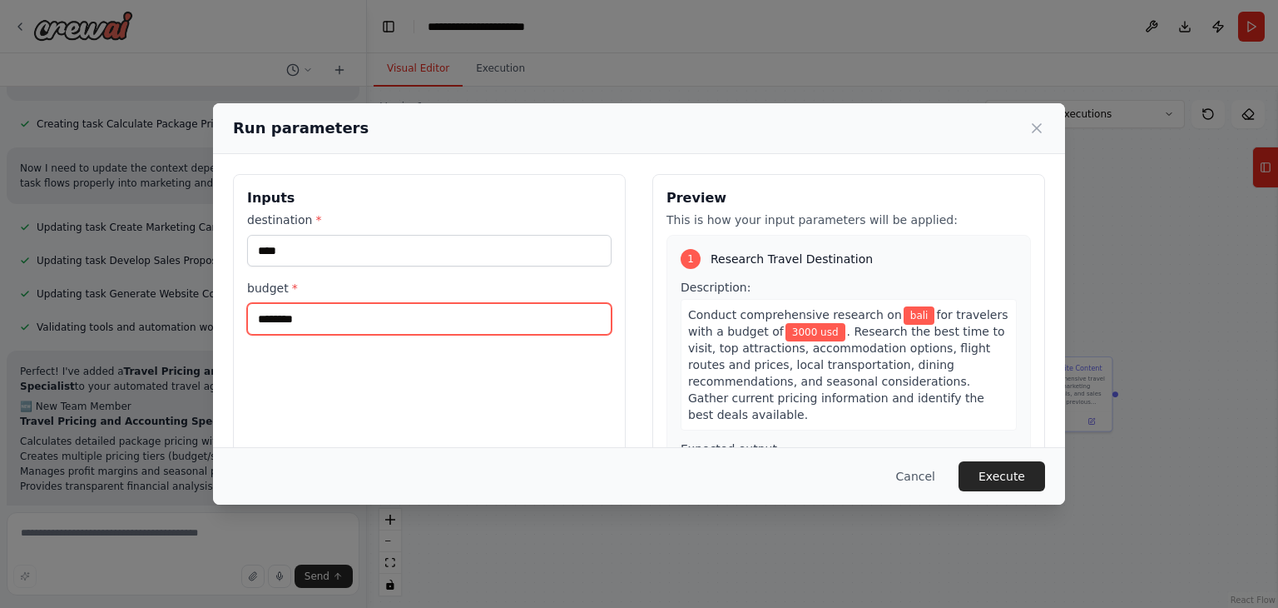
type input "********"
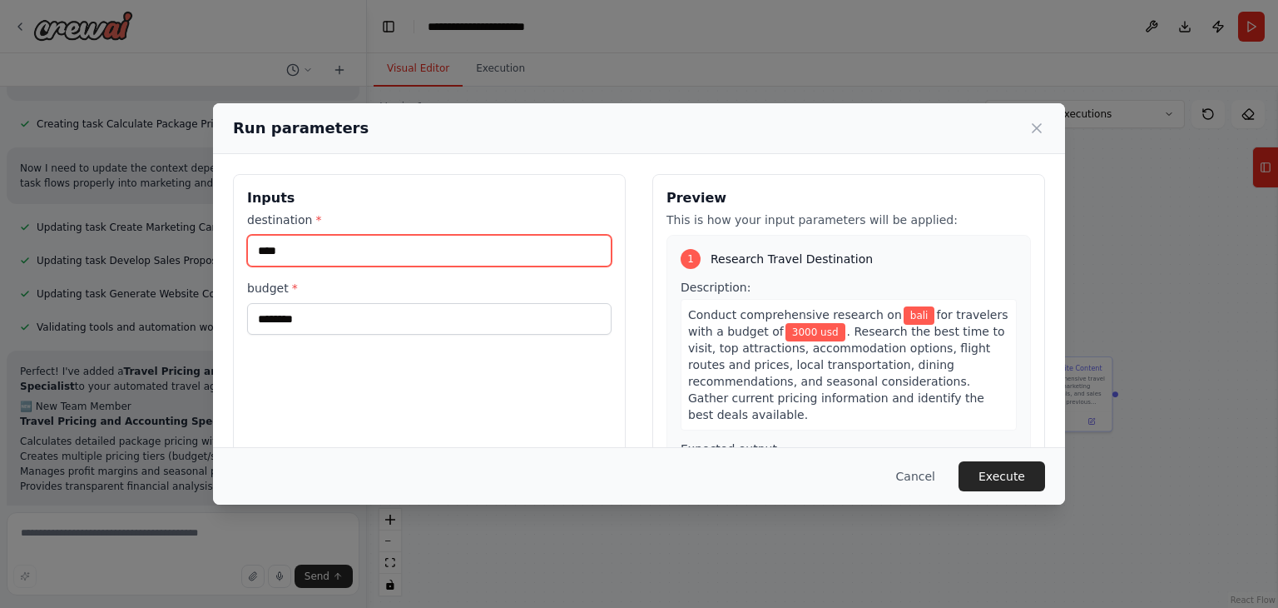
click at [320, 251] on input "****" at bounding box center [429, 251] width 365 height 32
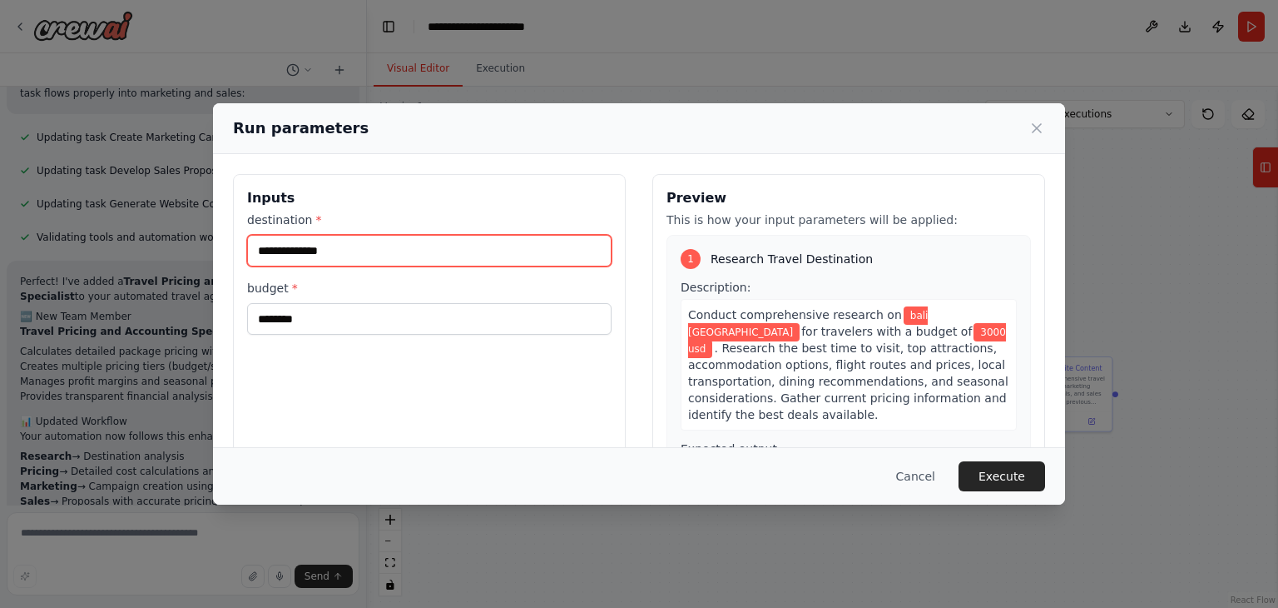
type input "**********"
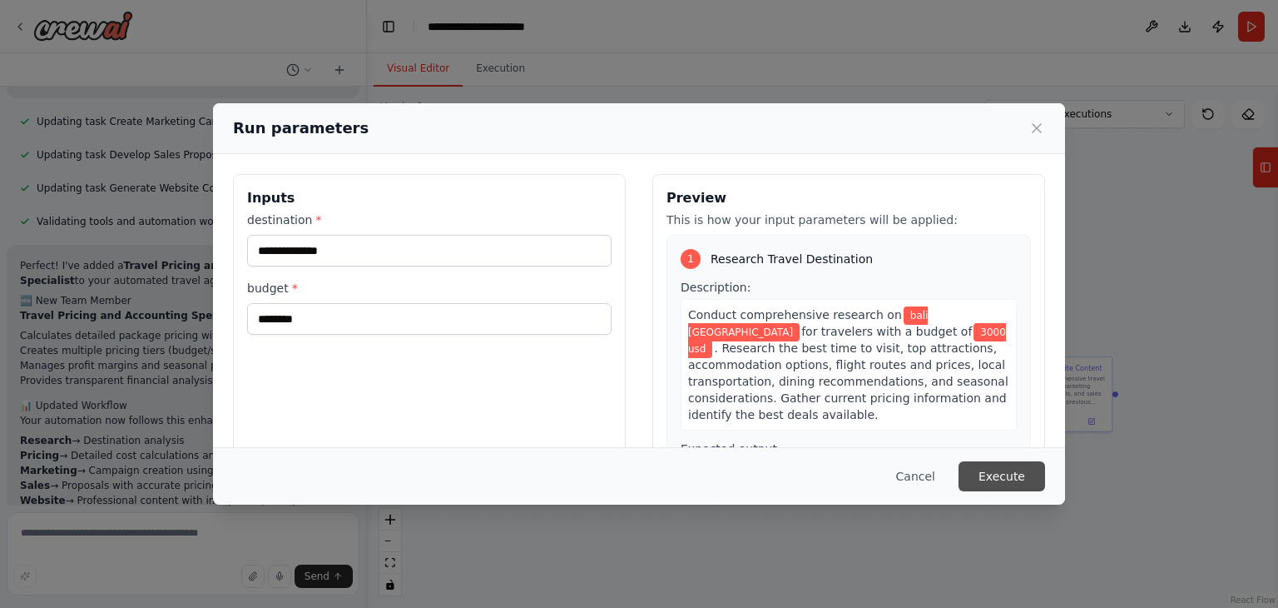
click at [1004, 466] on button "Execute" at bounding box center [1002, 476] width 87 height 30
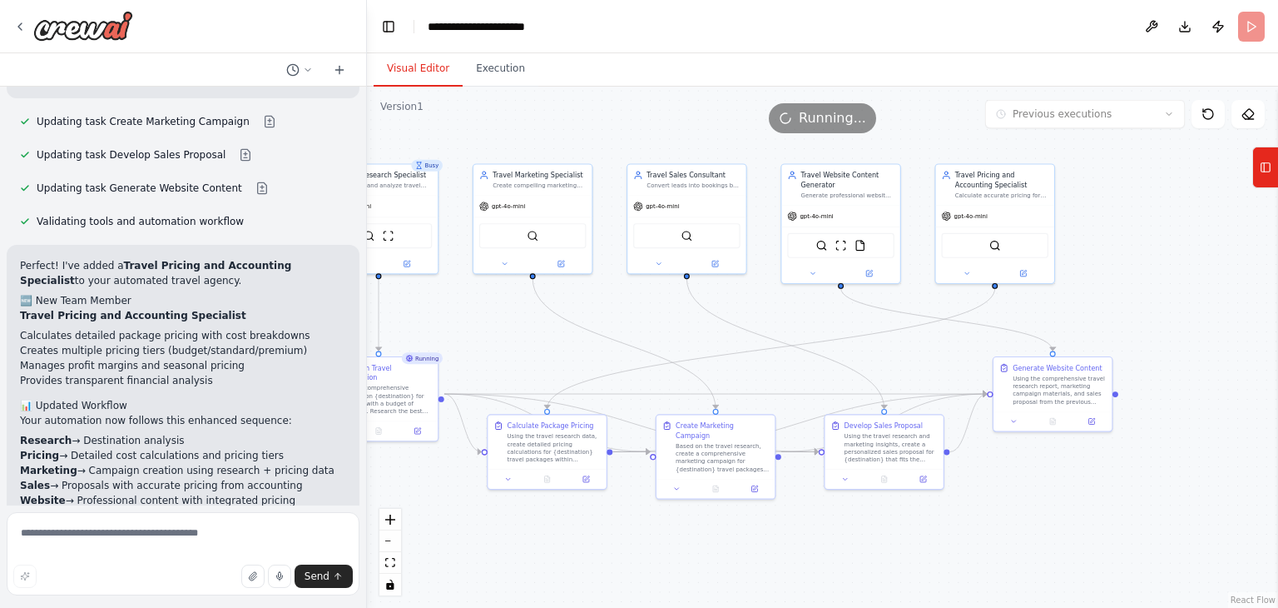
click at [413, 74] on button "Visual Editor" at bounding box center [418, 69] width 89 height 35
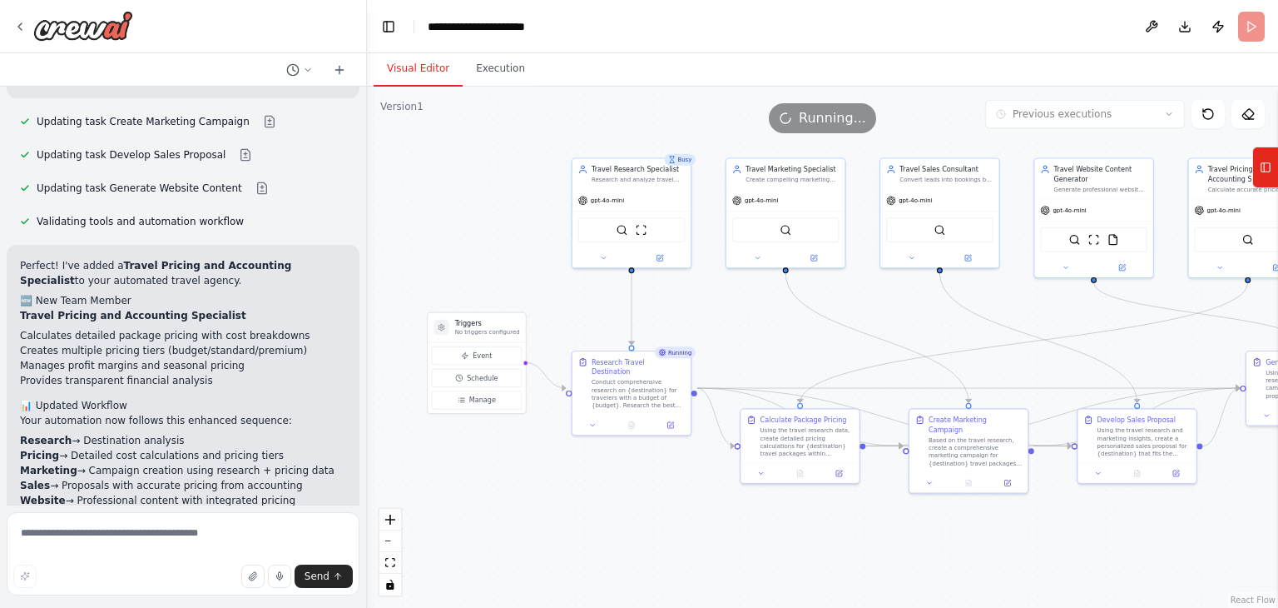
drag, startPoint x: 488, startPoint y: 350, endPoint x: 742, endPoint y: 344, distance: 253.9
click at [742, 344] on div ".deletable-edge-delete-btn { width: 20px; height: 20px; border: 0px solid #ffff…" at bounding box center [822, 347] width 911 height 521
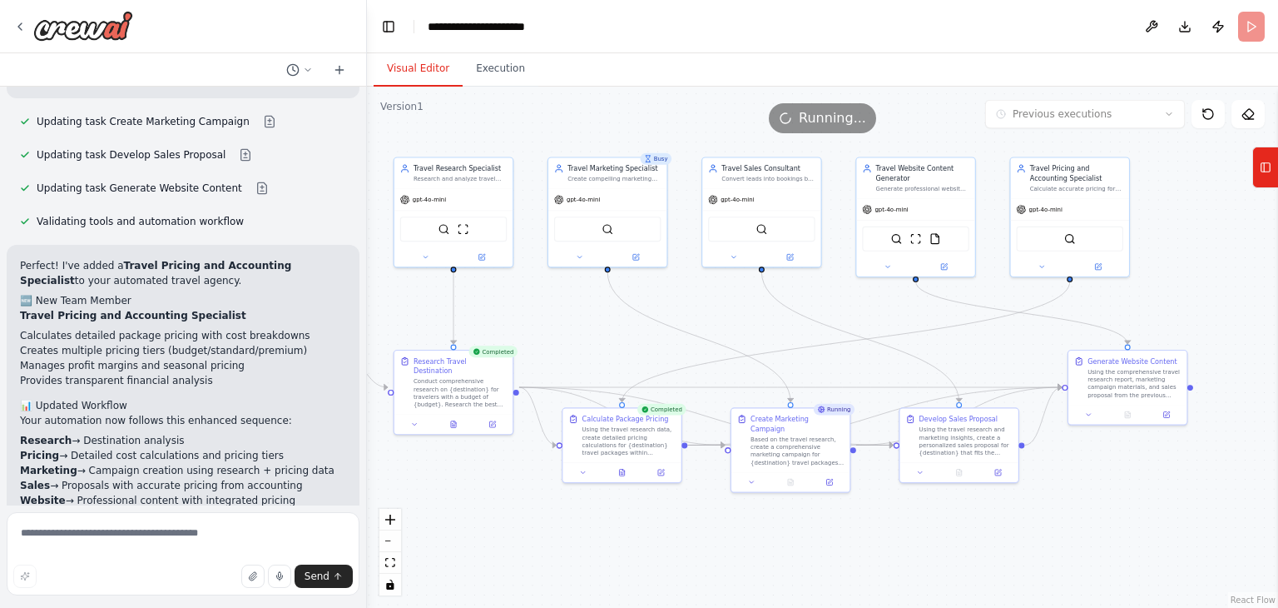
drag, startPoint x: 841, startPoint y: 331, endPoint x: 663, endPoint y: 325, distance: 179.1
click at [663, 325] on div ".deletable-edge-delete-btn { width: 20px; height: 20px; border: 0px solid #ffff…" at bounding box center [822, 347] width 911 height 521
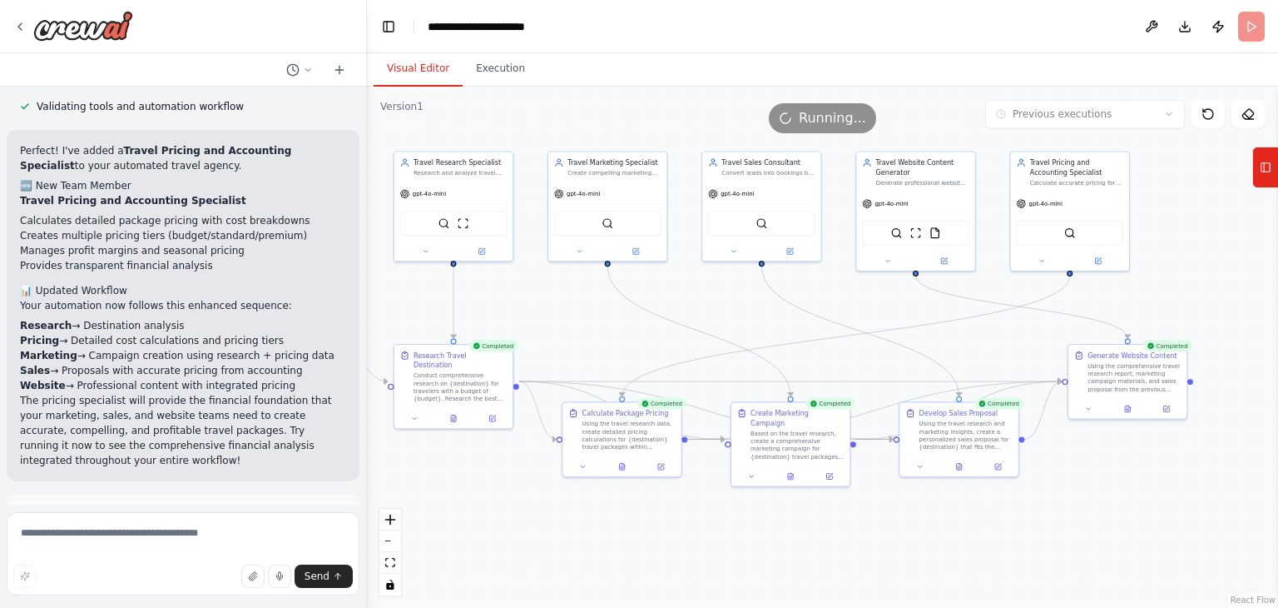
scroll to position [3760, 0]
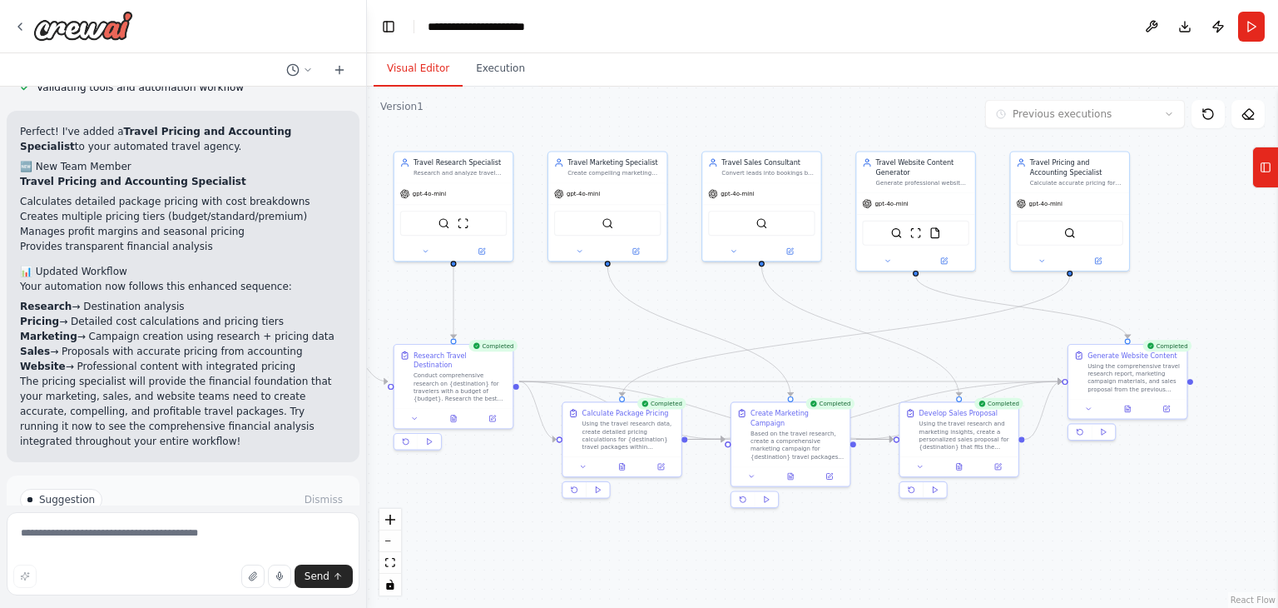
click at [247, 557] on button "Improve automation" at bounding box center [183, 570] width 326 height 27
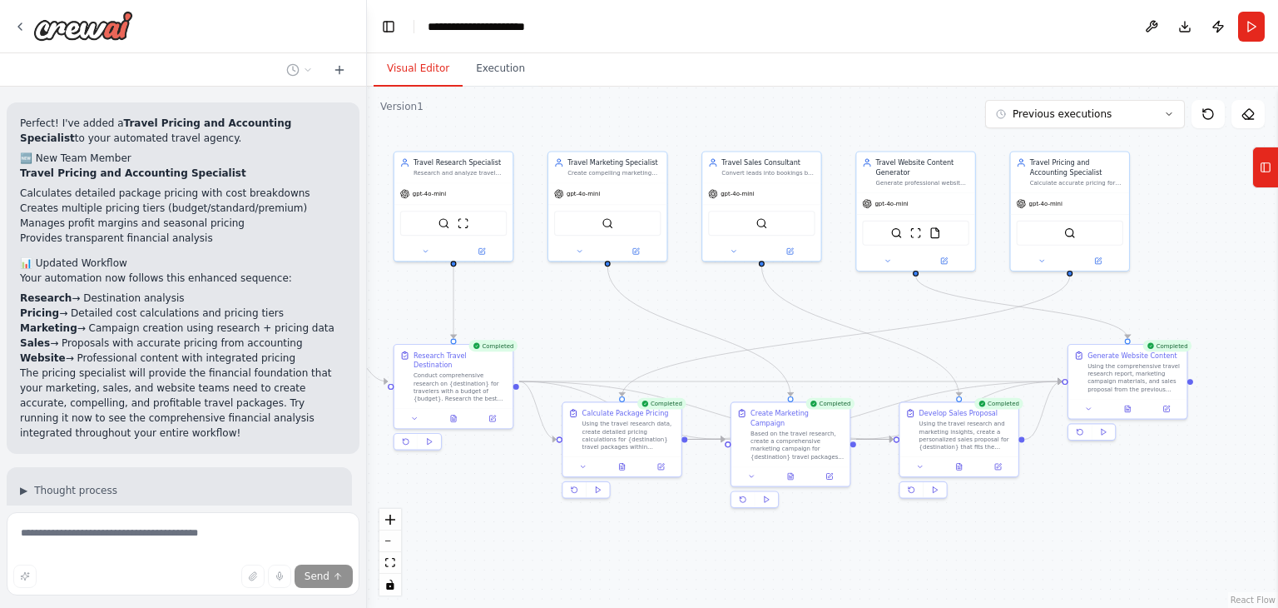
scroll to position [3801, 0]
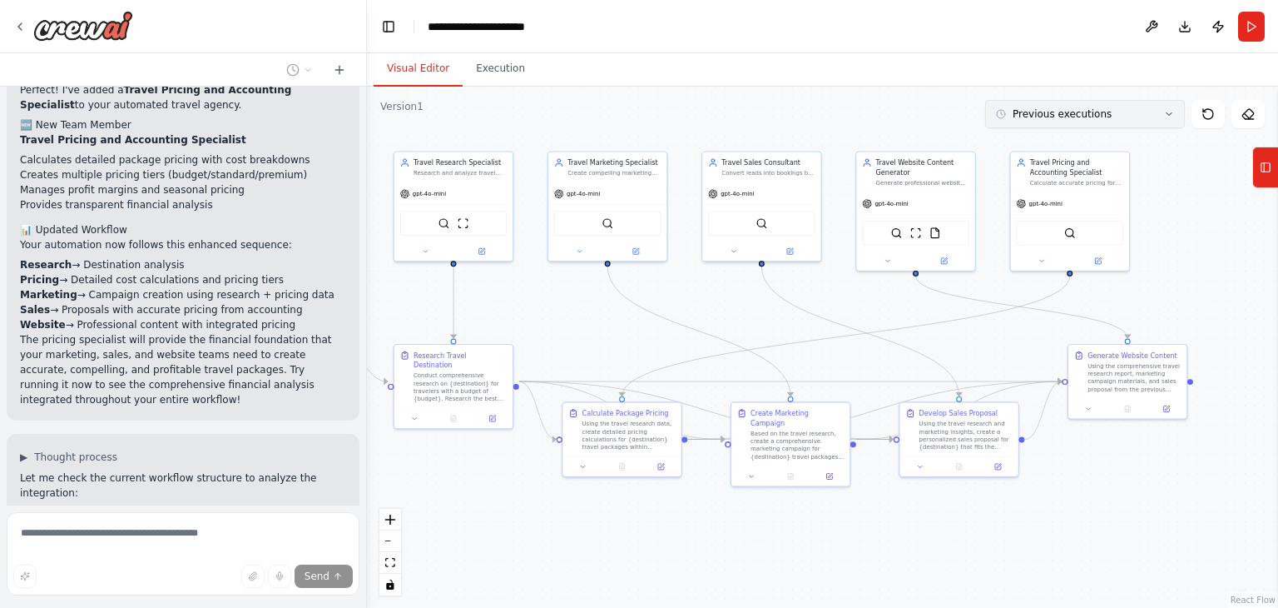
click at [1174, 127] on button "Previous executions" at bounding box center [1085, 114] width 200 height 28
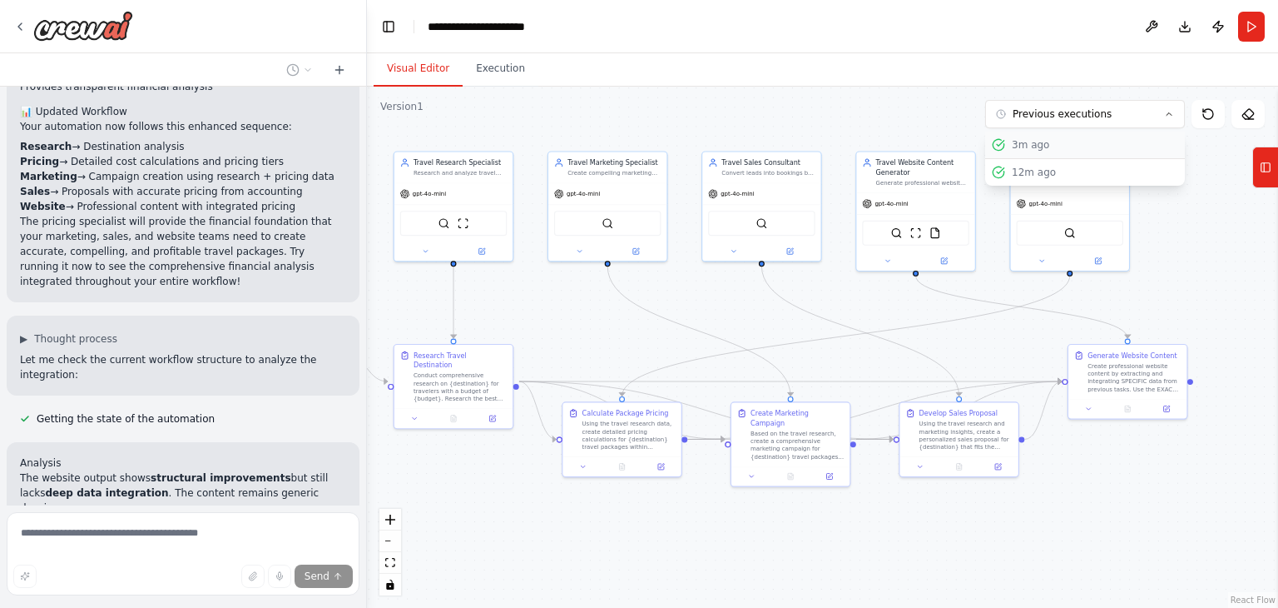
click at [1147, 146] on div "3m ago" at bounding box center [1095, 144] width 166 height 13
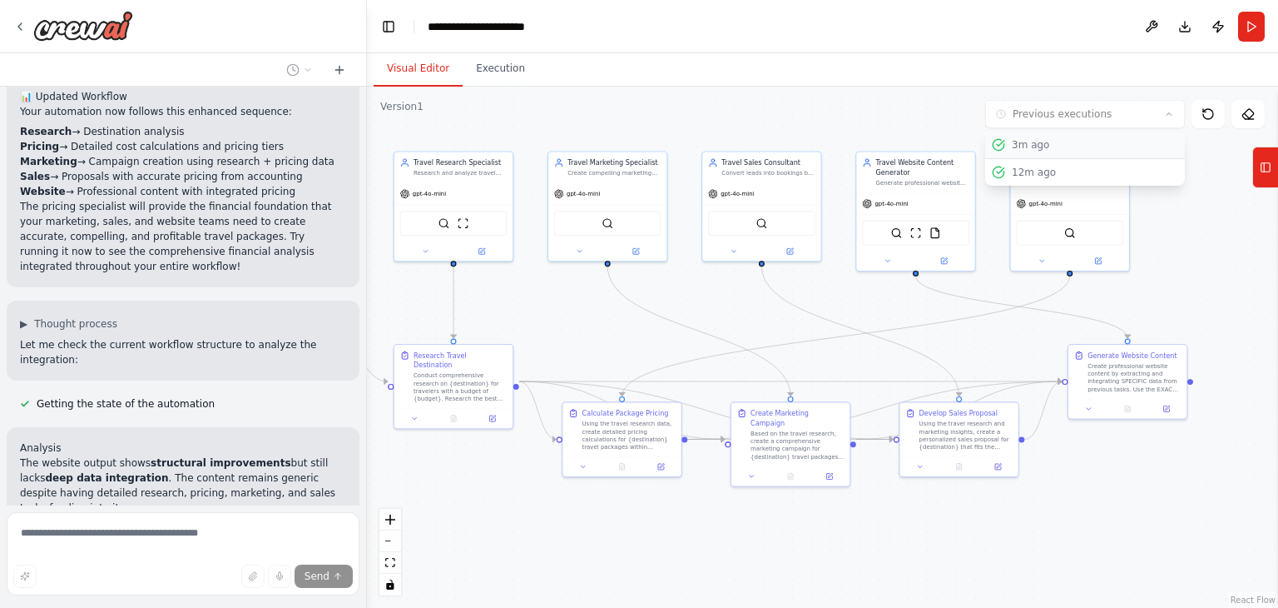
scroll to position [3954, 0]
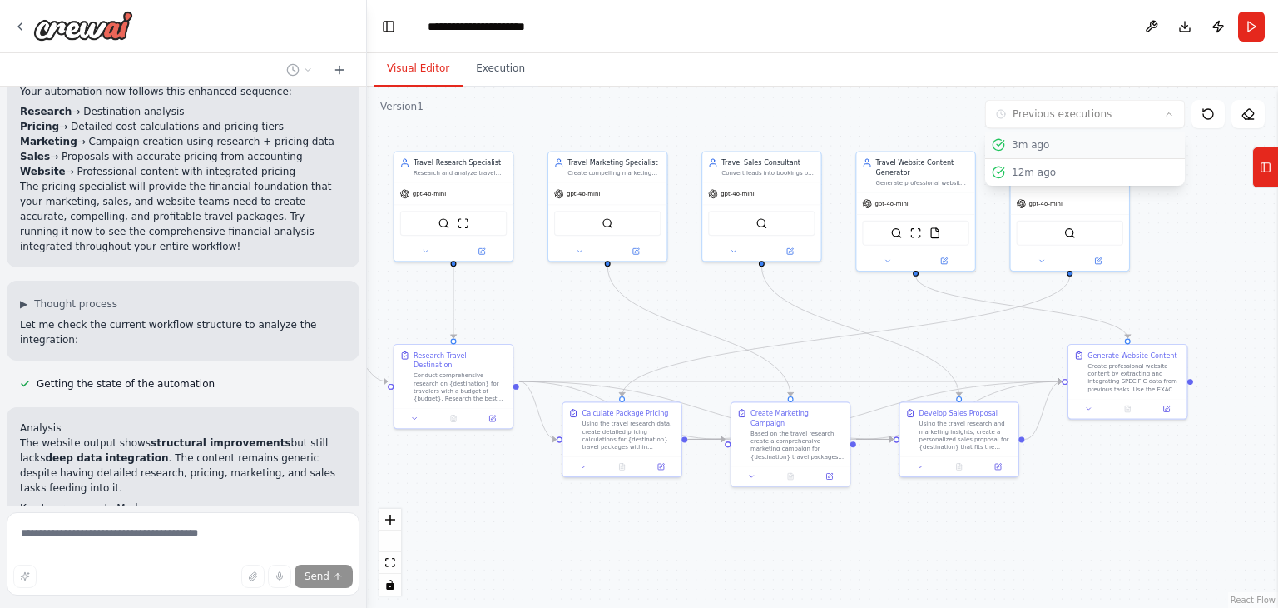
click at [1144, 141] on div "3m ago" at bounding box center [1095, 144] width 166 height 13
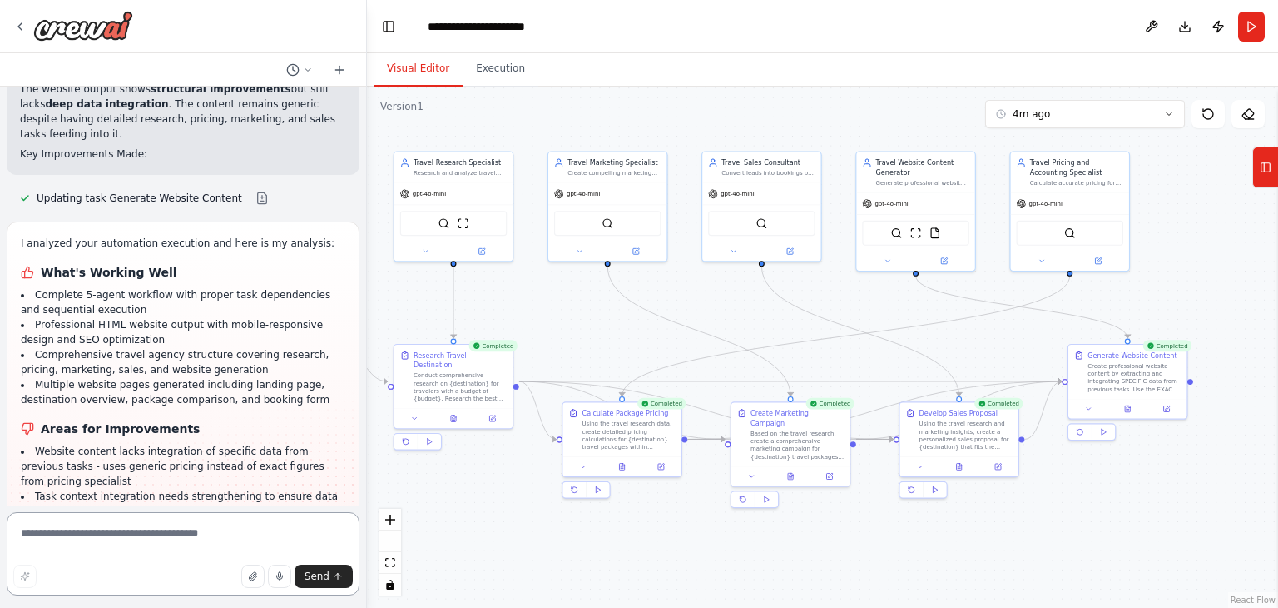
scroll to position [4325, 0]
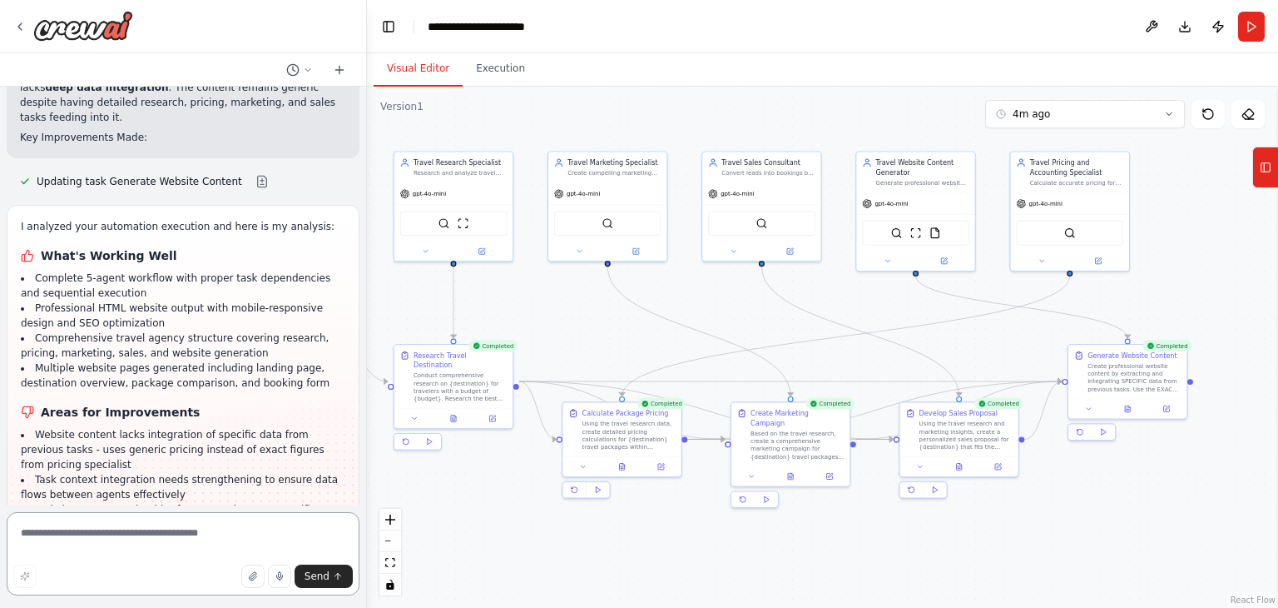
click at [361, 465] on div at bounding box center [363, 304] width 7 height 608
click at [366, 464] on div "i want to make an automatedntravel agency with marketing agent and resaerch age…" at bounding box center [639, 304] width 1278 height 608
drag, startPoint x: 349, startPoint y: 458, endPoint x: 344, endPoint y: 473, distance: 15.8
click at [344, 473] on div "i want to make an automatedntravel agency with marketing agent and resaerch age…" at bounding box center [182, 296] width 365 height 419
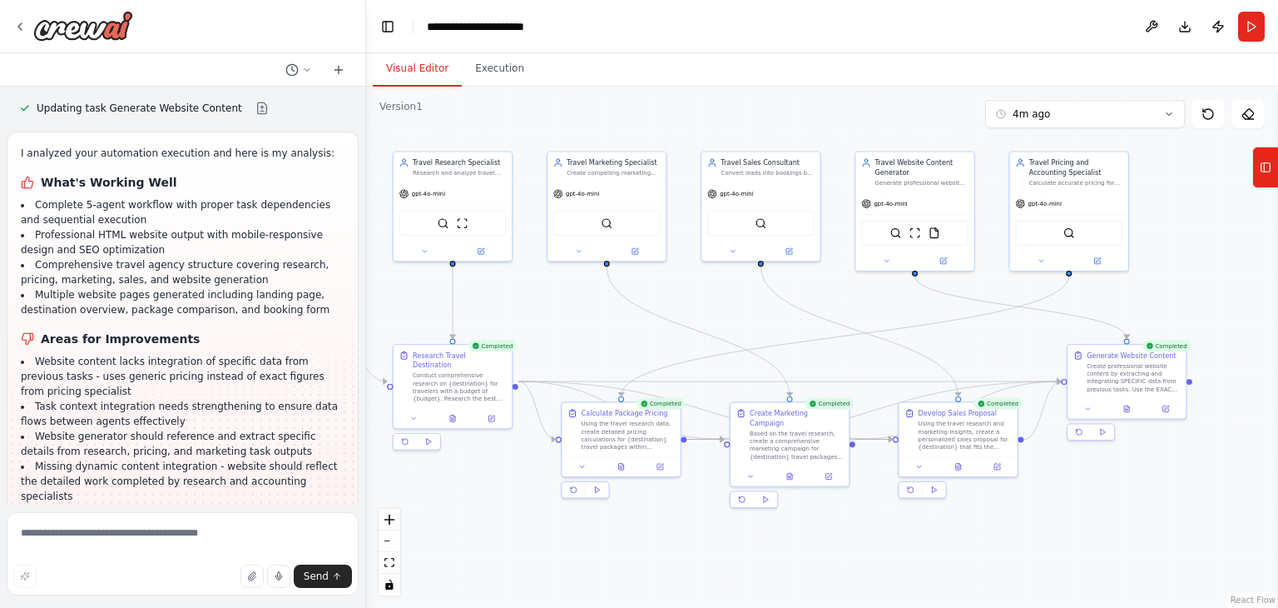
scroll to position [4418, 0]
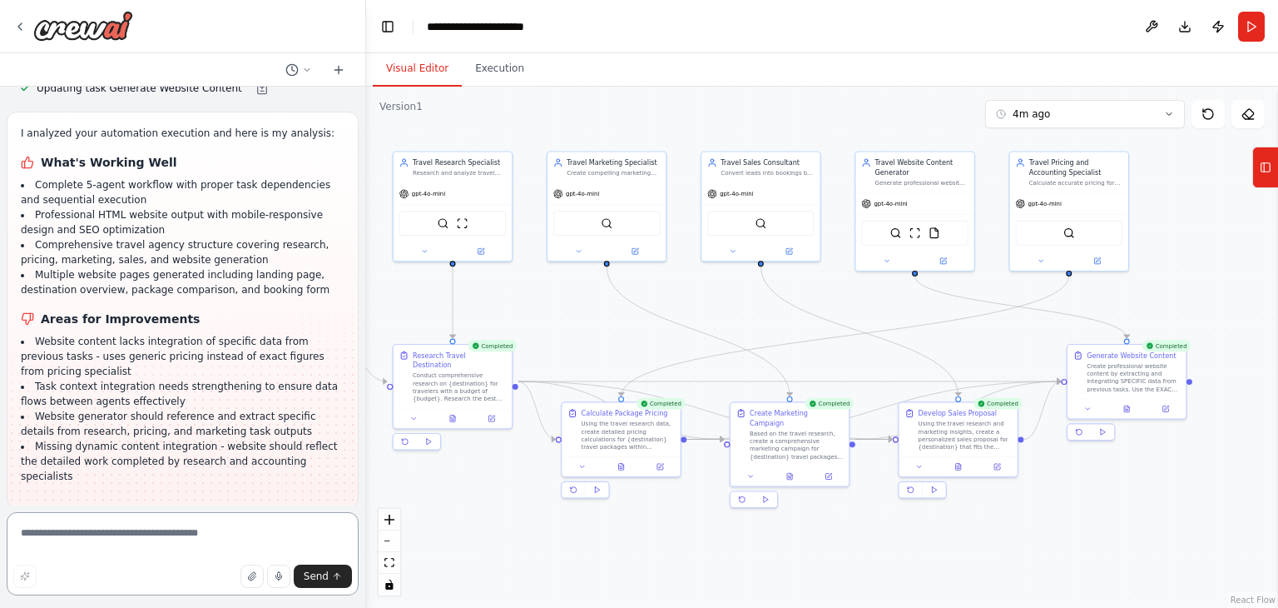
click at [207, 520] on textarea at bounding box center [183, 553] width 352 height 83
type textarea "**********"
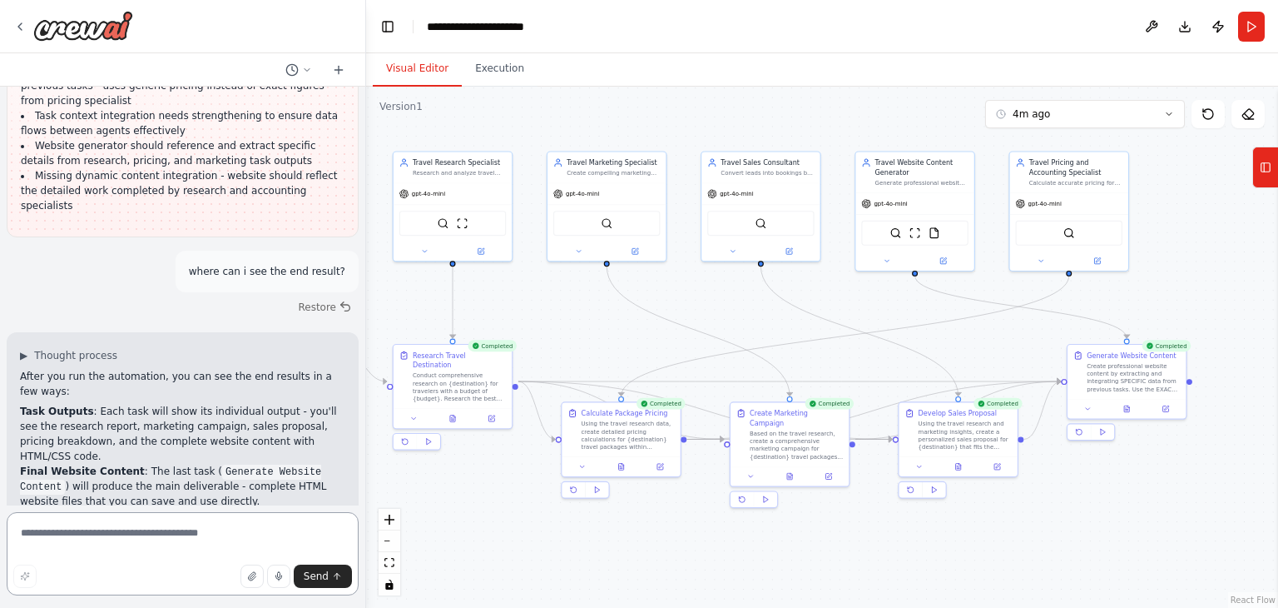
scroll to position [4709, 0]
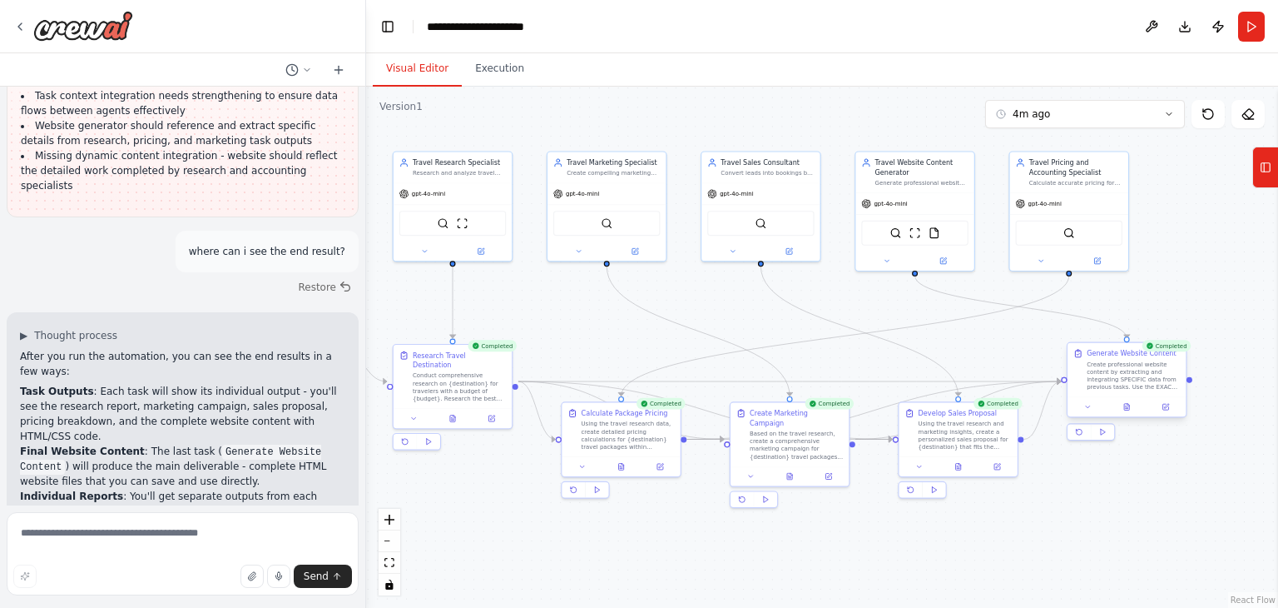
click at [1119, 387] on div "Create professional website content by extracting and integrating SPECIFIC data…" at bounding box center [1133, 375] width 93 height 31
click at [1091, 412] on div at bounding box center [1127, 407] width 118 height 20
click at [1087, 407] on icon at bounding box center [1088, 406] width 7 height 7
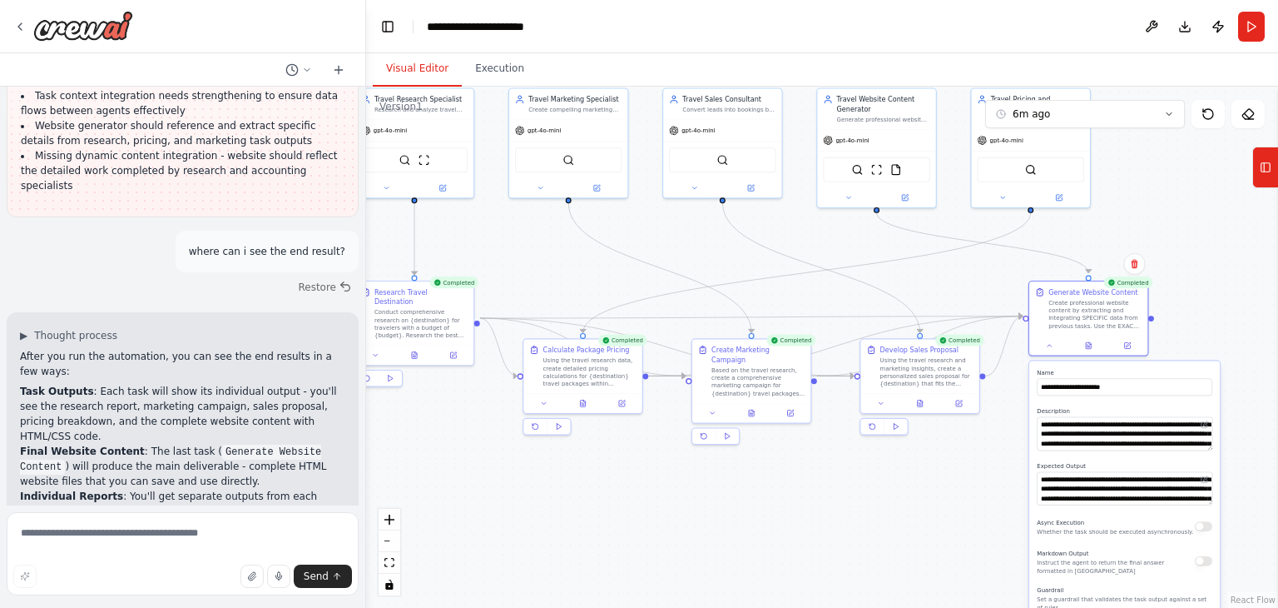
drag, startPoint x: 1242, startPoint y: 364, endPoint x: 1159, endPoint y: 247, distance: 142.7
click at [1159, 247] on div ".deletable-edge-delete-btn { width: 20px; height: 20px; border: 0px solid #ffff…" at bounding box center [822, 347] width 912 height 521
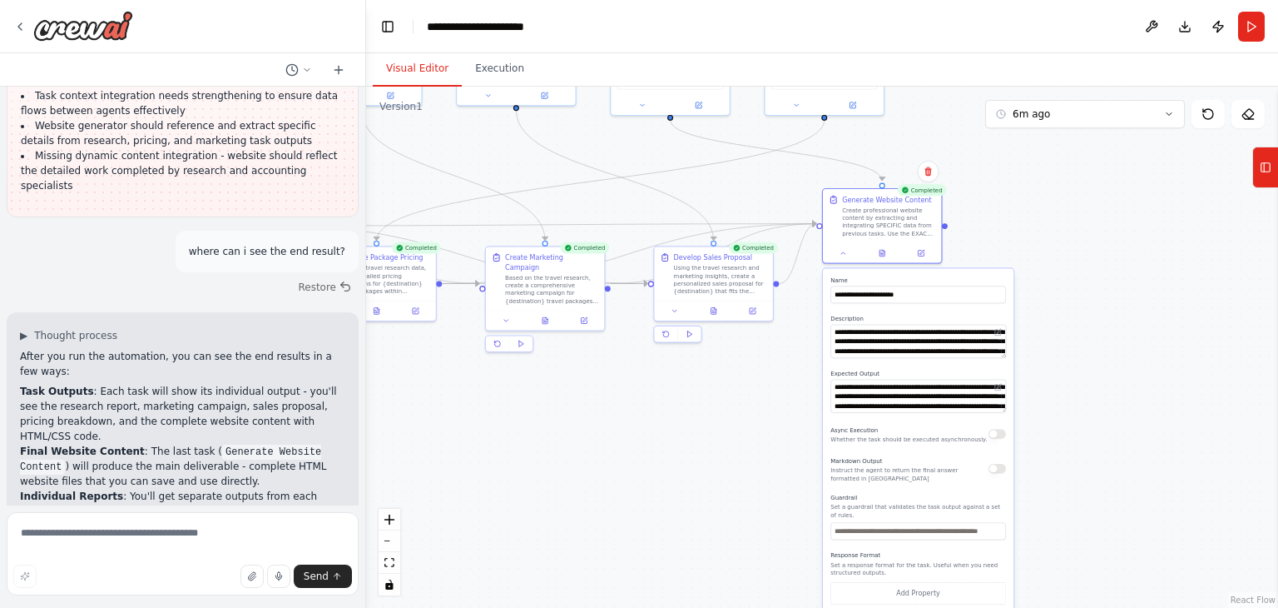
drag, startPoint x: 1200, startPoint y: 242, endPoint x: 1007, endPoint y: 198, distance: 198.1
click at [1007, 198] on div ".deletable-edge-delete-btn { width: 20px; height: 20px; border: 0px solid #ffff…" at bounding box center [822, 347] width 912 height 521
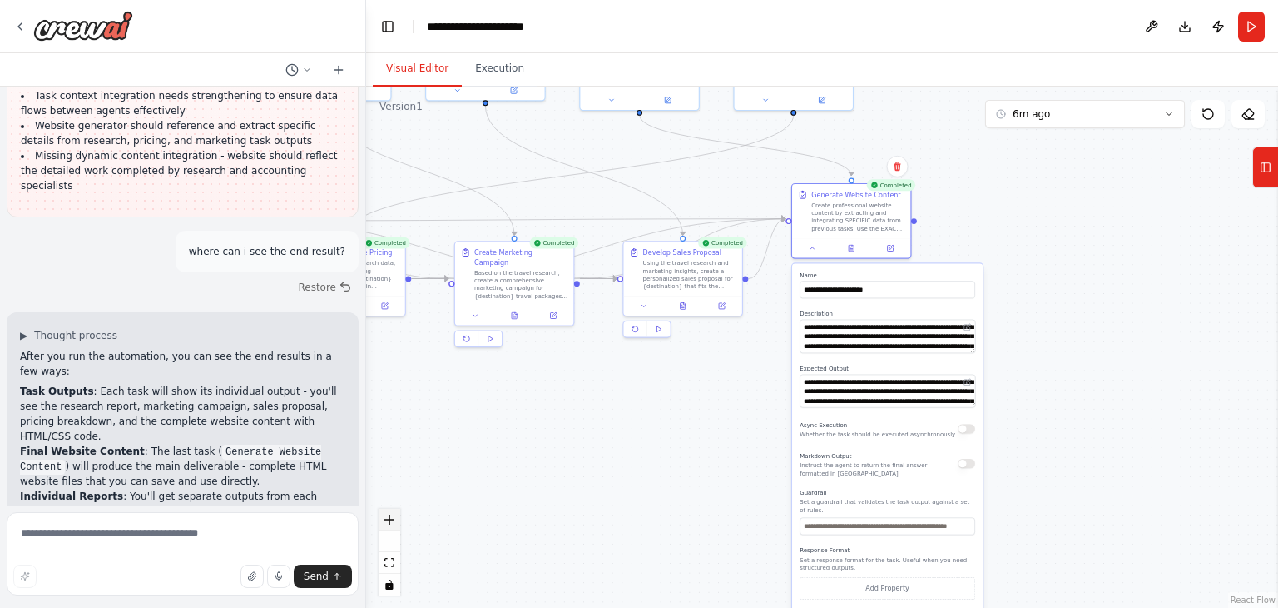
click at [393, 518] on icon "zoom in" at bounding box center [390, 519] width 10 height 10
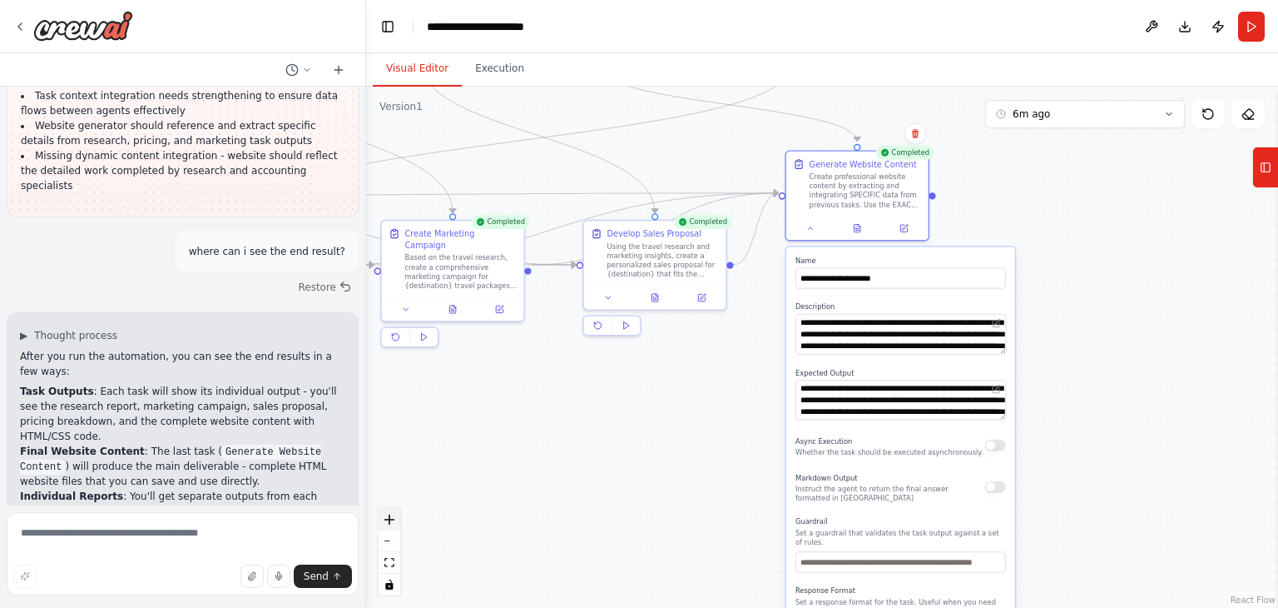
click at [393, 518] on icon "zoom in" at bounding box center [390, 519] width 10 height 10
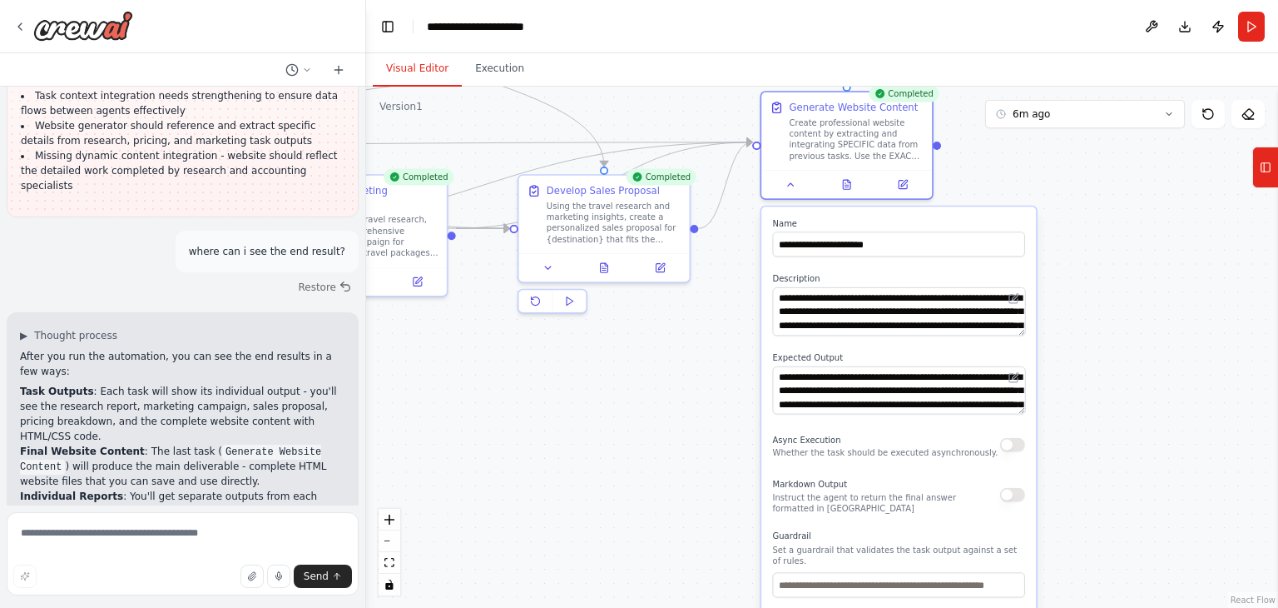
drag, startPoint x: 1115, startPoint y: 460, endPoint x: 1098, endPoint y: 440, distance: 26.5
click at [1098, 440] on div ".deletable-edge-delete-btn { width: 20px; height: 20px; border: 0px solid #ffff…" at bounding box center [822, 347] width 912 height 521
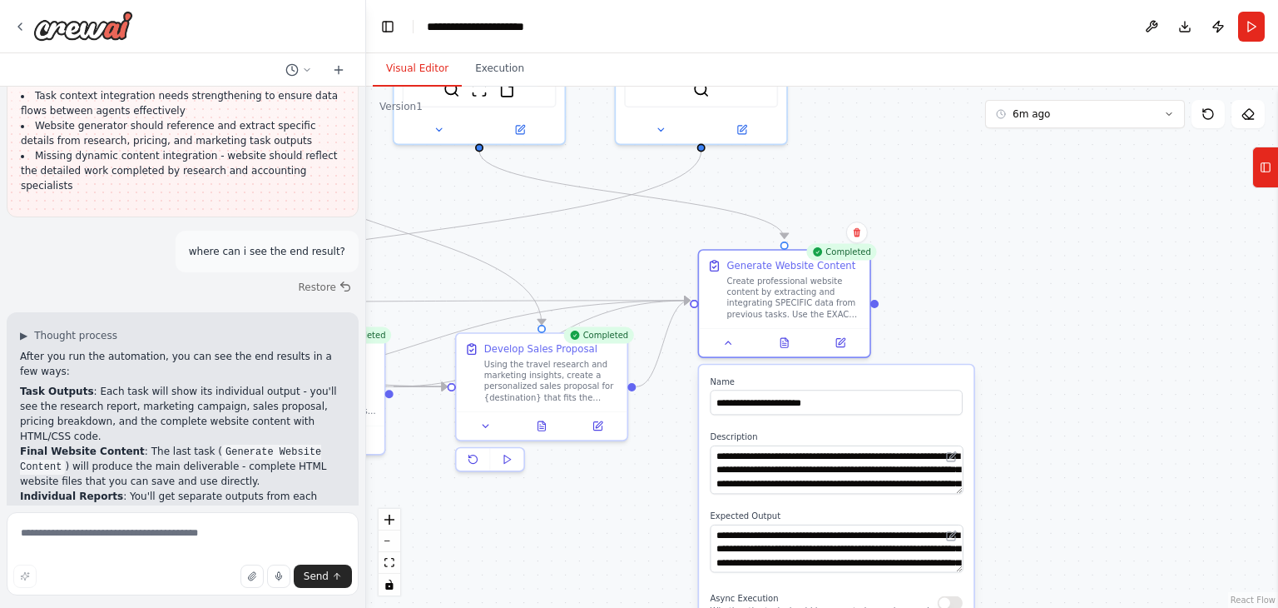
drag, startPoint x: 1098, startPoint y: 440, endPoint x: 1035, endPoint y: 607, distance: 178.1
click at [1035, 607] on html "i want to make an automatedntravel agency with marketing agent and resaerch age…" at bounding box center [639, 304] width 1278 height 608
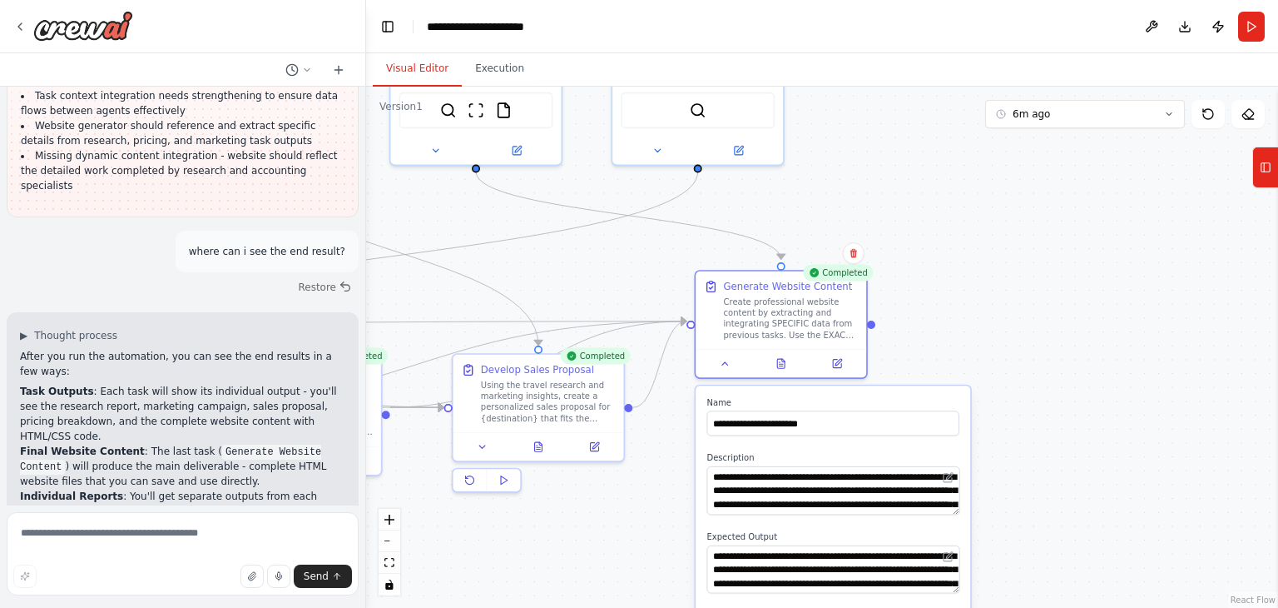
drag, startPoint x: 1109, startPoint y: 243, endPoint x: 1091, endPoint y: 329, distance: 87.5
click at [1091, 329] on div ".deletable-edge-delete-btn { width: 20px; height: 20px; border: 0px solid #ffff…" at bounding box center [822, 347] width 912 height 521
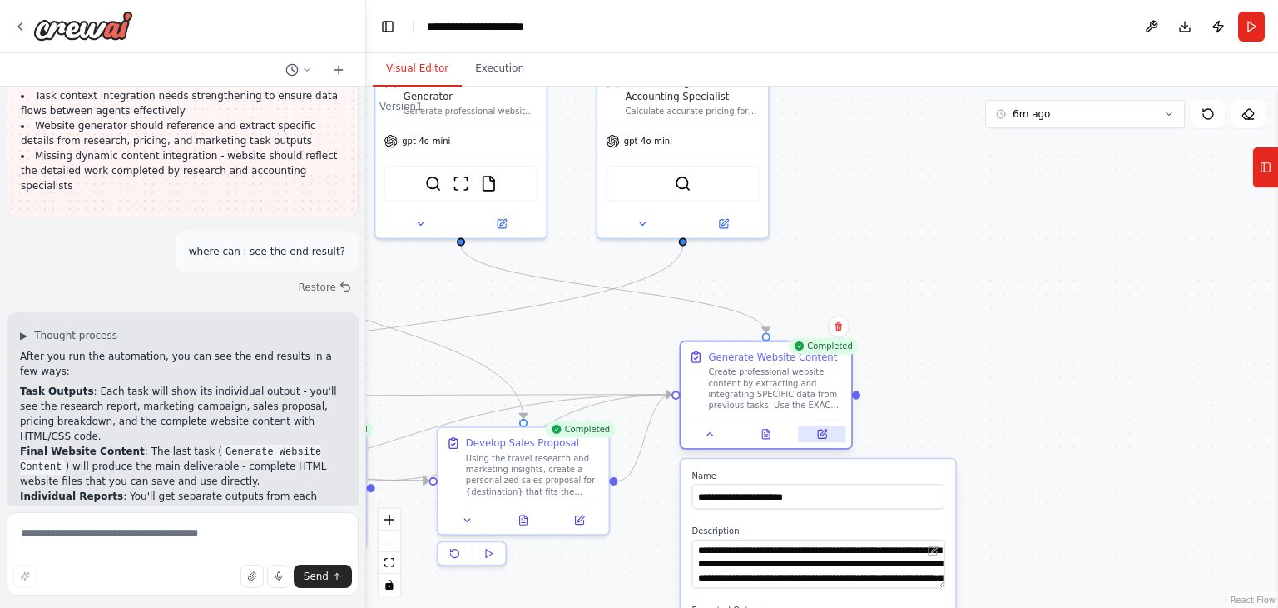
click at [822, 437] on icon at bounding box center [822, 433] width 8 height 8
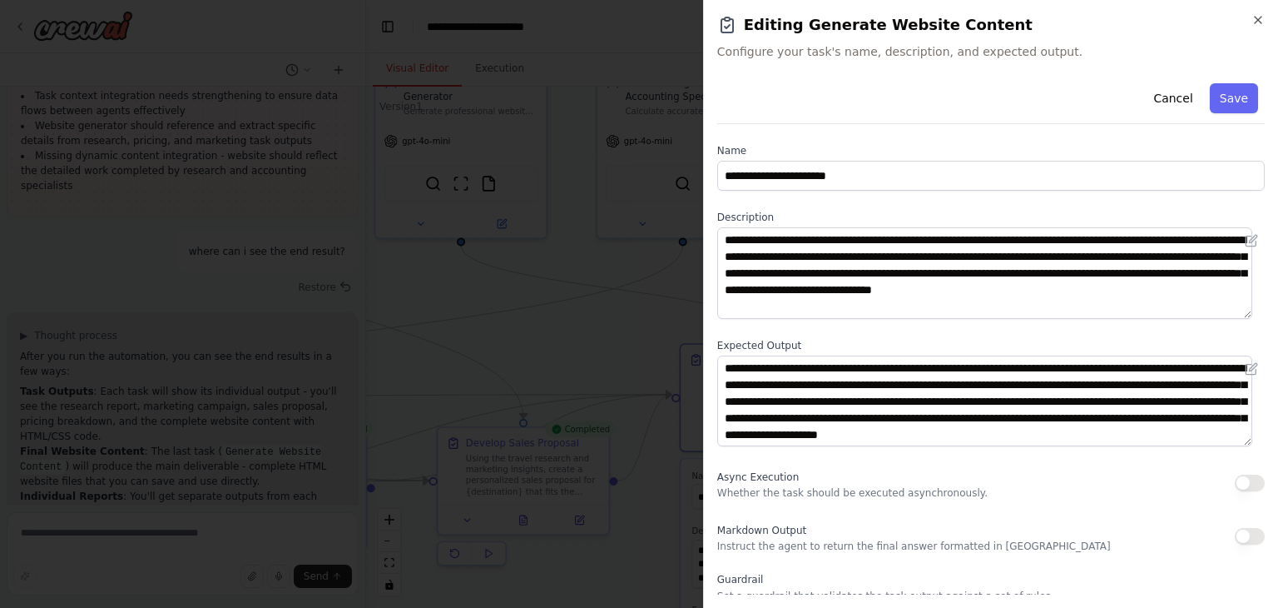
click at [1249, 13] on h2 "Editing Generate Website Content" at bounding box center [991, 24] width 548 height 23
click at [1255, 15] on icon "button" at bounding box center [1258, 19] width 13 height 13
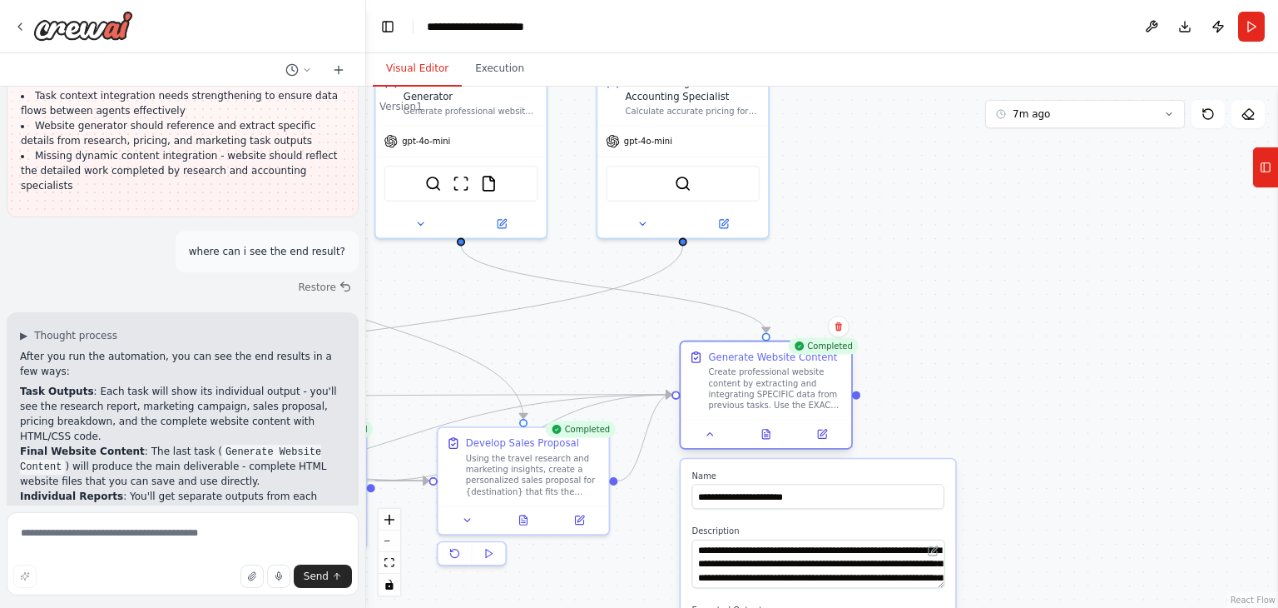
click at [719, 445] on div at bounding box center [766, 433] width 171 height 28
click at [710, 439] on icon at bounding box center [710, 434] width 11 height 11
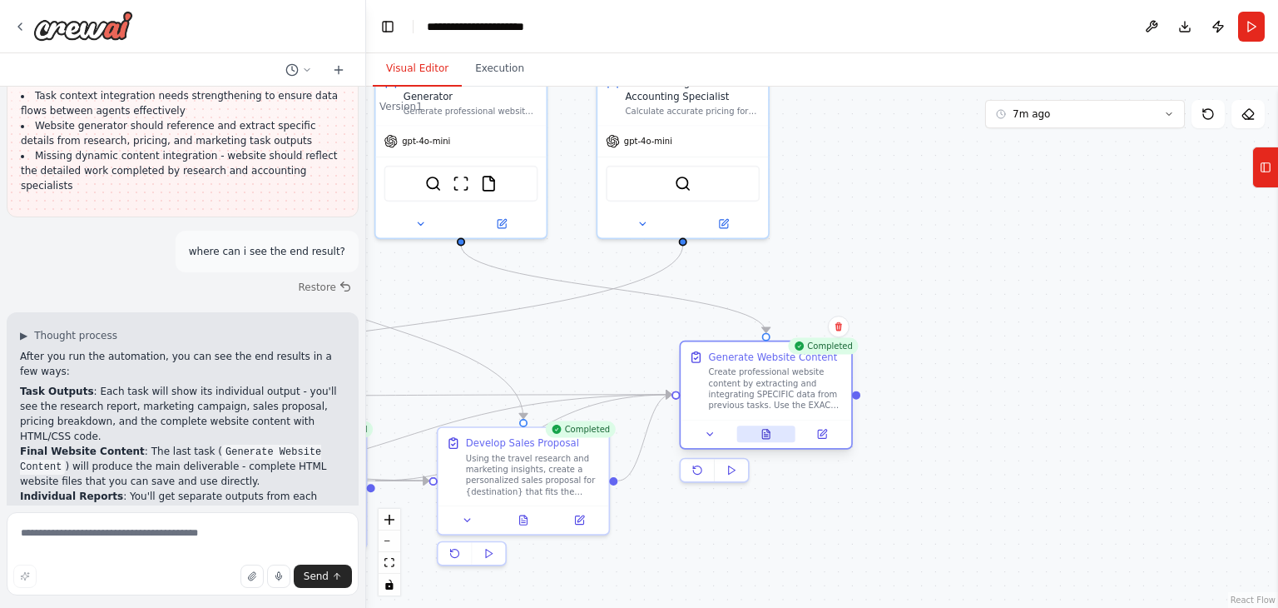
click at [761, 434] on icon at bounding box center [766, 434] width 11 height 11
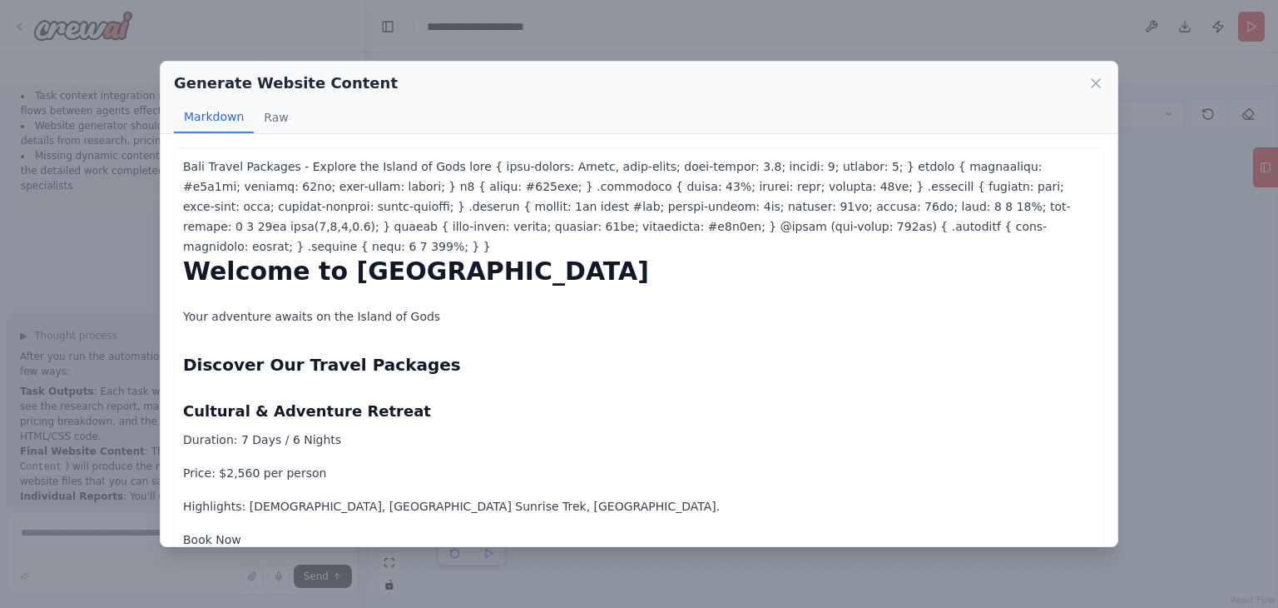
drag, startPoint x: 1102, startPoint y: 225, endPoint x: 1097, endPoint y: 296, distance: 71.8
click at [1097, 296] on div "Bali Travel Packages - Explore the Island of Gods Welcome to [GEOGRAPHIC_DATA] …" at bounding box center [639, 340] width 957 height 412
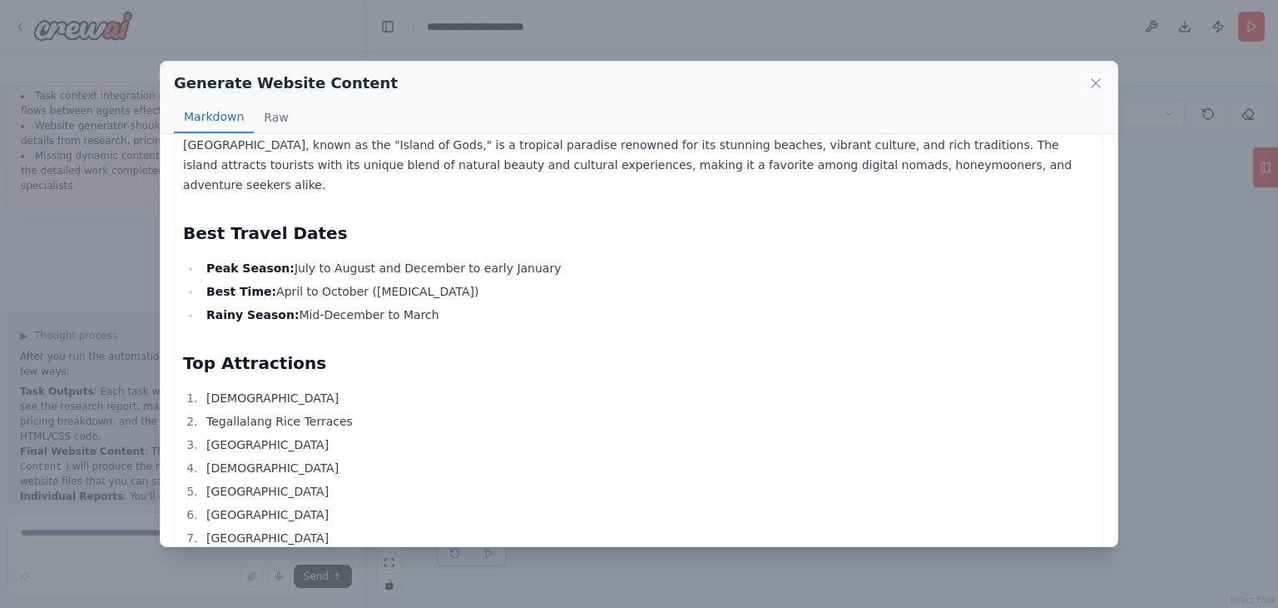
scroll to position [947, 0]
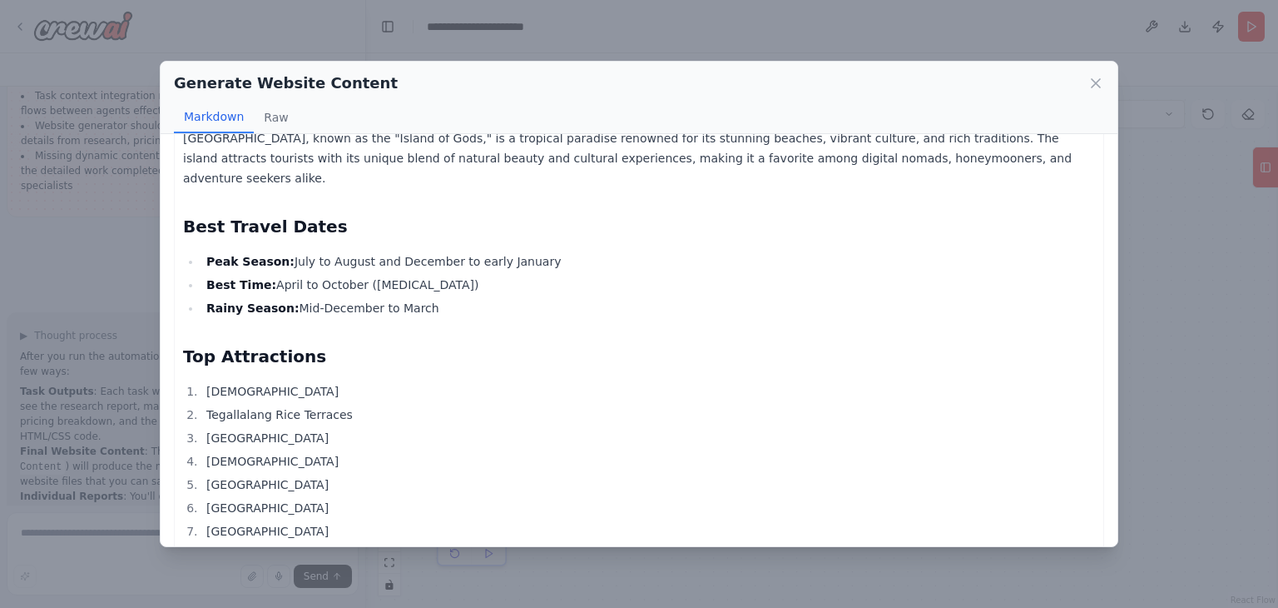
drag, startPoint x: 1103, startPoint y: 389, endPoint x: 1103, endPoint y: 405, distance: 16.6
click at [1103, 405] on div "Bali Travel Packages - Explore the Island of Gods Welcome to [GEOGRAPHIC_DATA] …" at bounding box center [639, 340] width 957 height 412
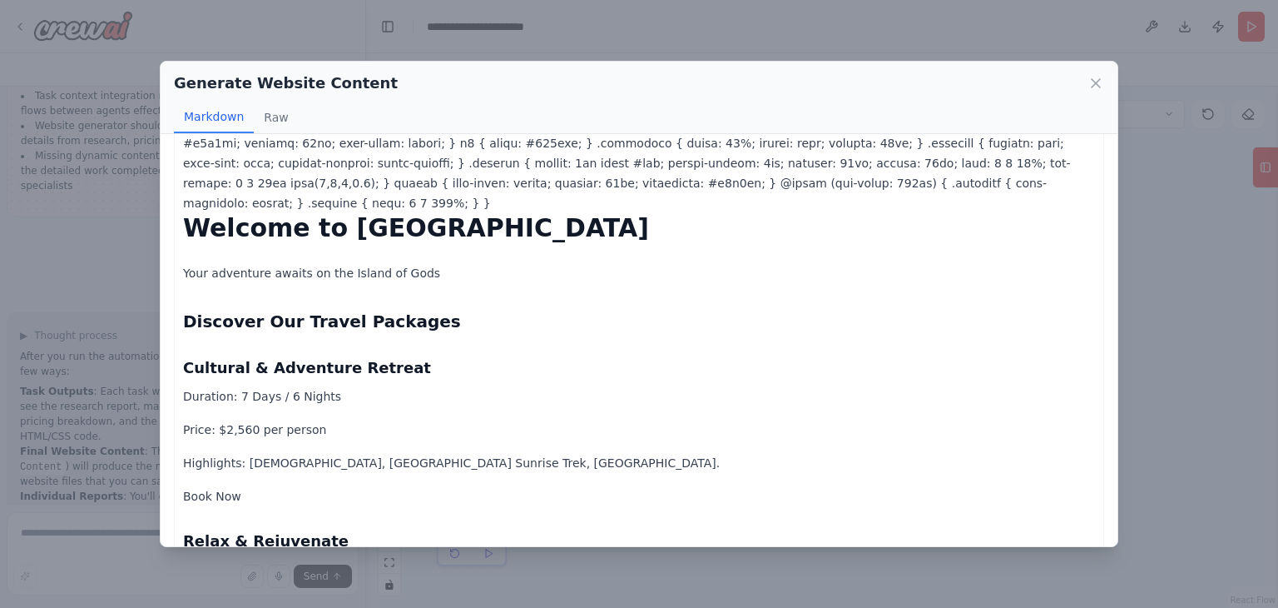
scroll to position [0, 0]
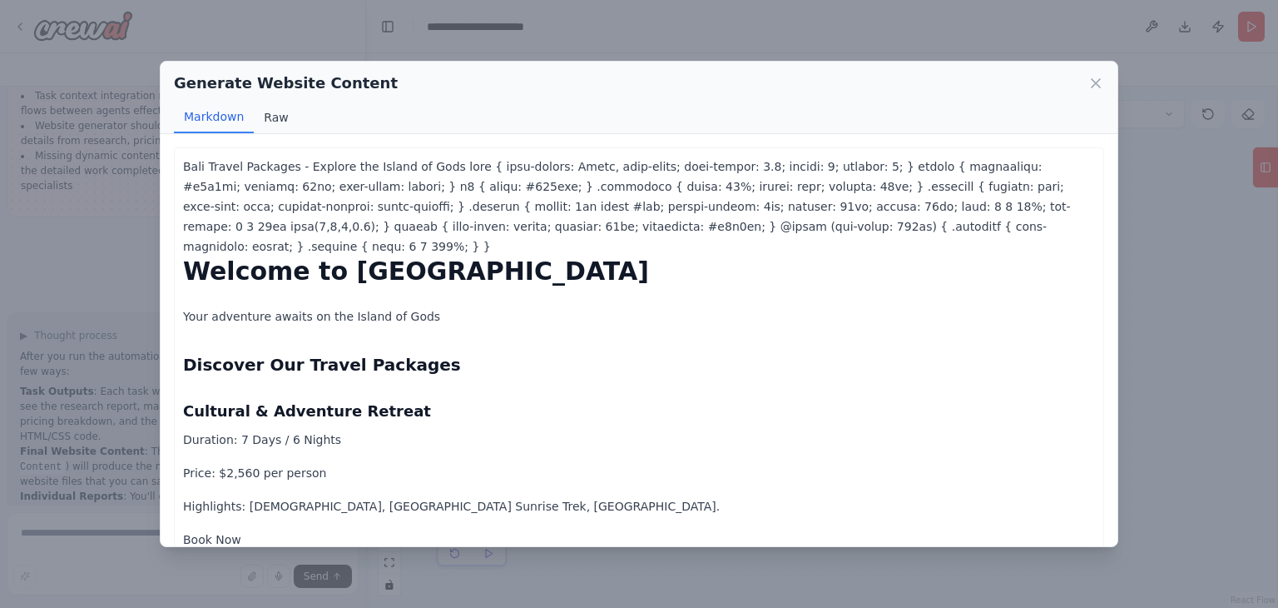
click at [280, 110] on button "Raw" at bounding box center [276, 118] width 44 height 32
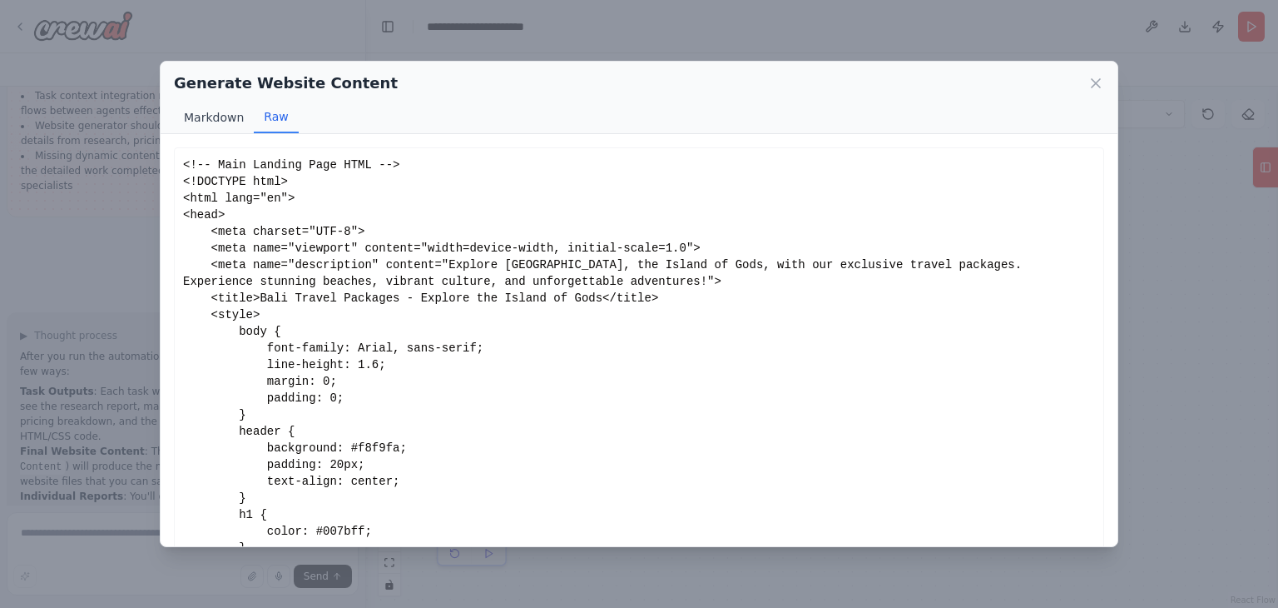
click at [238, 114] on button "Markdown" at bounding box center [214, 118] width 80 height 32
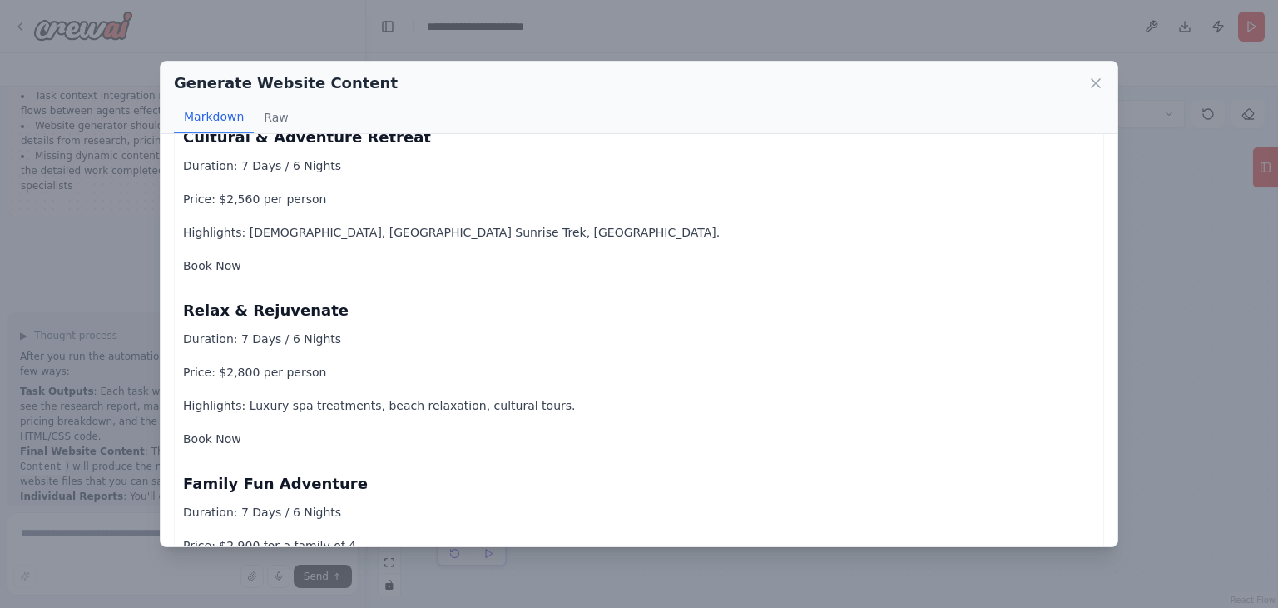
scroll to position [271, 0]
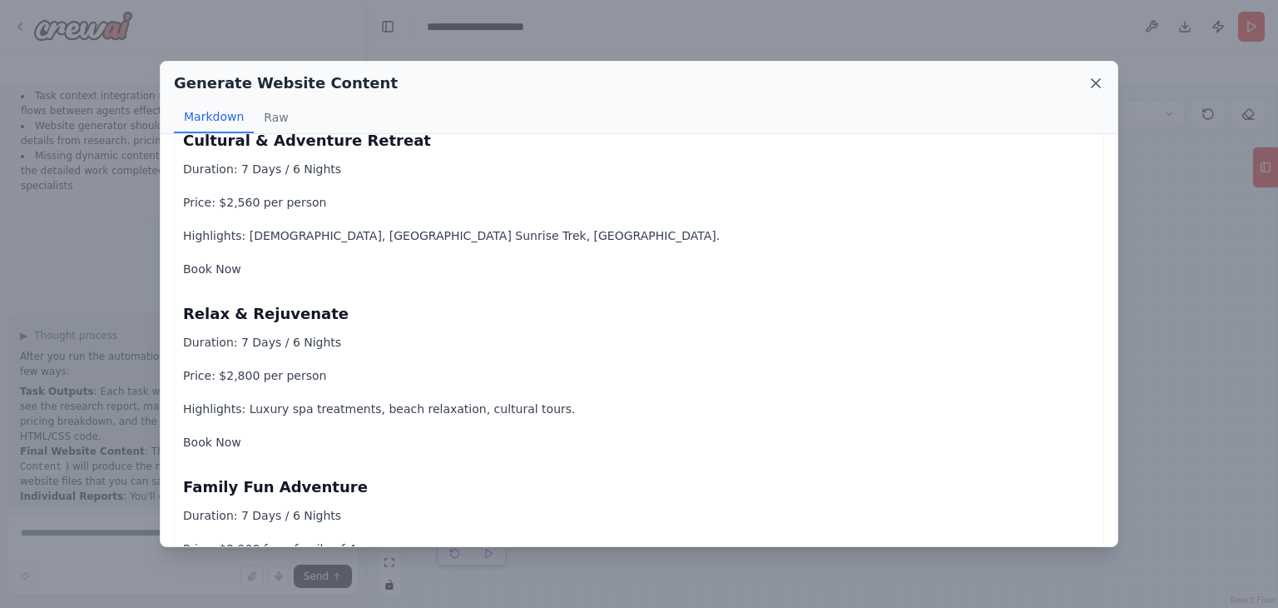
click at [1096, 85] on icon at bounding box center [1096, 83] width 17 height 17
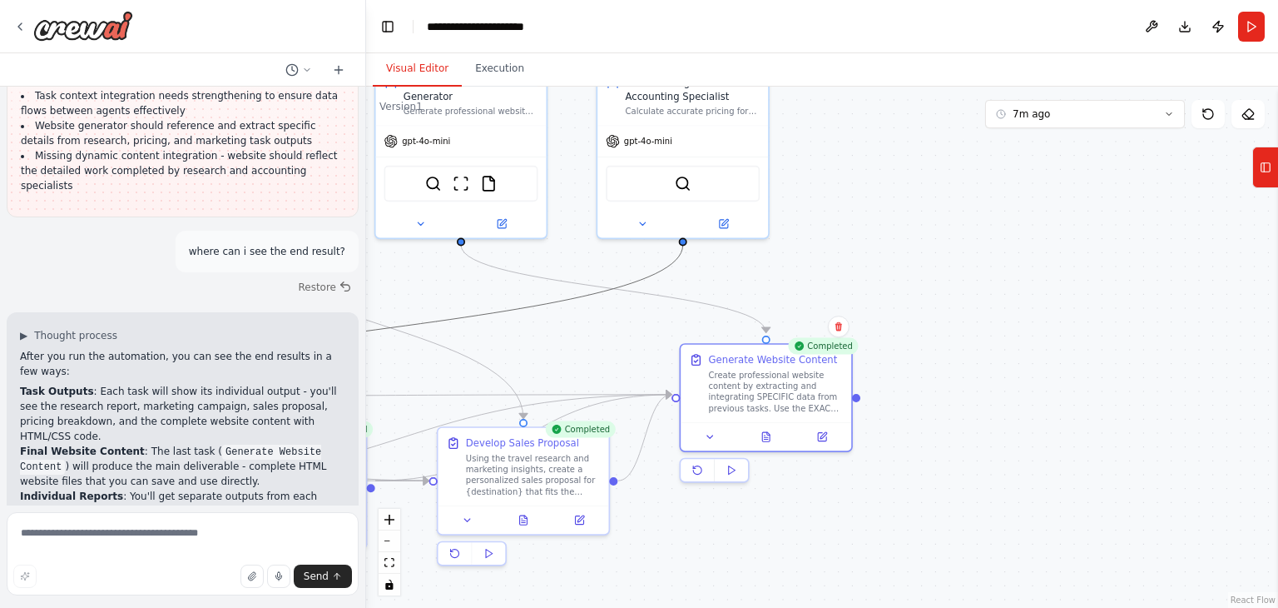
drag, startPoint x: 530, startPoint y: 305, endPoint x: 676, endPoint y: 296, distance: 145.9
click at [523, 523] on button at bounding box center [523, 517] width 59 height 17
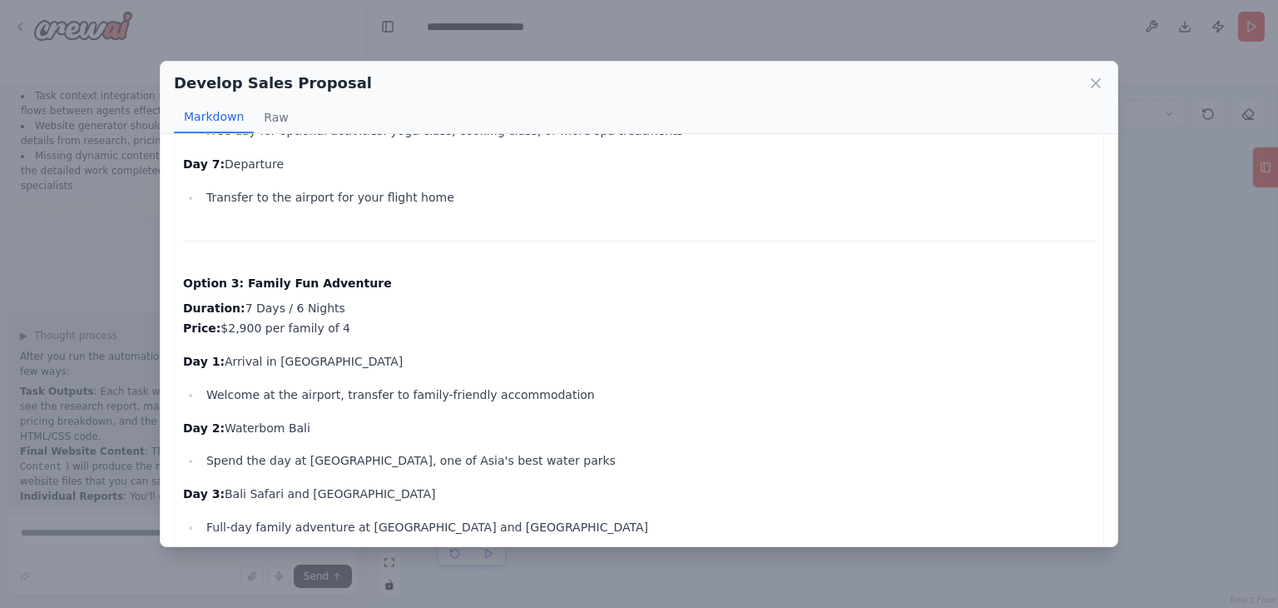
scroll to position [1656, 0]
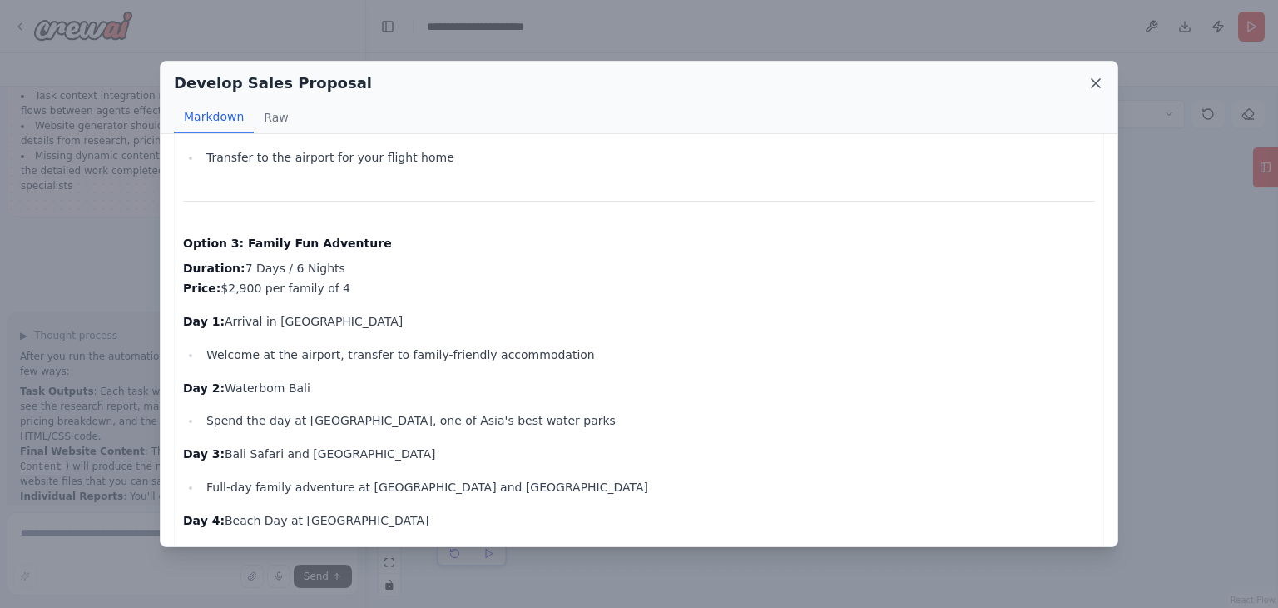
click at [1096, 83] on icon at bounding box center [1096, 83] width 8 height 8
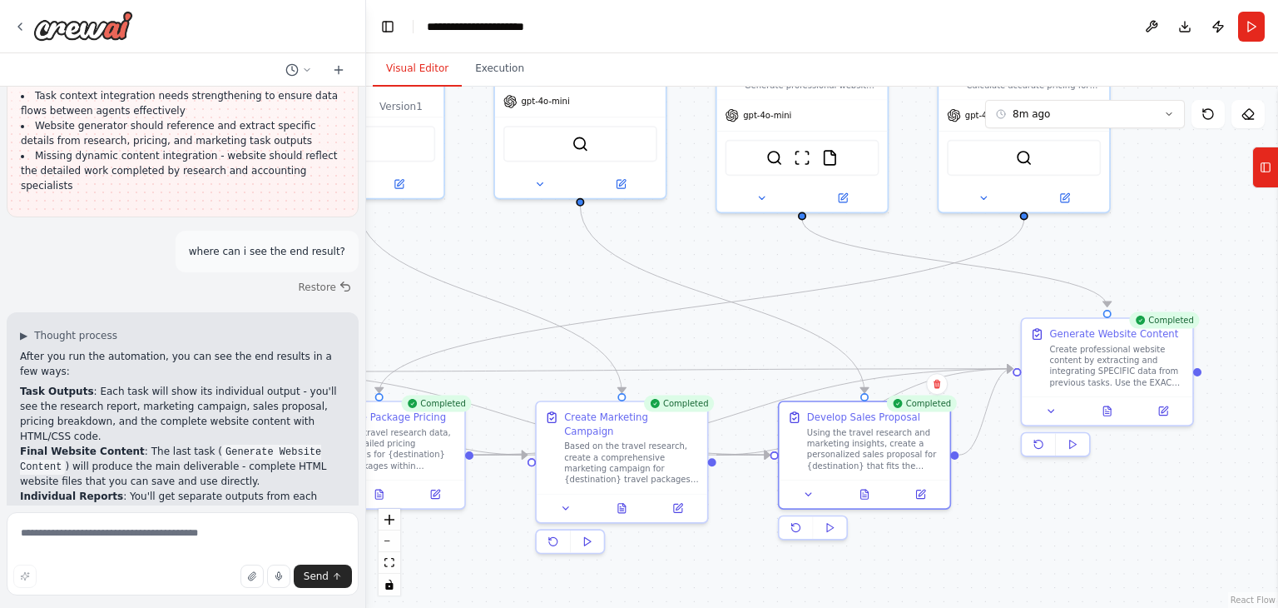
drag, startPoint x: 819, startPoint y: 203, endPoint x: 1206, endPoint y: 158, distance: 389.6
click at [1206, 158] on div ".deletable-edge-delete-btn { width: 20px; height: 20px; border: 0px solid #ffff…" at bounding box center [822, 347] width 912 height 521
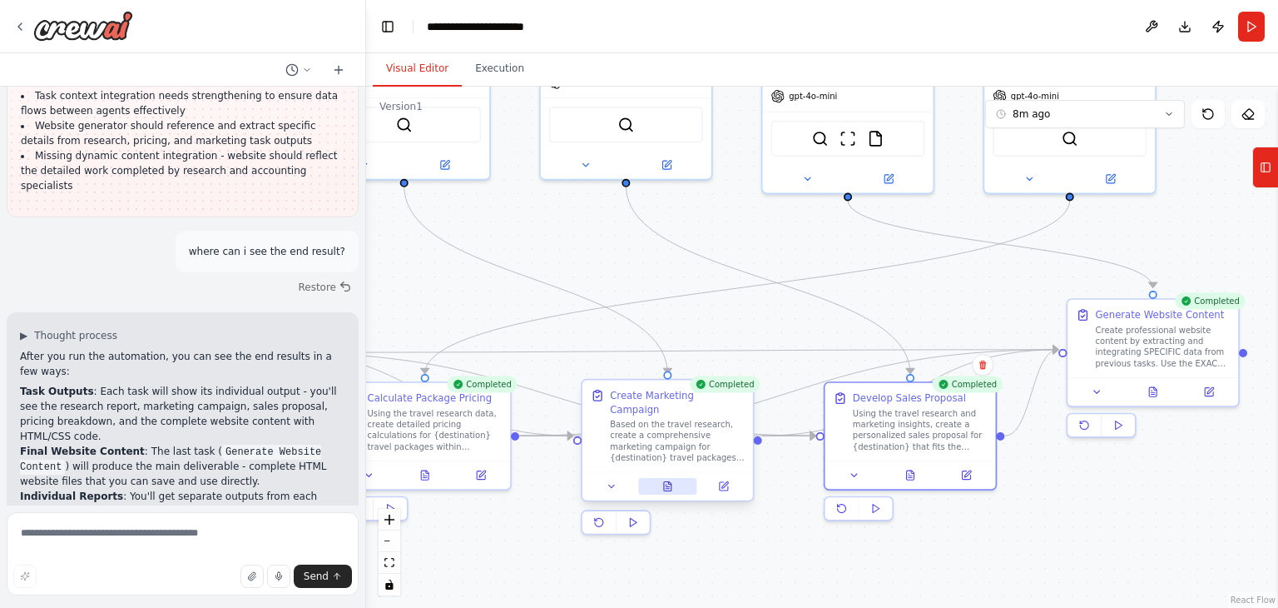
click at [673, 480] on icon at bounding box center [668, 485] width 11 height 11
